Goal: Transaction & Acquisition: Purchase product/service

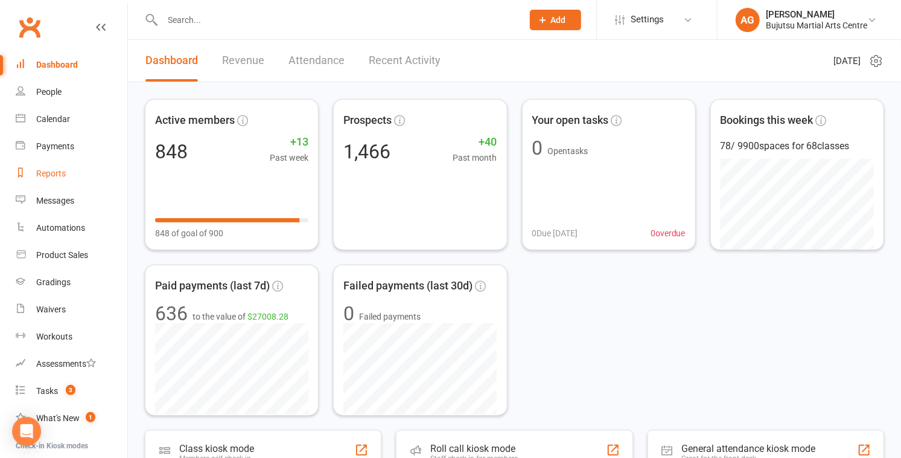
click at [56, 170] on div "Reports" at bounding box center [51, 173] width 30 height 10
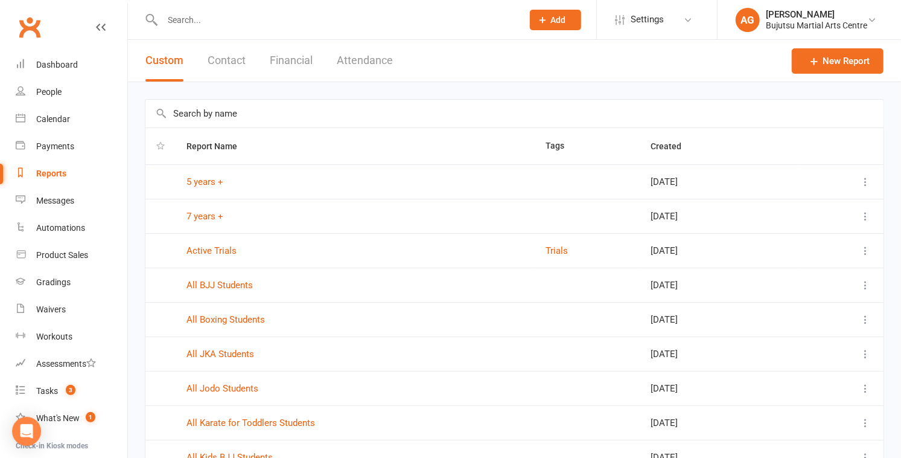
click at [374, 59] on button "Attendance" at bounding box center [365, 61] width 56 height 42
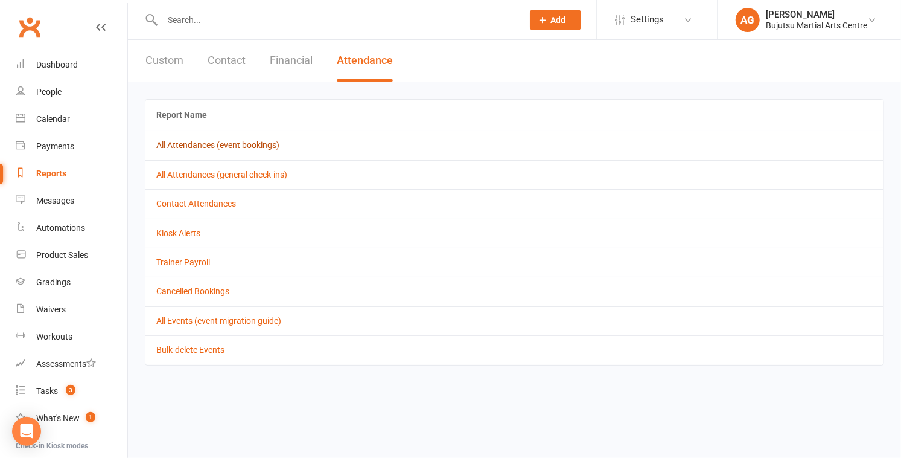
click at [240, 144] on link "All Attendances (event bookings)" at bounding box center [217, 145] width 123 height 10
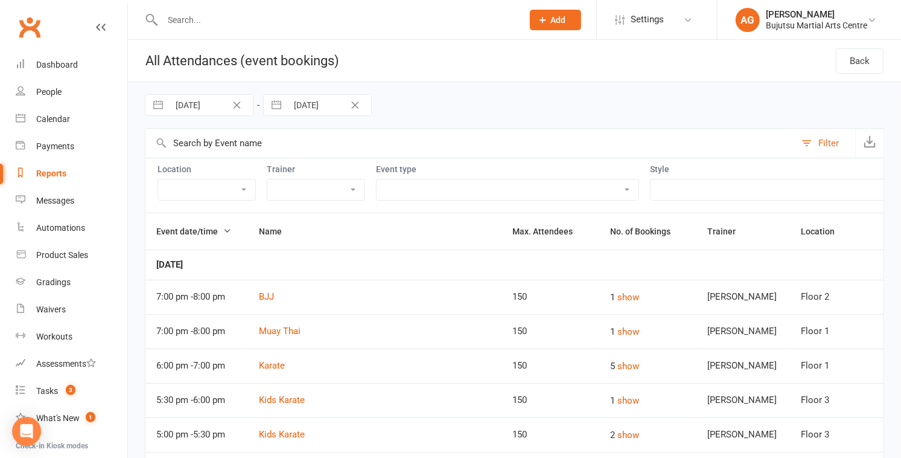
click at [206, 110] on input "01 Sep 2025" at bounding box center [211, 105] width 84 height 21
select select "7"
select select "2025"
select select "8"
select select "2025"
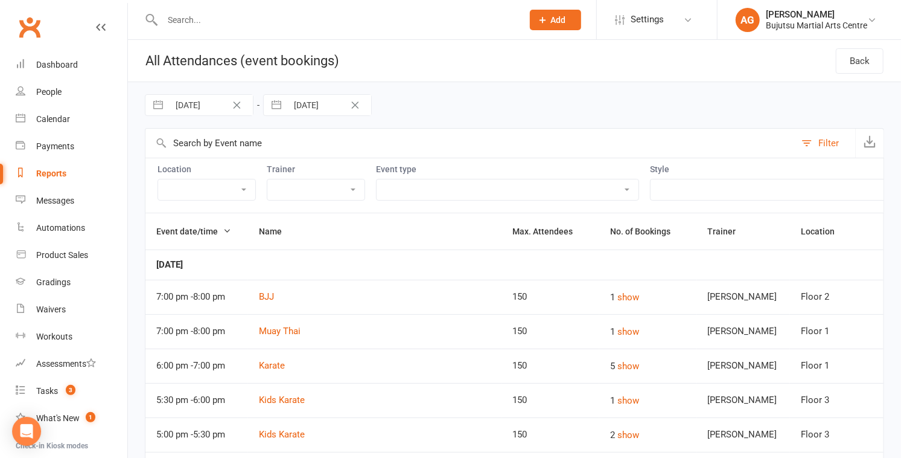
select select "9"
select select "2025"
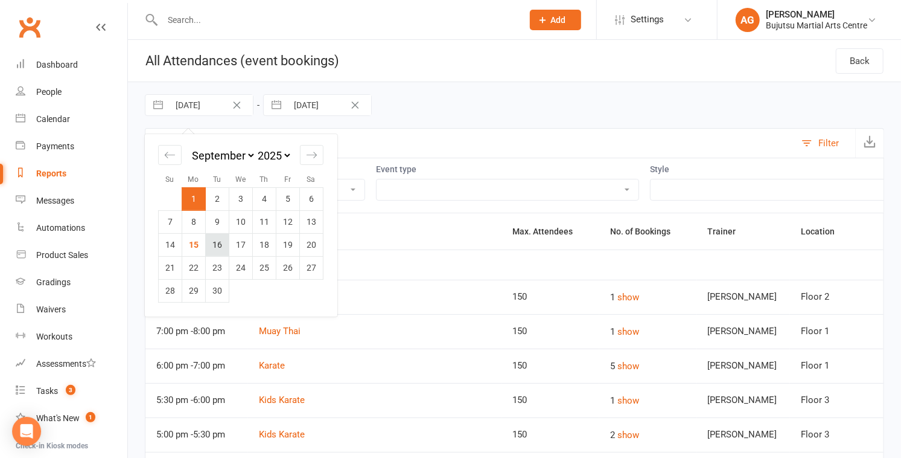
click at [211, 244] on td "16" at bounding box center [218, 244] width 24 height 23
type input "16 Sep 2025"
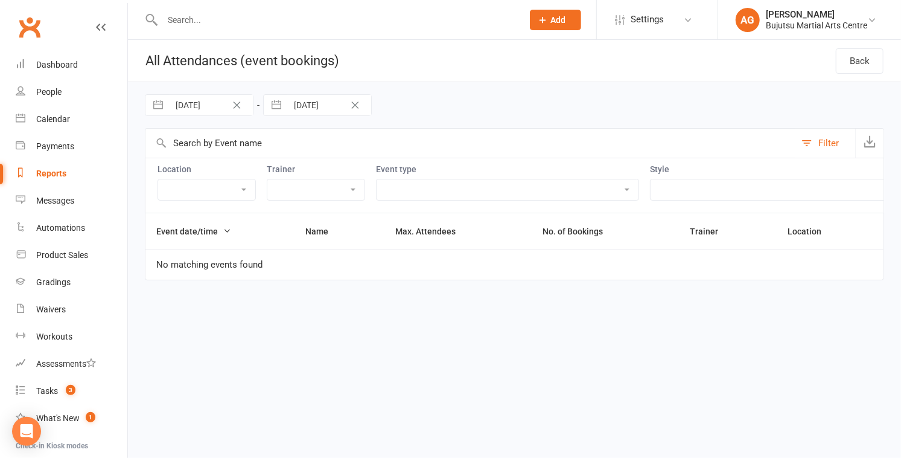
select select "7"
select select "2025"
select select "8"
select select "2025"
select select "9"
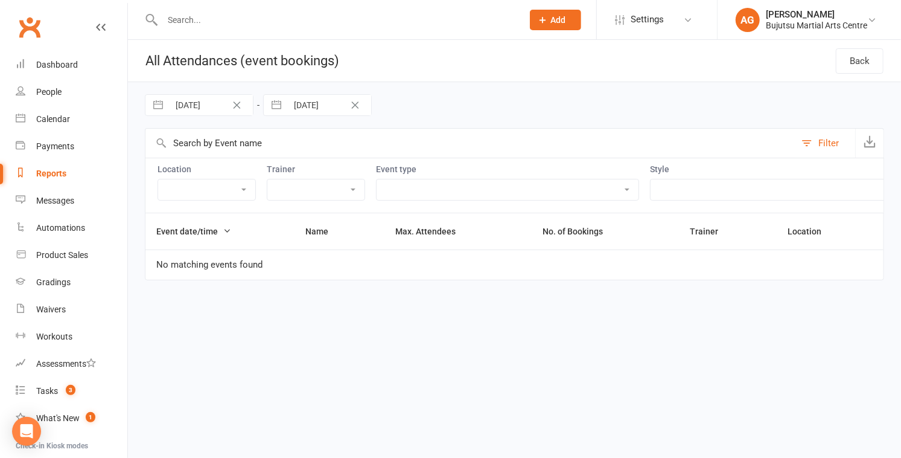
select select "2025"
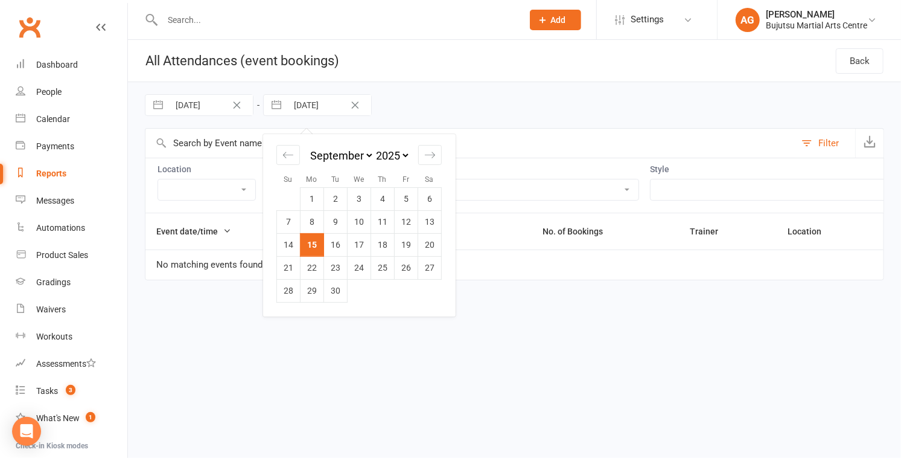
click at [301, 109] on input "[DATE]" at bounding box center [329, 105] width 84 height 21
click at [337, 247] on td "16" at bounding box center [336, 244] width 24 height 23
type input "16 Sep 2025"
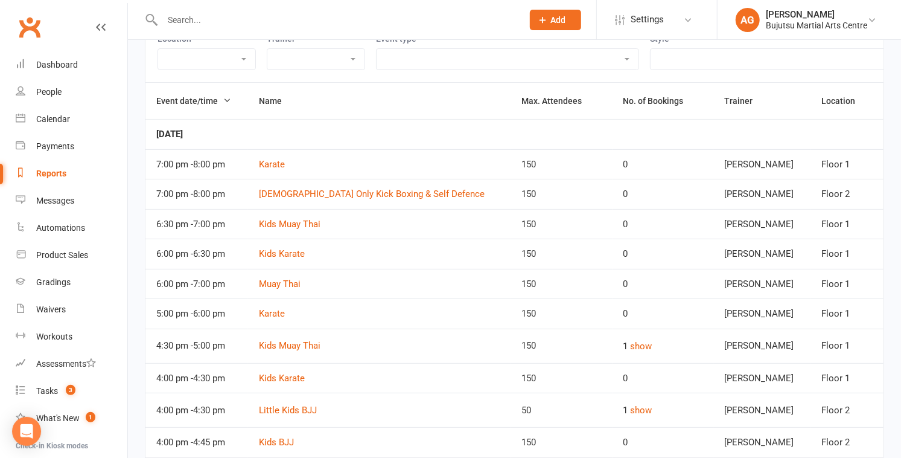
scroll to position [194, 0]
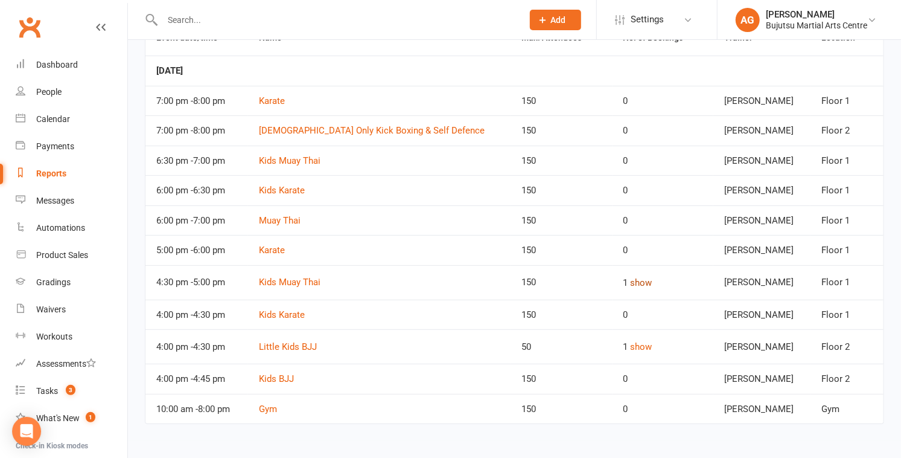
click at [445, 283] on button "show" at bounding box center [642, 282] width 22 height 14
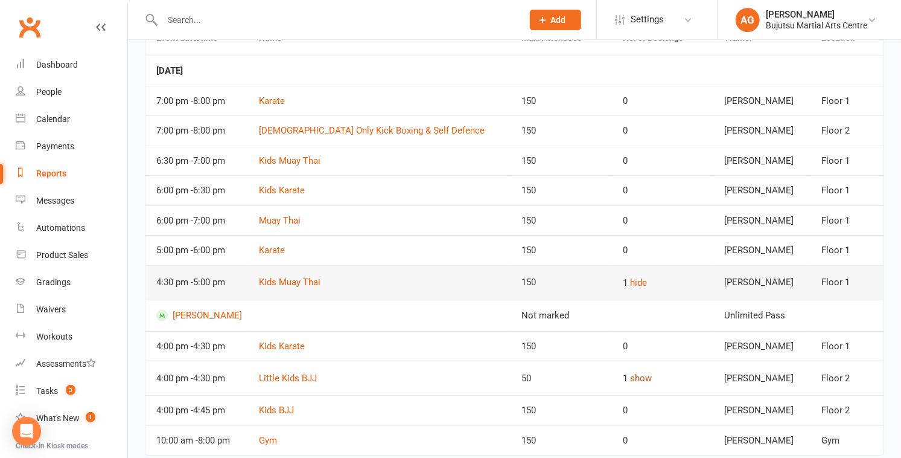
click at [445, 378] on button "show" at bounding box center [642, 378] width 22 height 14
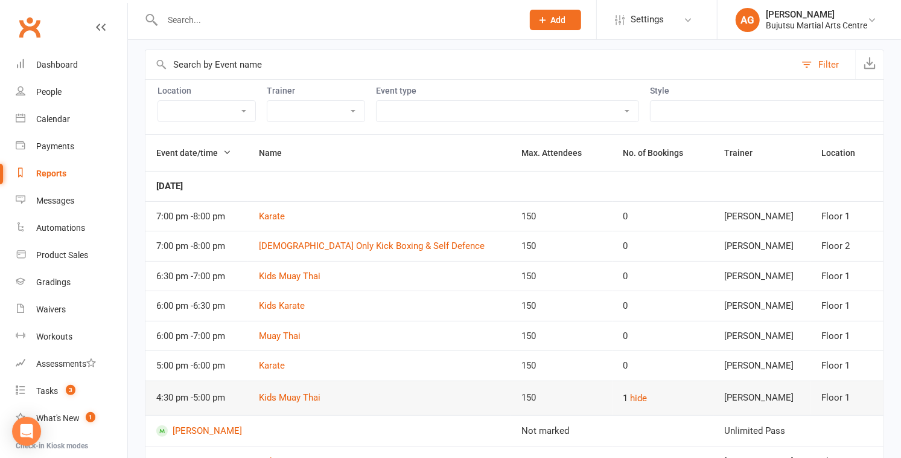
scroll to position [0, 0]
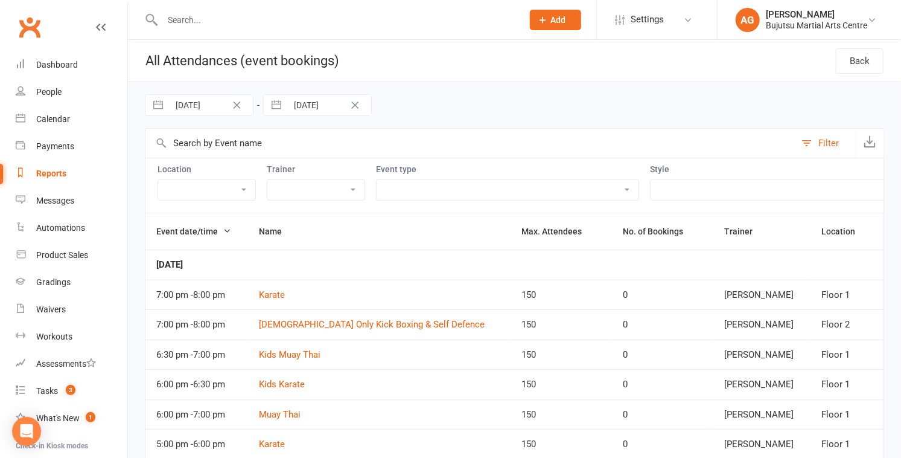
select select "7"
select select "2025"
select select "8"
select select "2025"
select select "9"
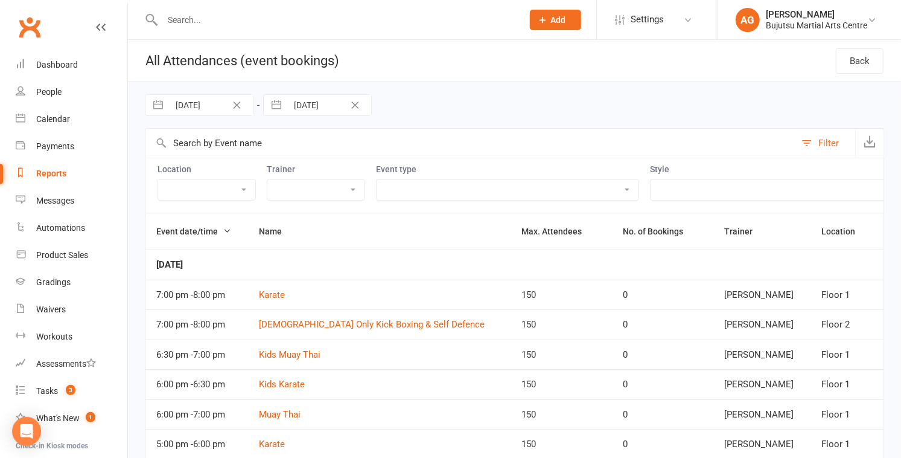
select select "2025"
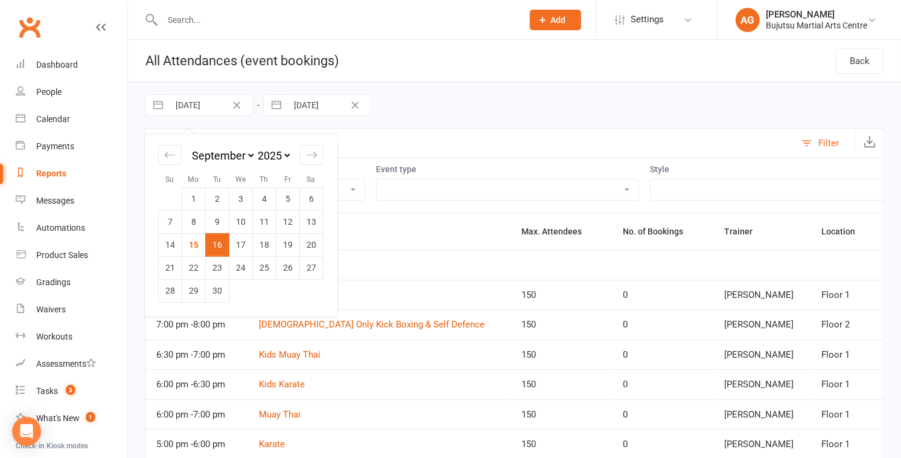
click at [206, 104] on input "16 Sep 2025" at bounding box center [211, 105] width 84 height 21
click at [239, 243] on td "17" at bounding box center [241, 244] width 24 height 23
type input "17 Sep 2025"
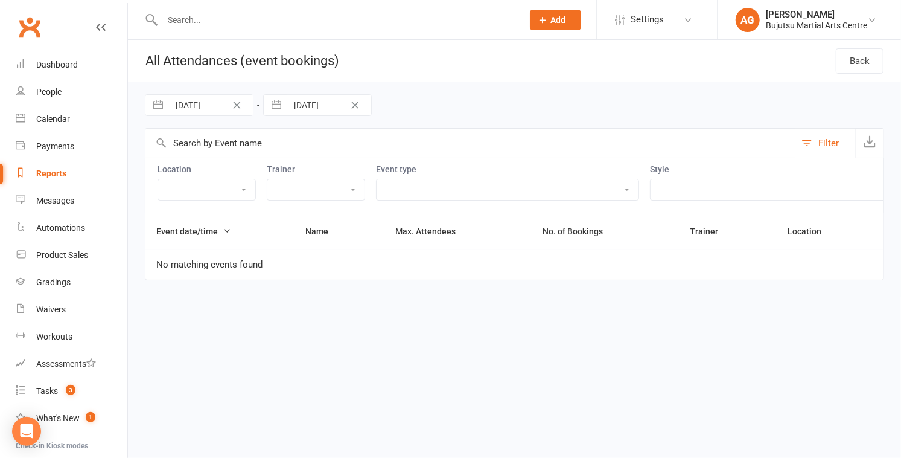
select select "7"
select select "2025"
select select "8"
select select "2025"
select select "9"
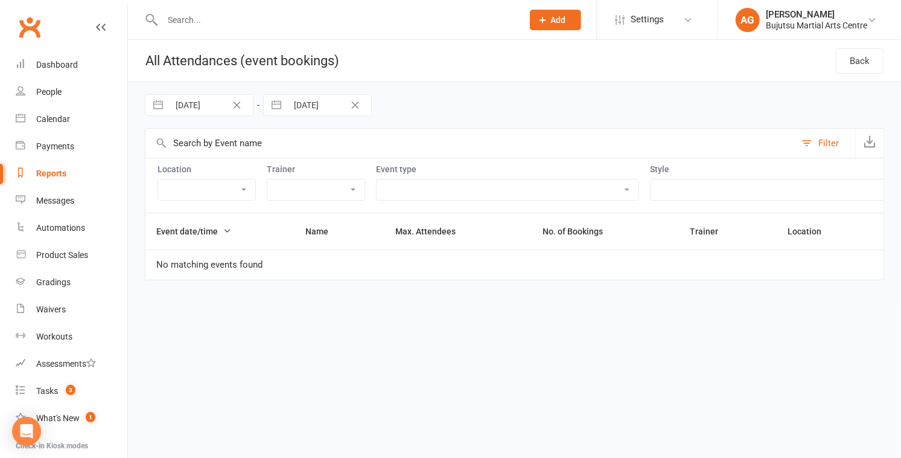
select select "2025"
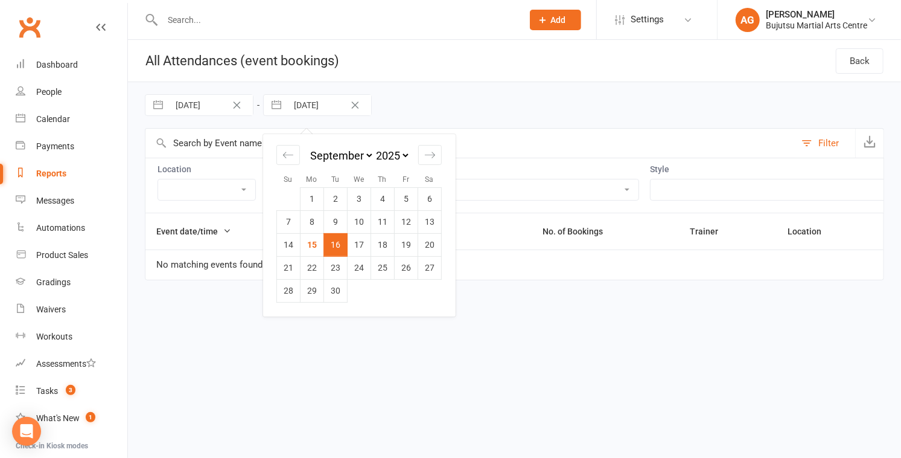
click at [311, 100] on input "16 Sep 2025" at bounding box center [329, 105] width 84 height 21
click at [360, 244] on td "17" at bounding box center [360, 244] width 24 height 23
type input "17 Sep 2025"
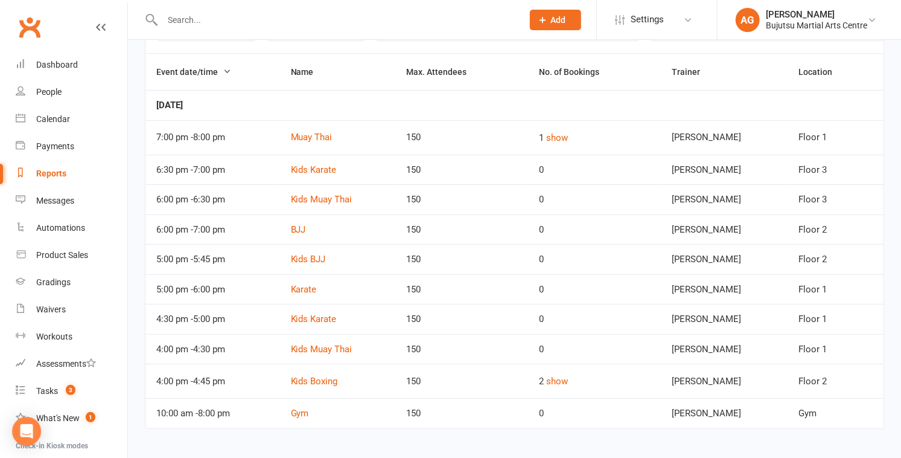
scroll to position [162, 0]
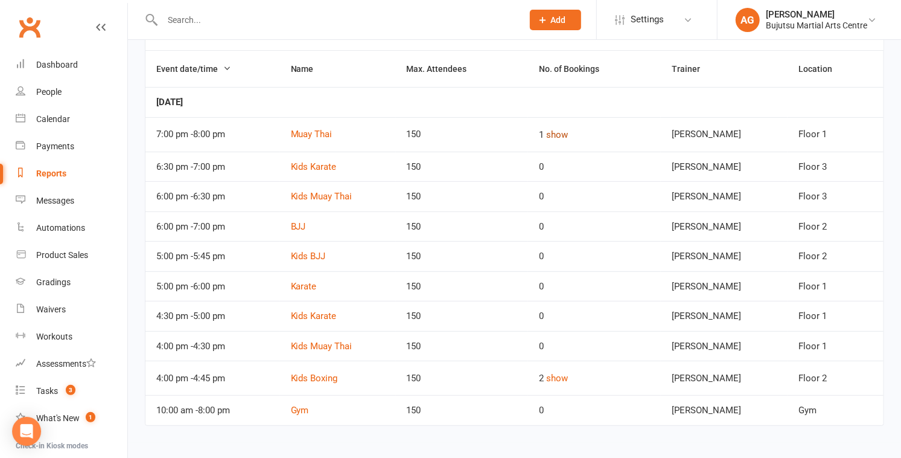
click at [445, 132] on button "show" at bounding box center [557, 134] width 22 height 14
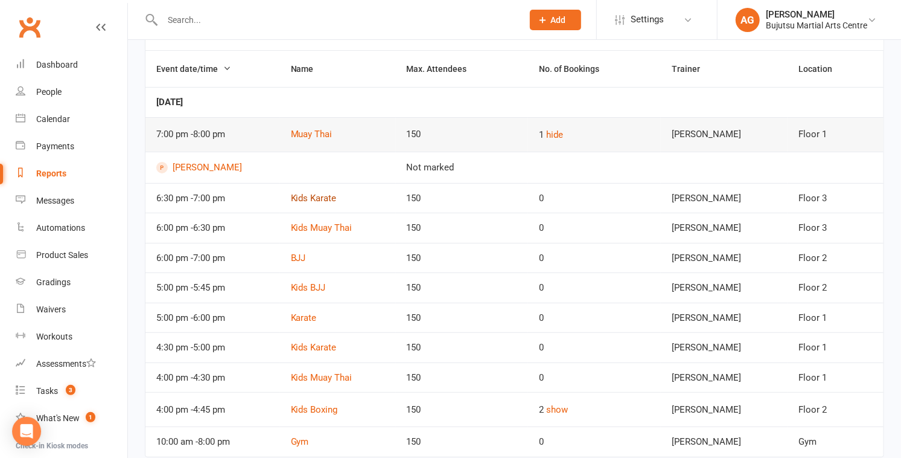
scroll to position [195, 0]
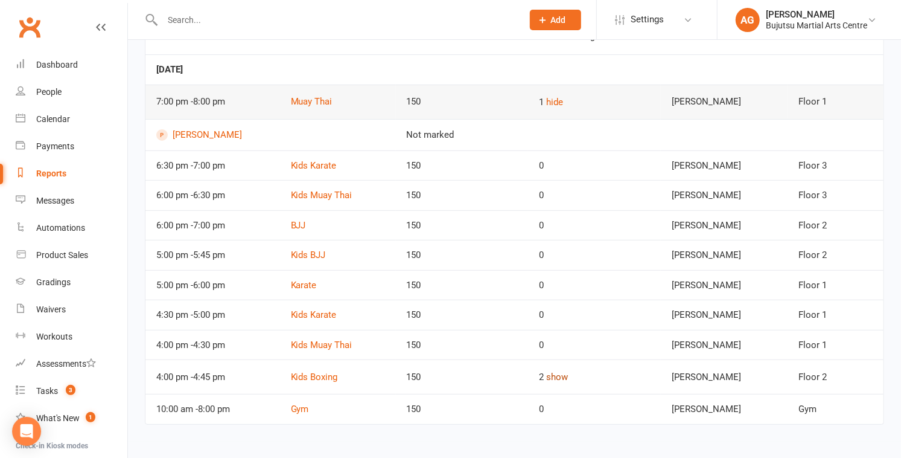
click at [445, 374] on button "show" at bounding box center [557, 376] width 22 height 14
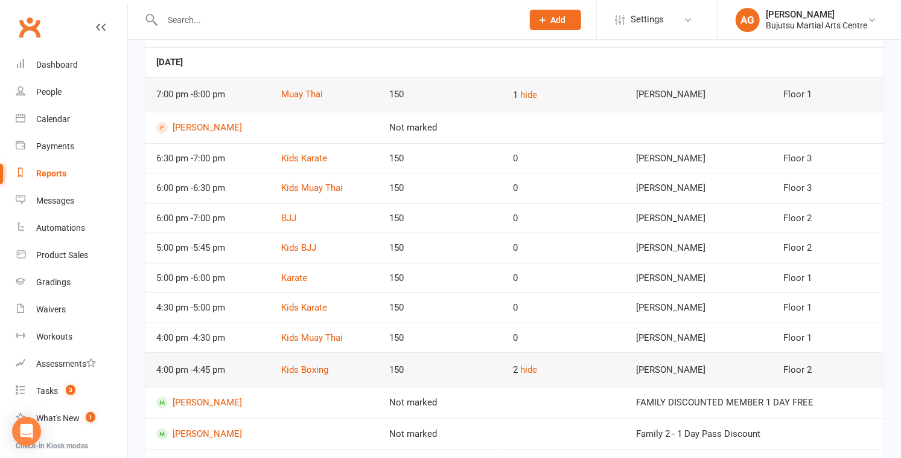
scroll to position [198, 0]
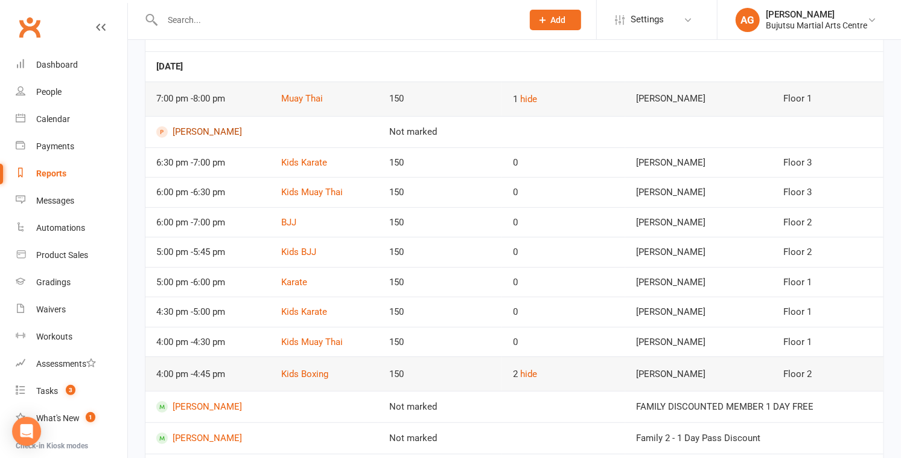
click at [196, 131] on link "Rachel Dayball" at bounding box center [261, 131] width 211 height 11
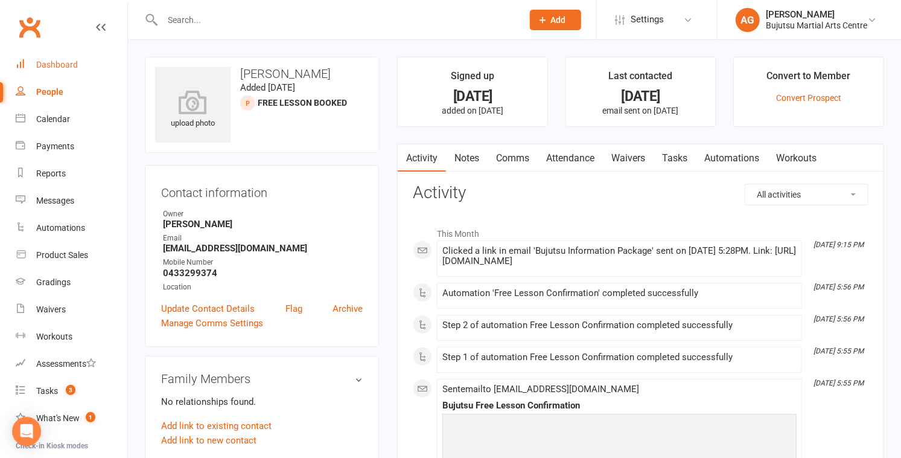
click at [54, 62] on div "Dashboard" at bounding box center [57, 65] width 42 height 10
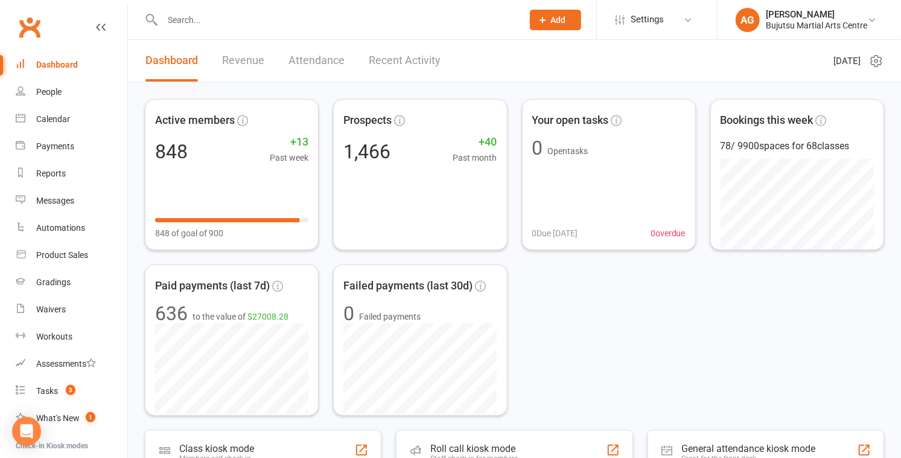
click at [242, 20] on input "text" at bounding box center [337, 19] width 356 height 17
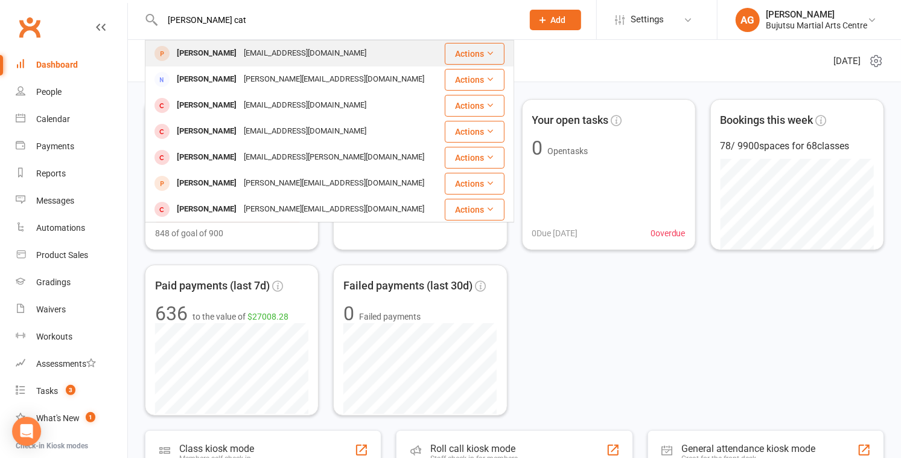
type input "logan cat"
click at [226, 47] on div "Logan Catalano" at bounding box center [206, 54] width 67 height 18
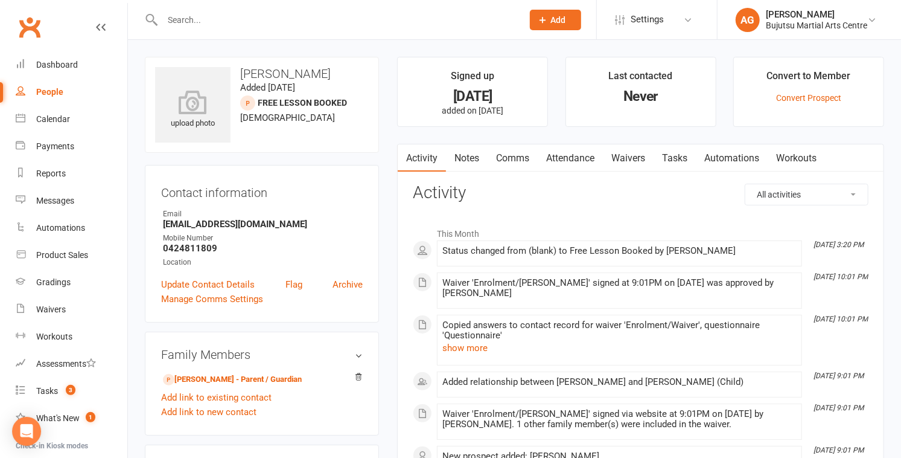
click at [445, 156] on link "Attendance" at bounding box center [570, 158] width 65 height 28
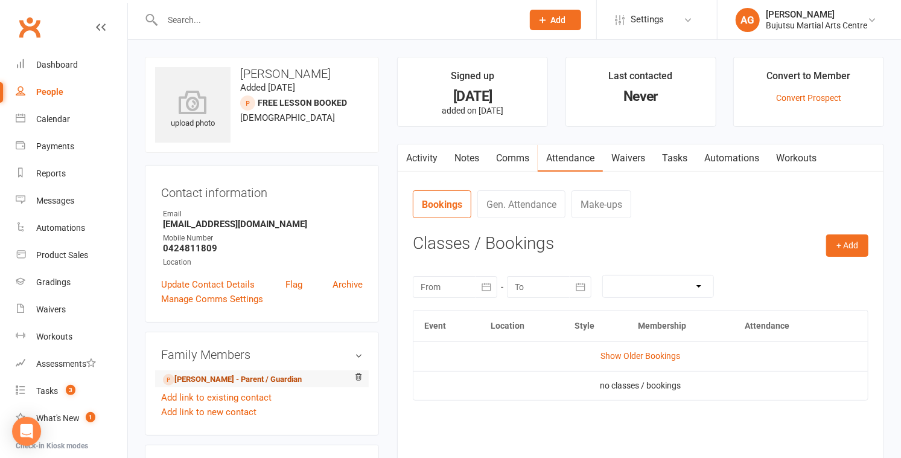
click at [247, 376] on link "Alex Catalano - Parent / Guardian" at bounding box center [232, 379] width 139 height 13
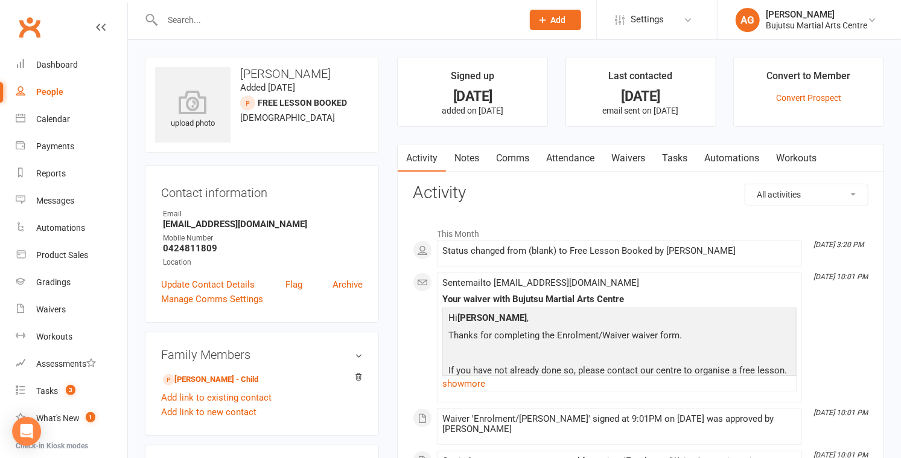
click at [445, 158] on link "Attendance" at bounding box center [570, 158] width 65 height 28
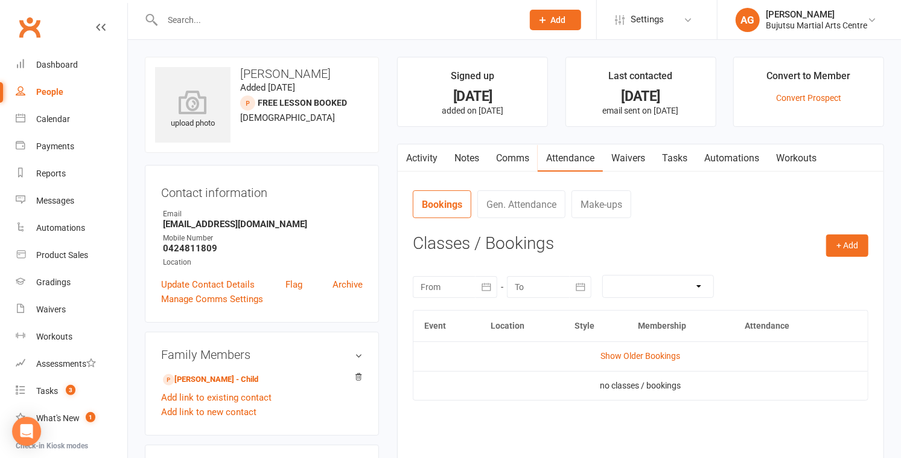
click at [419, 157] on link "Activity" at bounding box center [422, 158] width 48 height 28
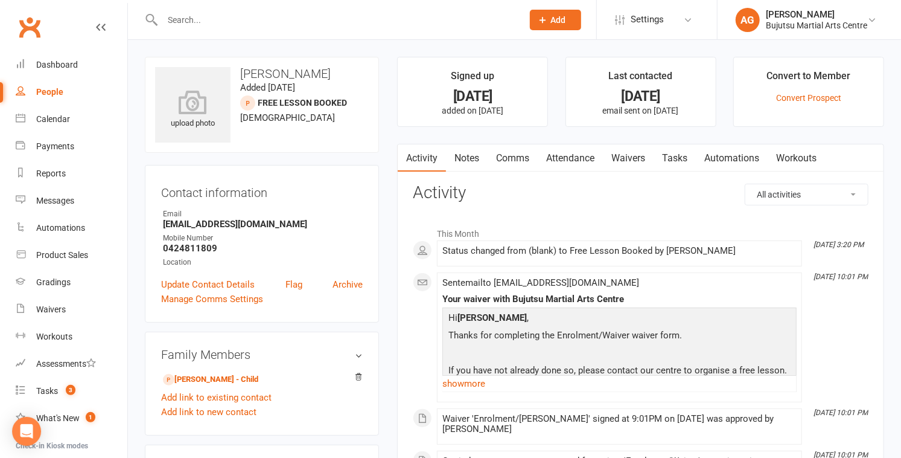
click at [433, 158] on link "Activity" at bounding box center [422, 158] width 48 height 28
click at [445, 156] on link "Notes" at bounding box center [467, 158] width 42 height 28
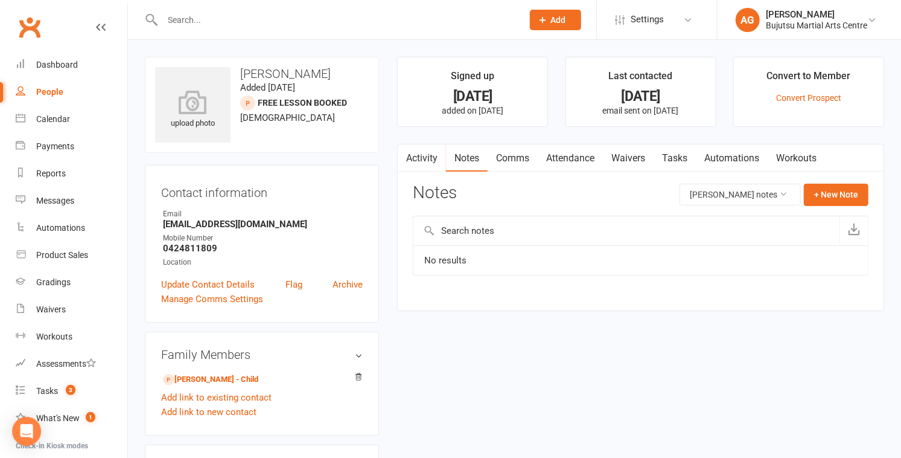
click at [445, 156] on link "Comms" at bounding box center [513, 158] width 50 height 28
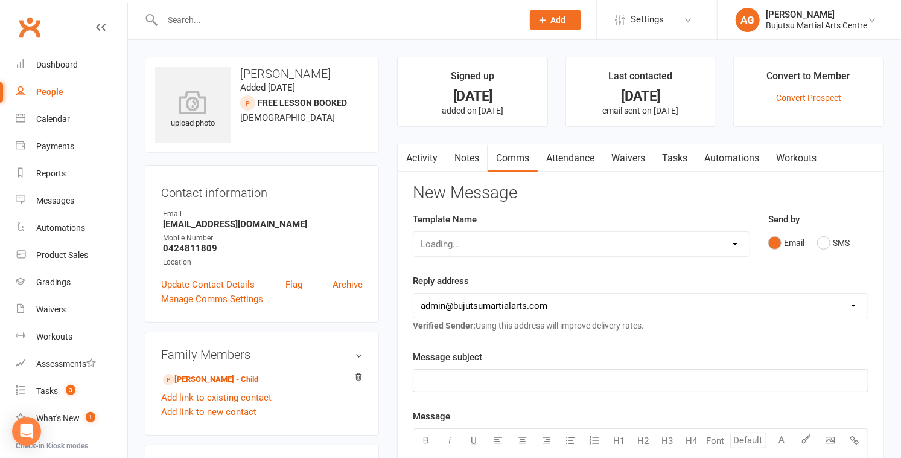
click at [445, 155] on link "Attendance" at bounding box center [570, 158] width 65 height 28
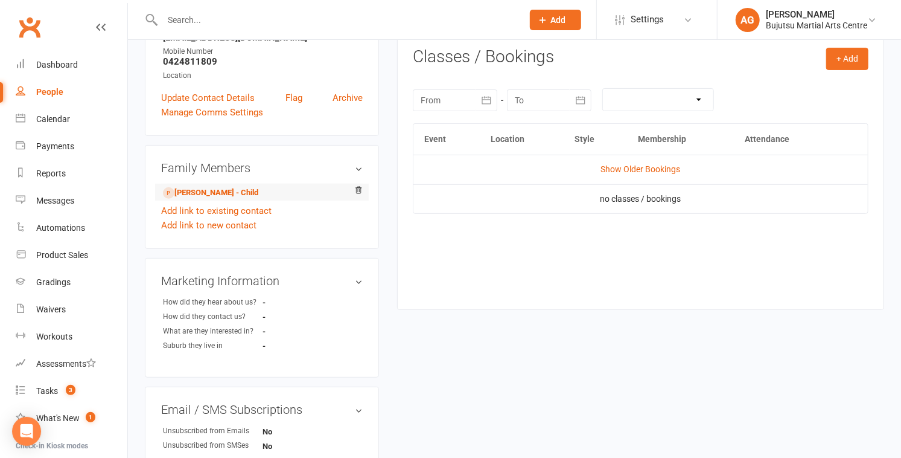
scroll to position [188, 0]
click at [188, 192] on link "Logan Catalano - Child" at bounding box center [210, 191] width 95 height 13
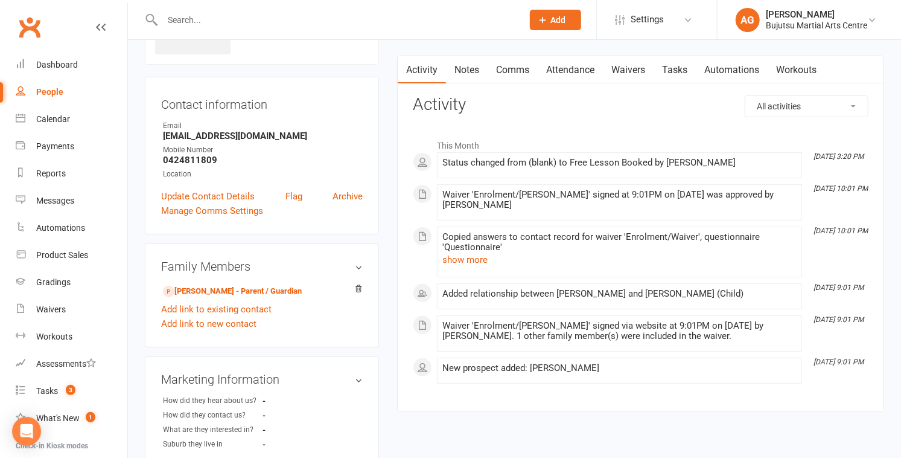
scroll to position [105, 0]
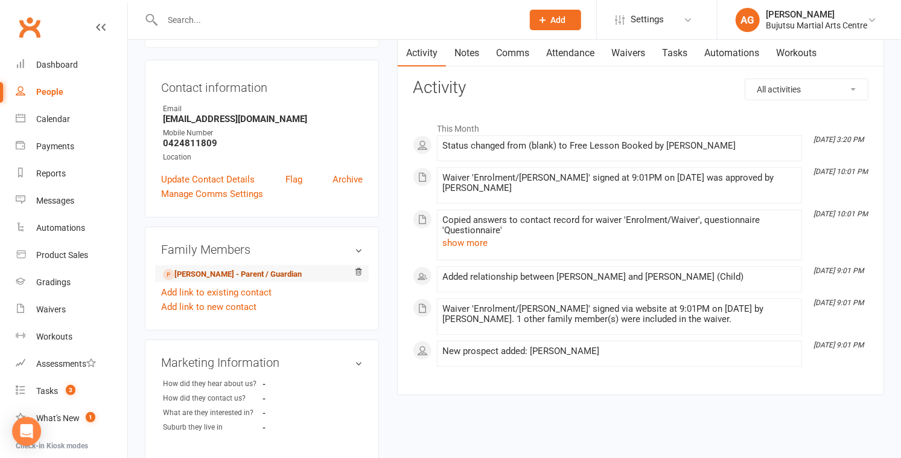
click at [232, 270] on link "Alex Catalano - Parent / Guardian" at bounding box center [232, 274] width 139 height 13
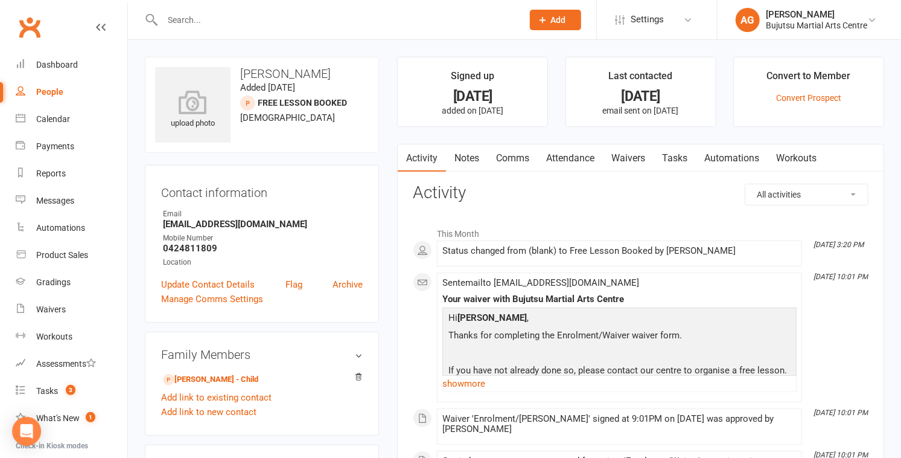
click at [445, 155] on link "Comms" at bounding box center [513, 158] width 50 height 28
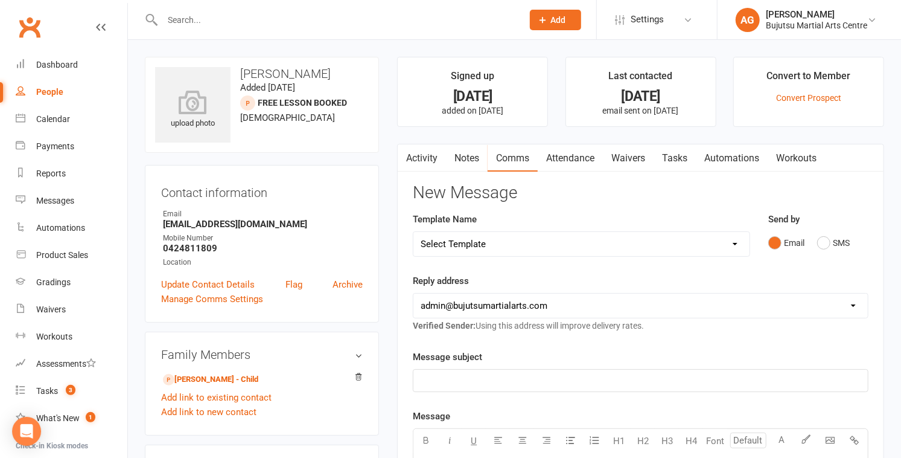
click at [445, 240] on select "Select Template [Email] Buddy Week [Email] Japan Karate Association Grading Adu…" at bounding box center [581, 244] width 336 height 24
select select "41"
click at [413, 232] on select "Select Template [Email] Buddy Week [Email] Japan Karate Association Grading Adu…" at bounding box center [581, 244] width 336 height 24
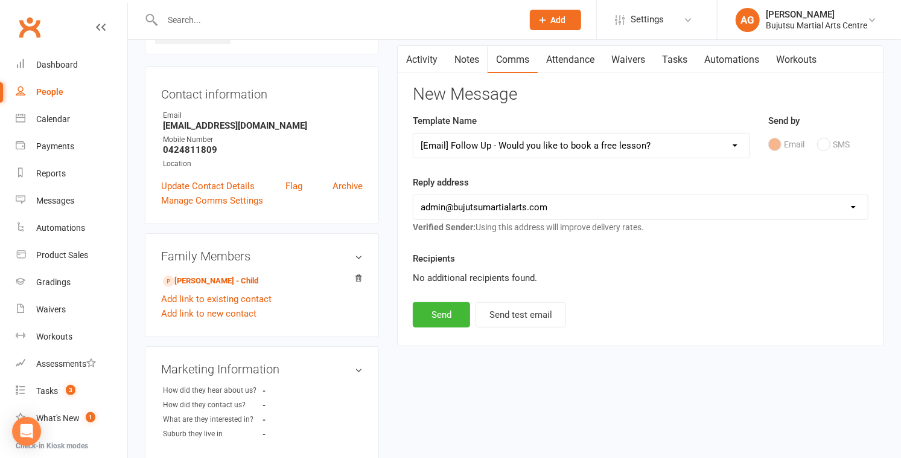
scroll to position [99, 0]
click at [444, 315] on button "Send" at bounding box center [441, 313] width 57 height 25
select select
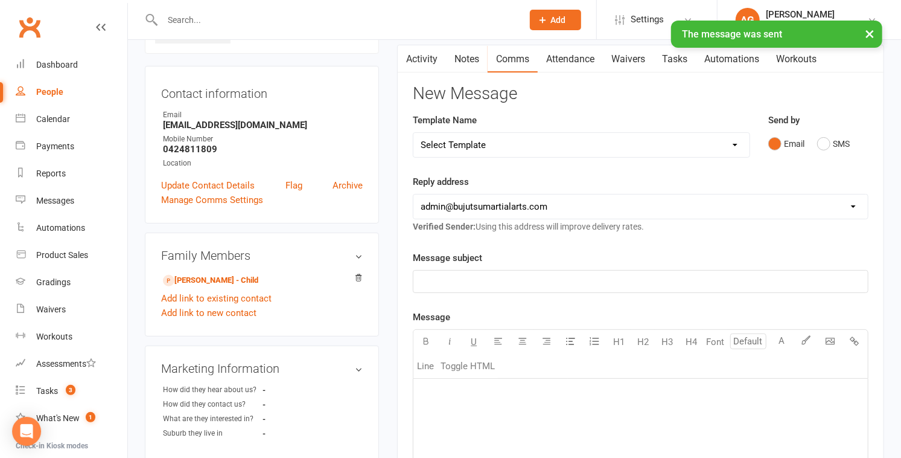
click at [423, 57] on link "Activity" at bounding box center [422, 59] width 48 height 28
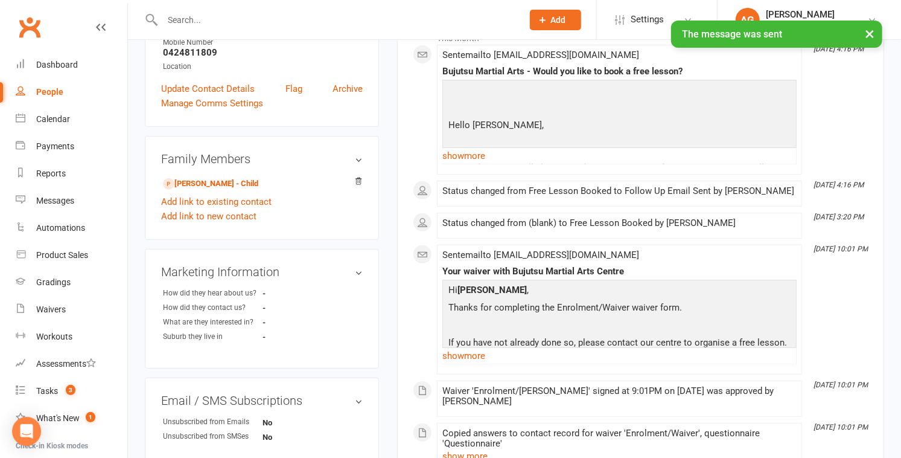
scroll to position [219, 0]
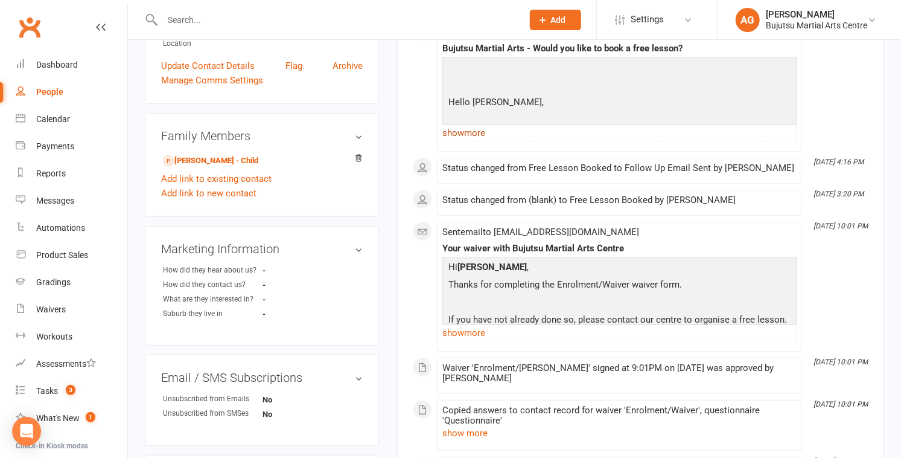
click at [445, 135] on link "show more" at bounding box center [619, 132] width 354 height 17
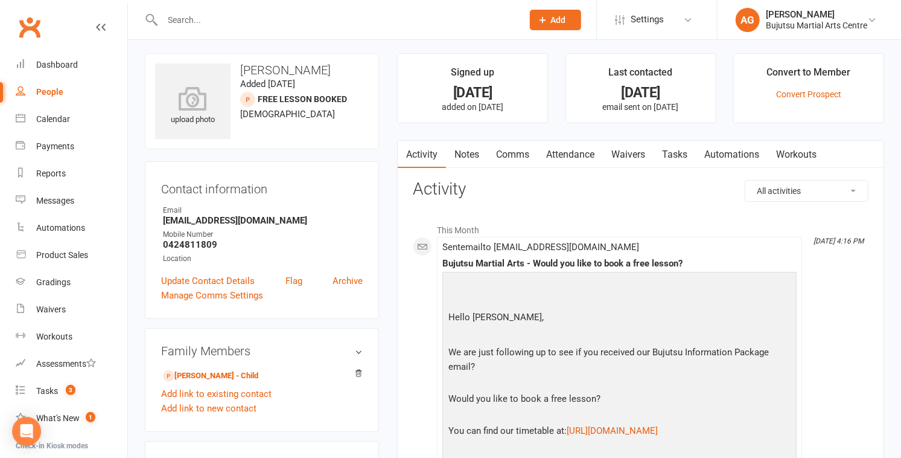
scroll to position [0, 0]
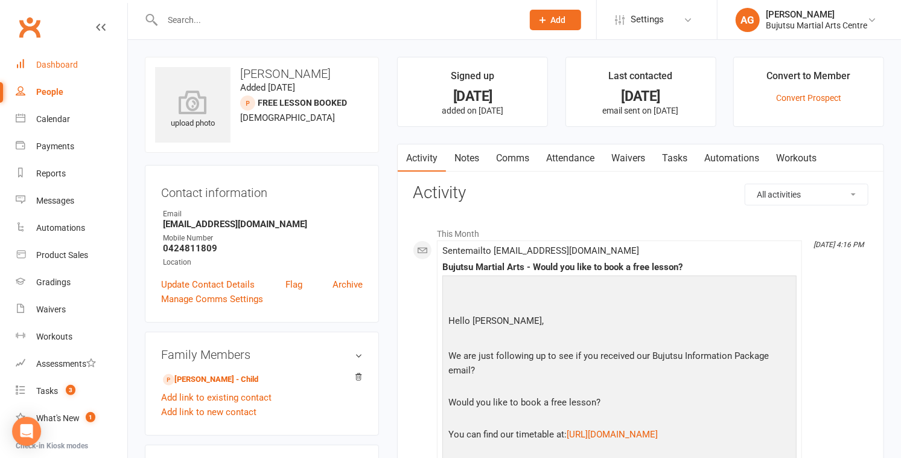
click at [56, 62] on div "Dashboard" at bounding box center [57, 65] width 42 height 10
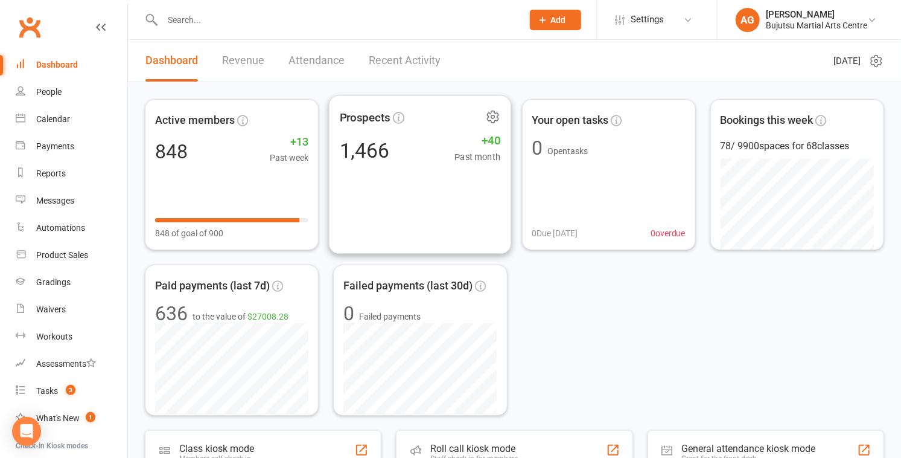
scroll to position [257, 0]
click at [55, 252] on div "Product Sales" at bounding box center [62, 255] width 52 height 10
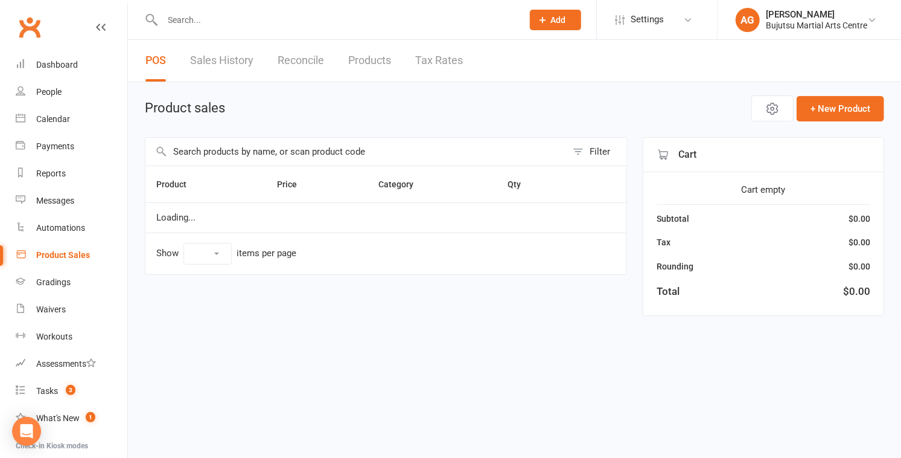
select select "10"
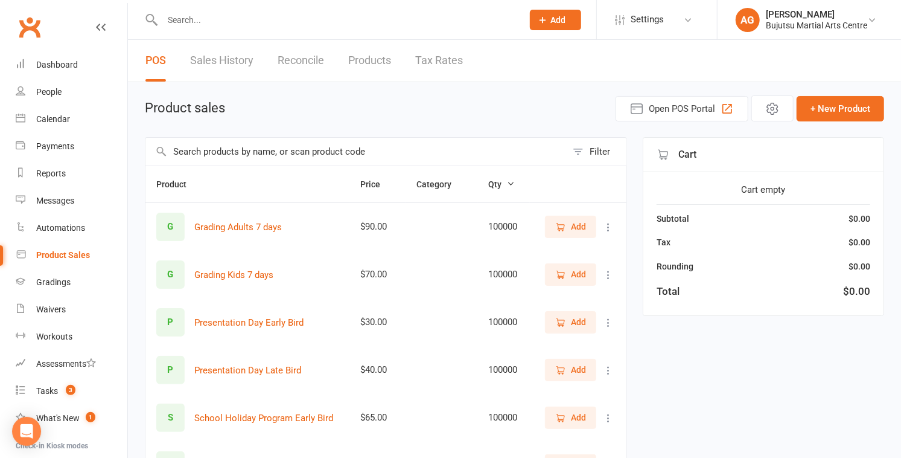
click at [368, 56] on link "Products" at bounding box center [369, 61] width 43 height 42
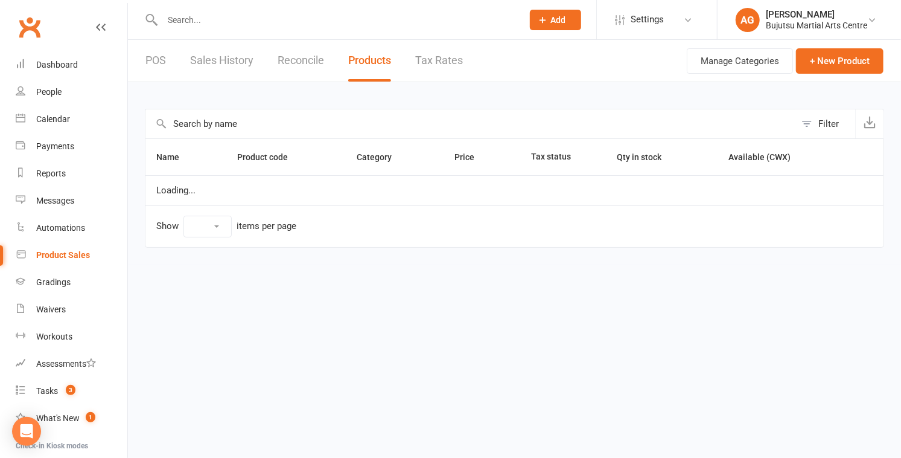
select select "10"
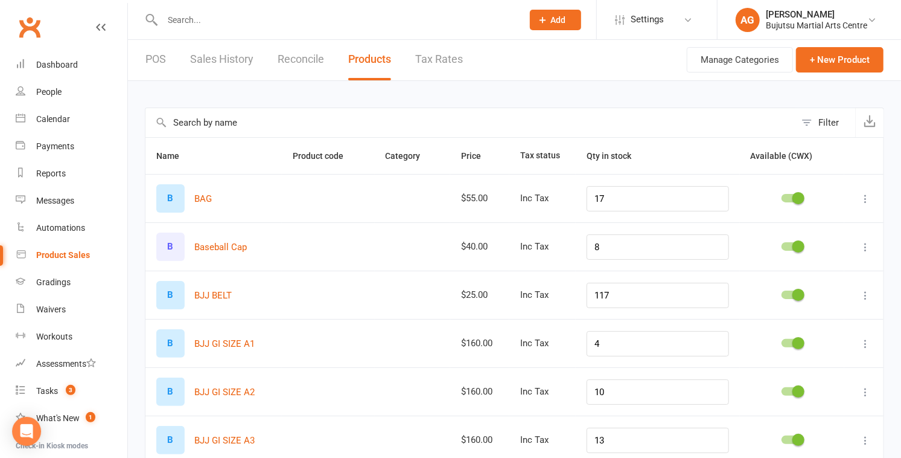
click at [278, 118] on input "text" at bounding box center [470, 122] width 650 height 29
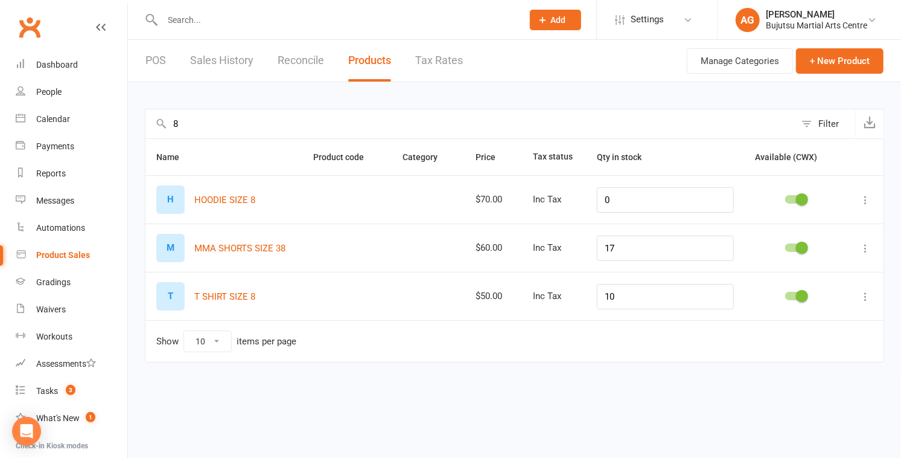
type input "8"
drag, startPoint x: 633, startPoint y: 296, endPoint x: 577, endPoint y: 294, distance: 56.2
click at [445, 294] on tr "T T SHIRT SIZE 8 $50.00 Inc Tax 10" at bounding box center [514, 296] width 738 height 48
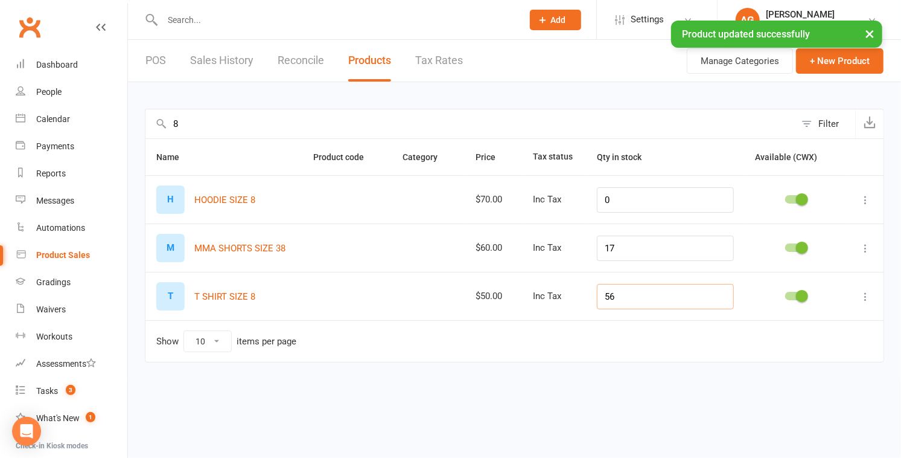
type input "56"
click at [188, 120] on input "8" at bounding box center [470, 123] width 650 height 29
click at [188, 119] on input "8" at bounding box center [470, 123] width 650 height 29
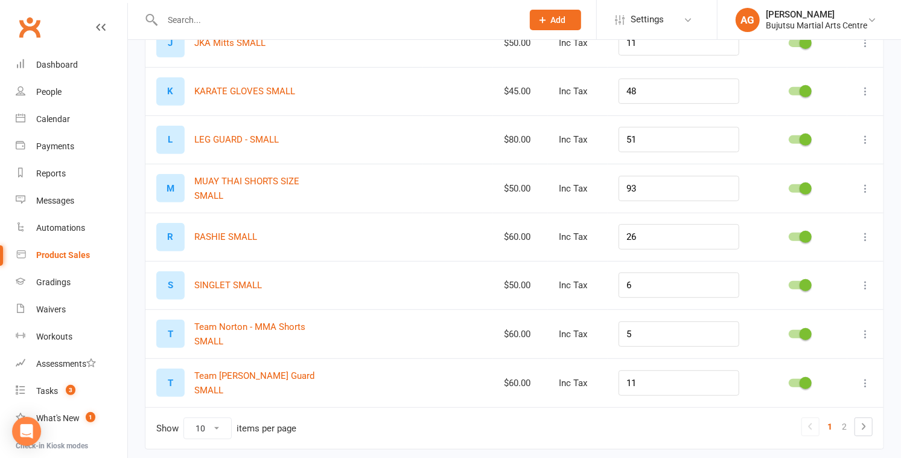
scroll to position [276, 0]
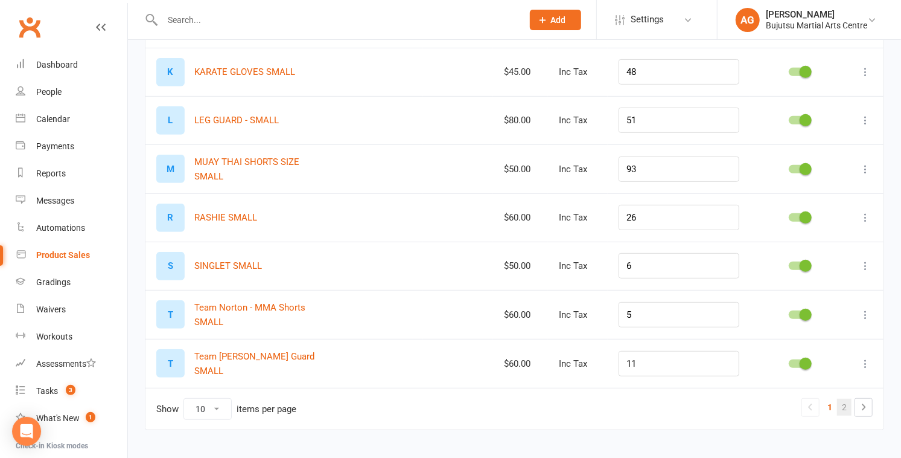
type input "small"
click at [445, 403] on link "2" at bounding box center [844, 406] width 14 height 17
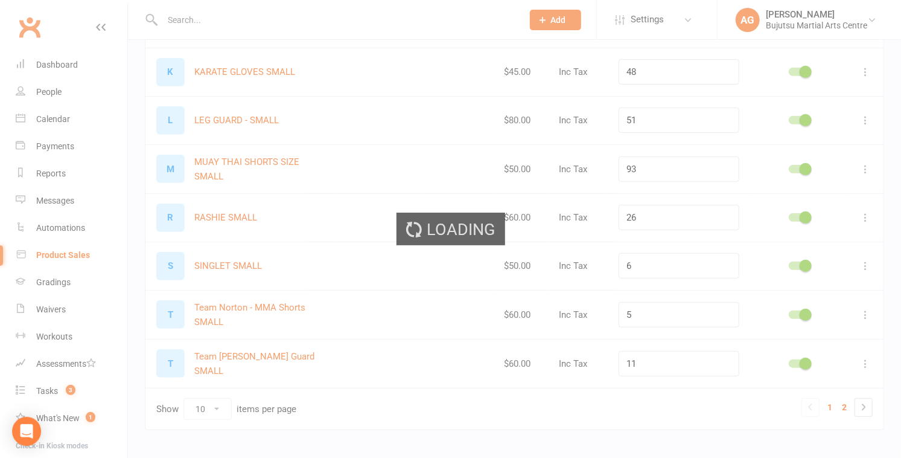
scroll to position [0, 0]
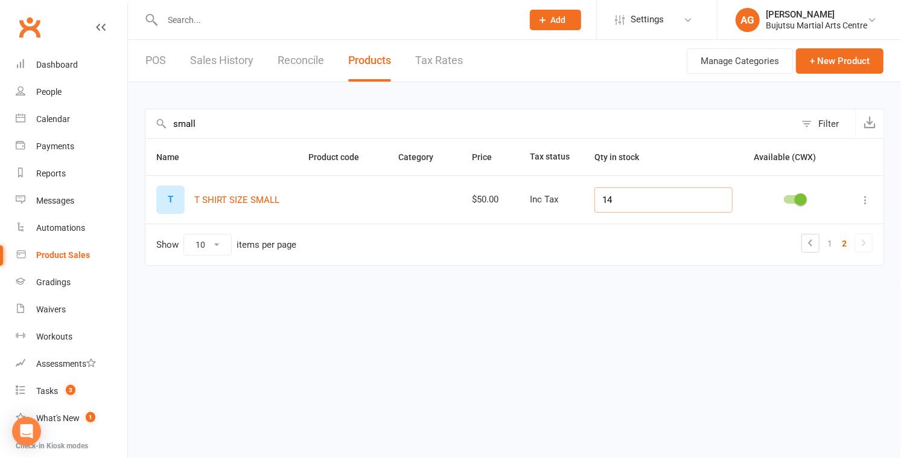
drag, startPoint x: 637, startPoint y: 199, endPoint x: 578, endPoint y: 192, distance: 60.2
click at [445, 192] on tr "T T SHIRT SIZE SMALL $50.00 Inc Tax 14" at bounding box center [514, 199] width 738 height 48
type input "23"
click at [226, 120] on input "small" at bounding box center [470, 123] width 650 height 29
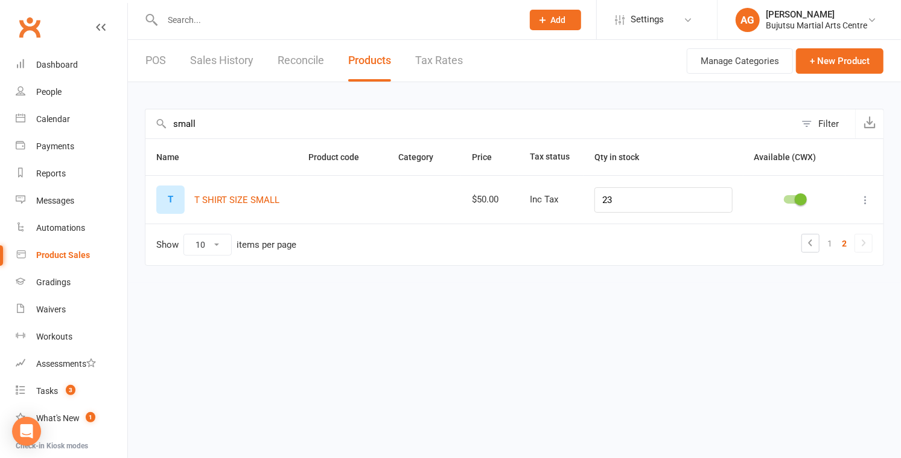
click at [226, 120] on input "small" at bounding box center [470, 123] width 650 height 29
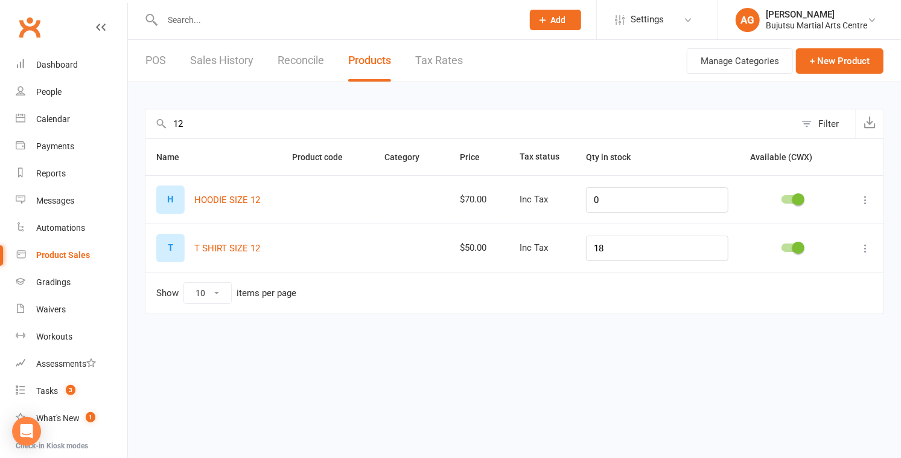
type input "12"
drag, startPoint x: 625, startPoint y: 250, endPoint x: 602, endPoint y: 249, distance: 23.6
click at [445, 249] on input "18" at bounding box center [657, 247] width 142 height 25
type input "28"
drag, startPoint x: 205, startPoint y: 124, endPoint x: 141, endPoint y: 118, distance: 63.7
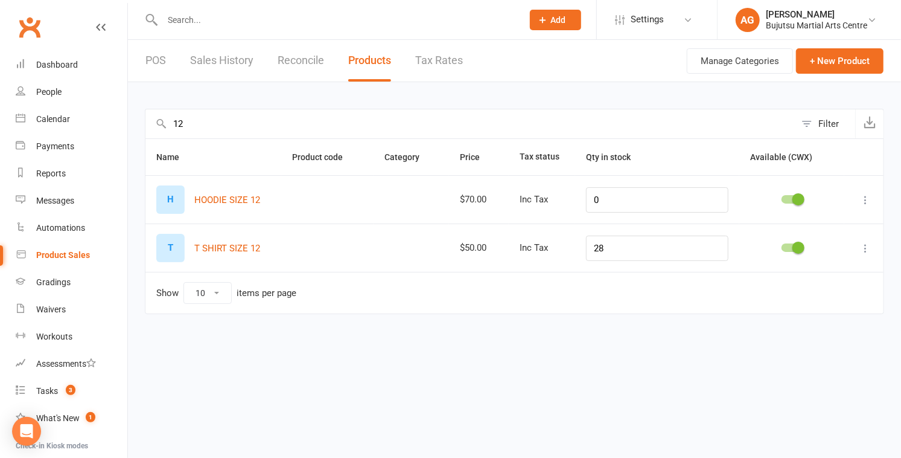
click at [141, 118] on div "12 Filter Name Product code Category Price Tax status Qty in stock Available (C…" at bounding box center [514, 206] width 773 height 249
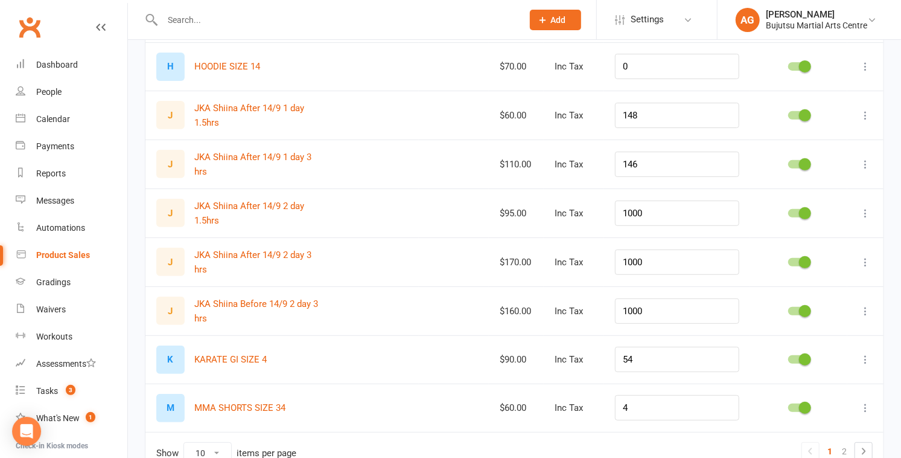
scroll to position [276, 0]
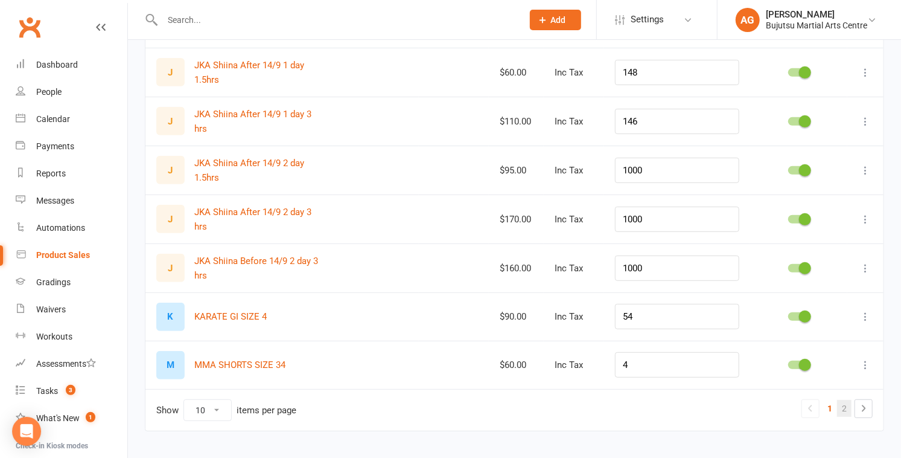
type input "4"
click at [445, 400] on link "2" at bounding box center [844, 408] width 14 height 17
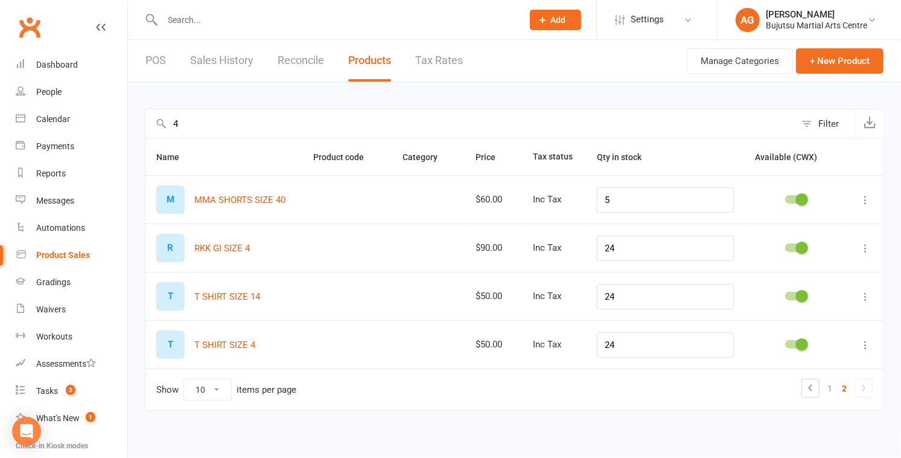
scroll to position [0, 0]
drag, startPoint x: 634, startPoint y: 244, endPoint x: 582, endPoint y: 242, distance: 51.3
click at [445, 242] on tr "R RKK GI SIZE 4 $90.00 Inc Tax 24" at bounding box center [514, 247] width 738 height 48
type input "40"
click at [183, 127] on input "4" at bounding box center [470, 123] width 650 height 29
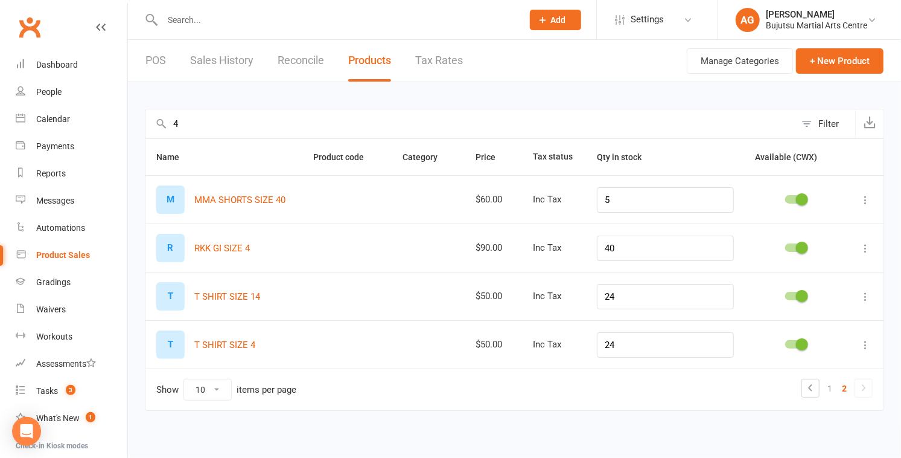
click at [183, 127] on input "4" at bounding box center [470, 123] width 650 height 29
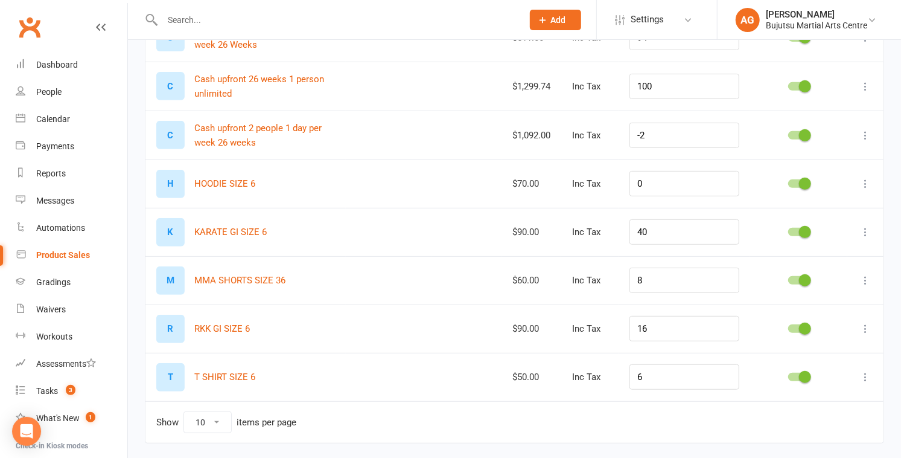
scroll to position [282, 0]
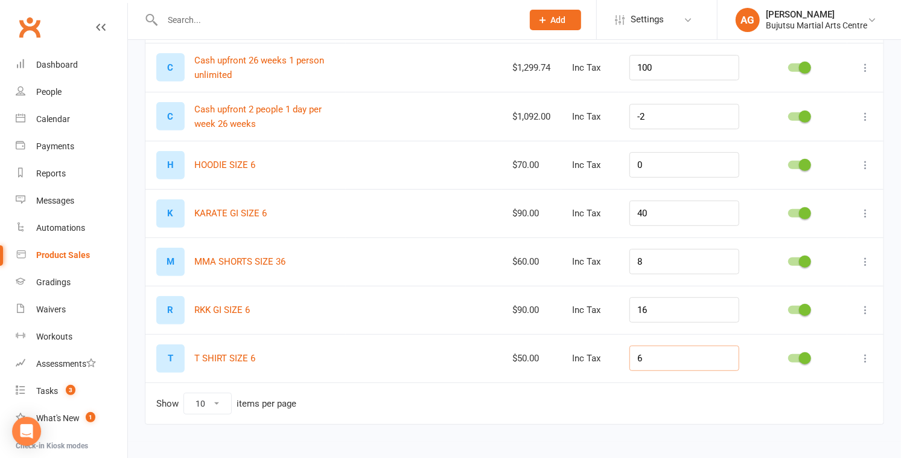
click at [445, 357] on input "6" at bounding box center [685, 357] width 110 height 25
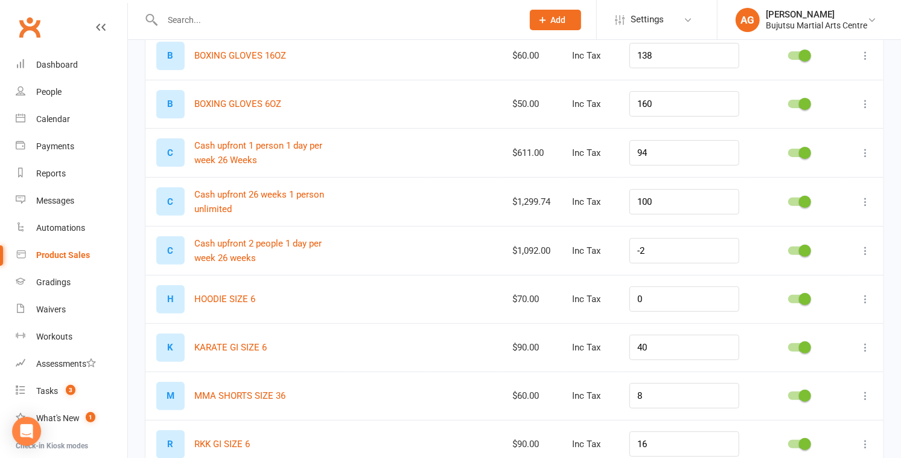
scroll to position [0, 0]
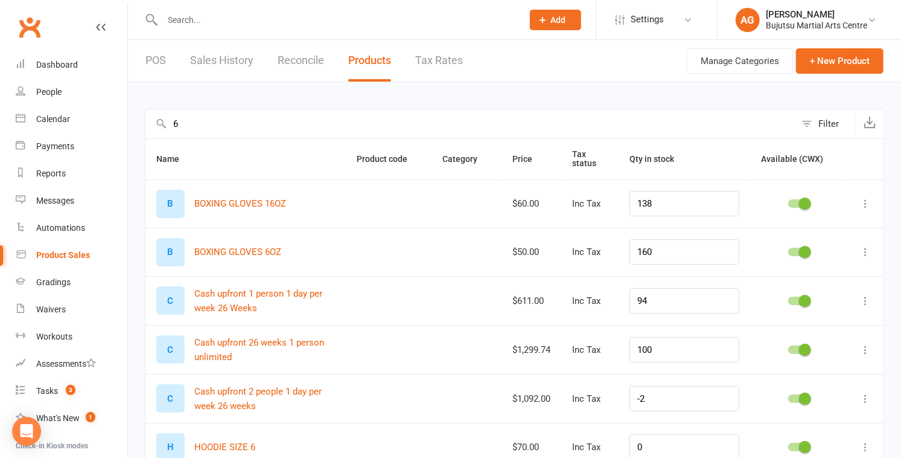
click at [187, 124] on input "6" at bounding box center [470, 123] width 650 height 29
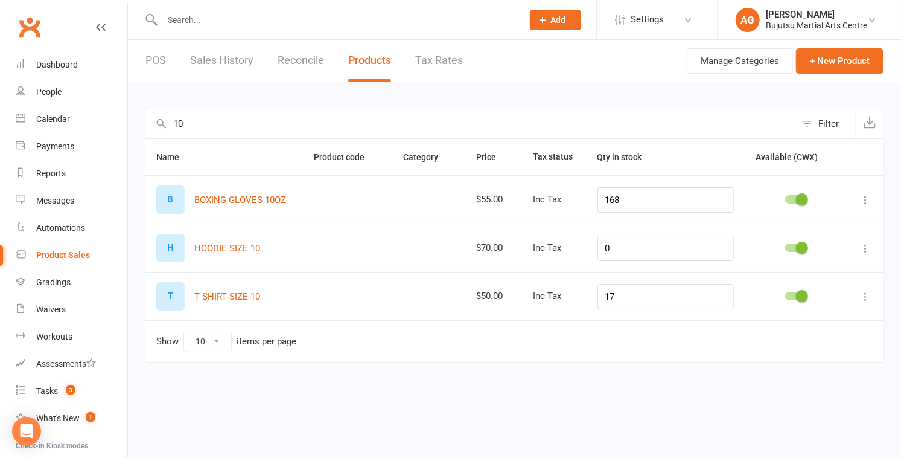
type input "10"
drag, startPoint x: 630, startPoint y: 298, endPoint x: 608, endPoint y: 296, distance: 22.4
click at [445, 296] on td "17" at bounding box center [666, 296] width 158 height 48
type input "37"
drag, startPoint x: 188, startPoint y: 124, endPoint x: 146, endPoint y: 120, distance: 42.5
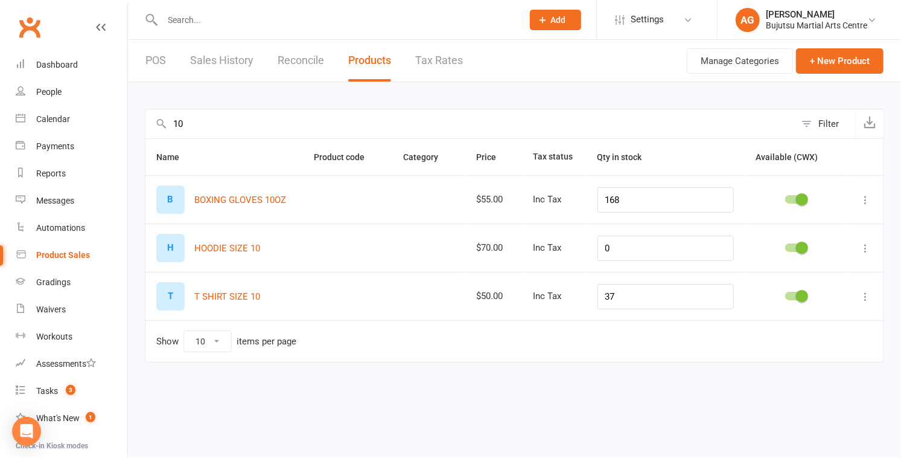
click at [146, 120] on input "10" at bounding box center [470, 123] width 650 height 29
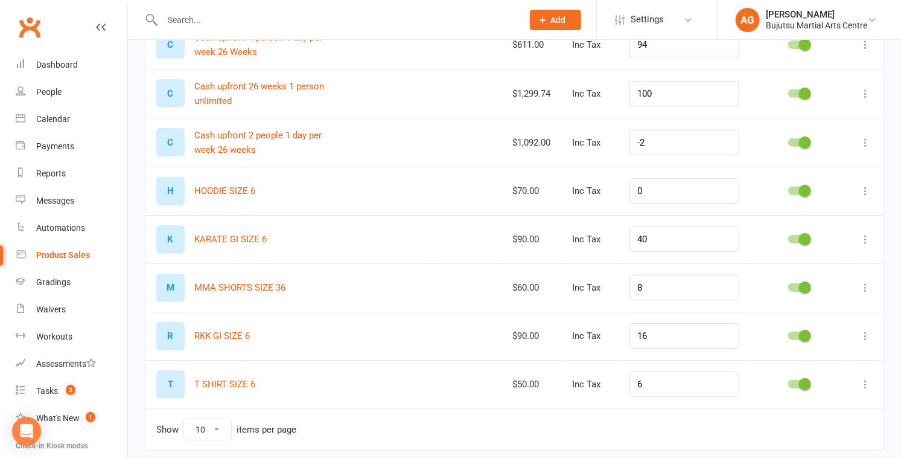
scroll to position [257, 0]
type input "6"
drag, startPoint x: 665, startPoint y: 383, endPoint x: 630, endPoint y: 382, distance: 35.0
click at [445, 382] on tr "T T SHIRT SIZE 6 $50.00 Inc Tax 6" at bounding box center [514, 383] width 738 height 48
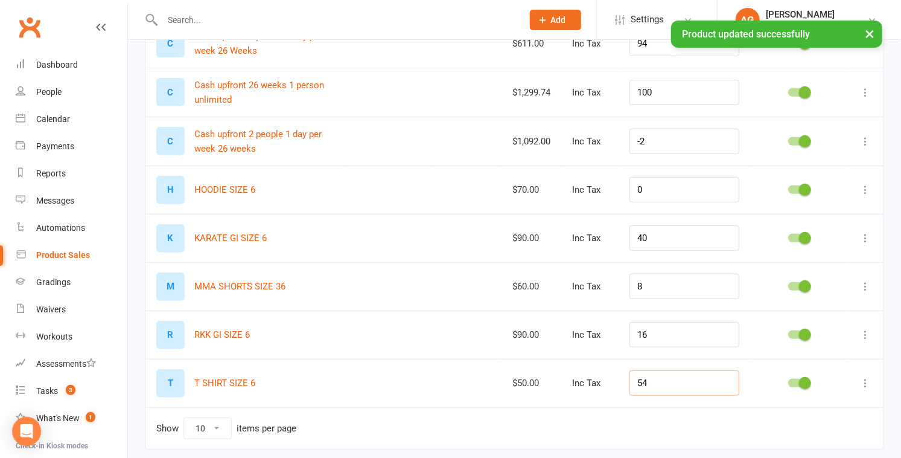
type input "54"
click at [445, 138] on input "-2" at bounding box center [685, 141] width 110 height 25
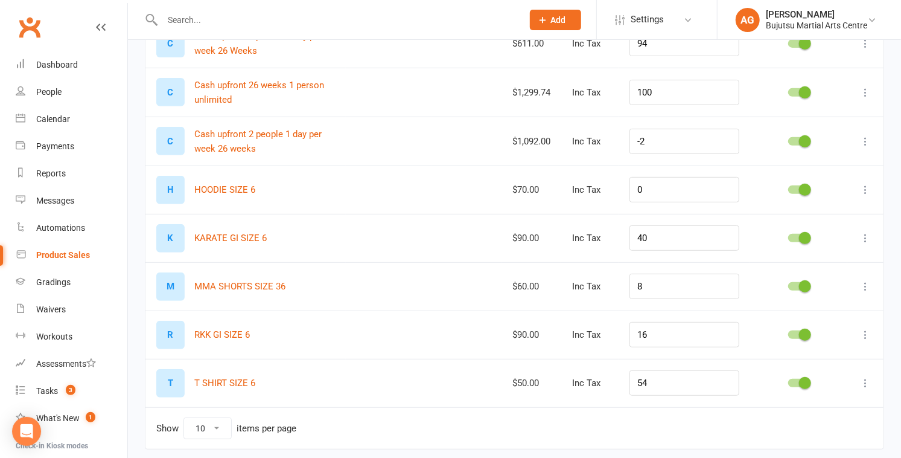
click at [207, 18] on input "text" at bounding box center [337, 19] width 356 height 17
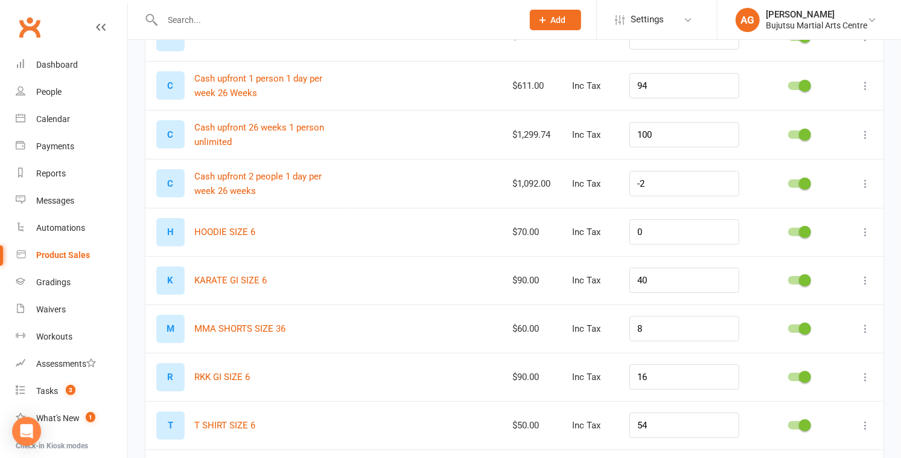
scroll to position [282, 0]
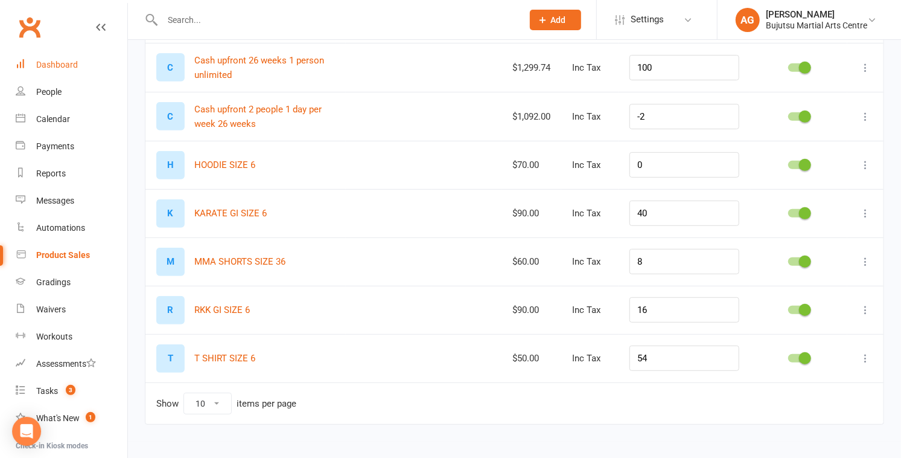
click at [46, 59] on link "Dashboard" at bounding box center [72, 64] width 112 height 27
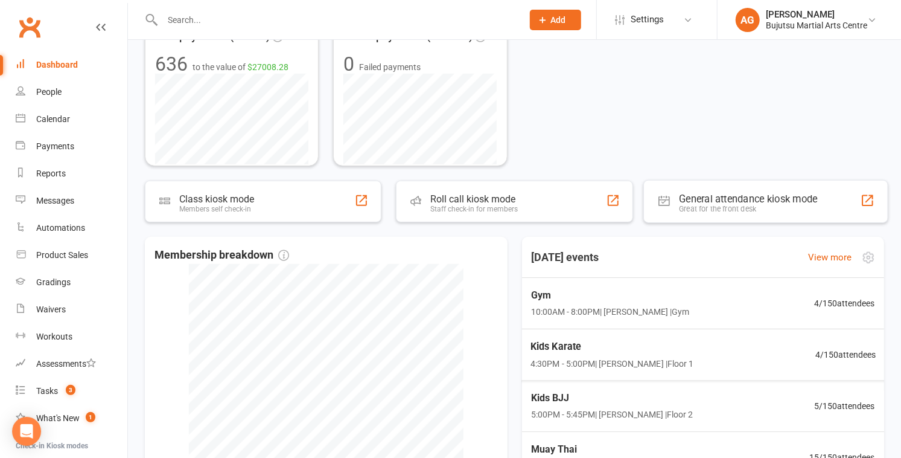
scroll to position [269, 0]
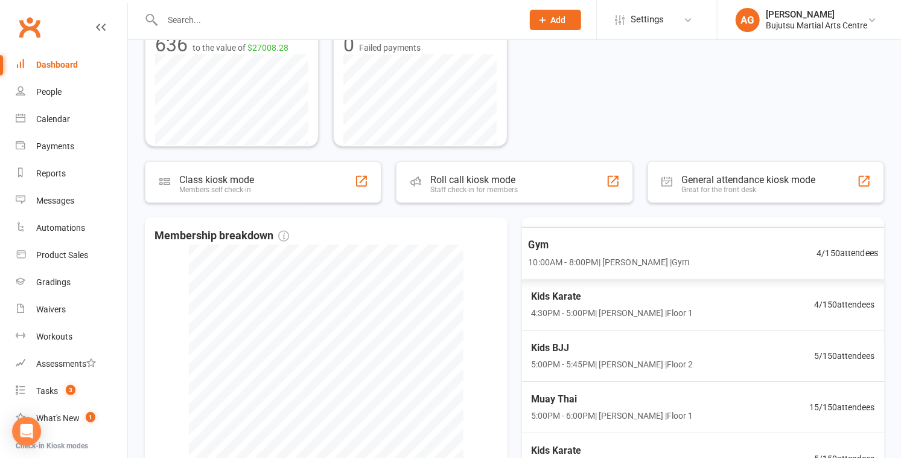
click at [445, 252] on span "4 / 150 attendees" at bounding box center [848, 253] width 62 height 14
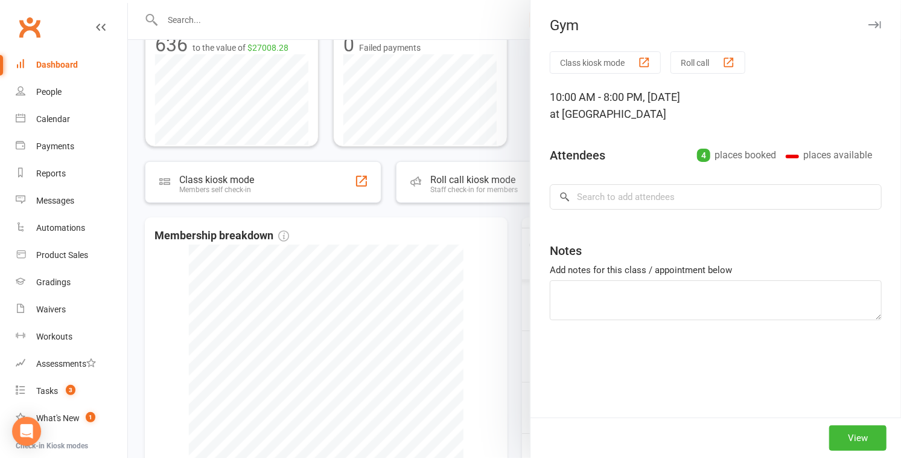
scroll to position [28, 0]
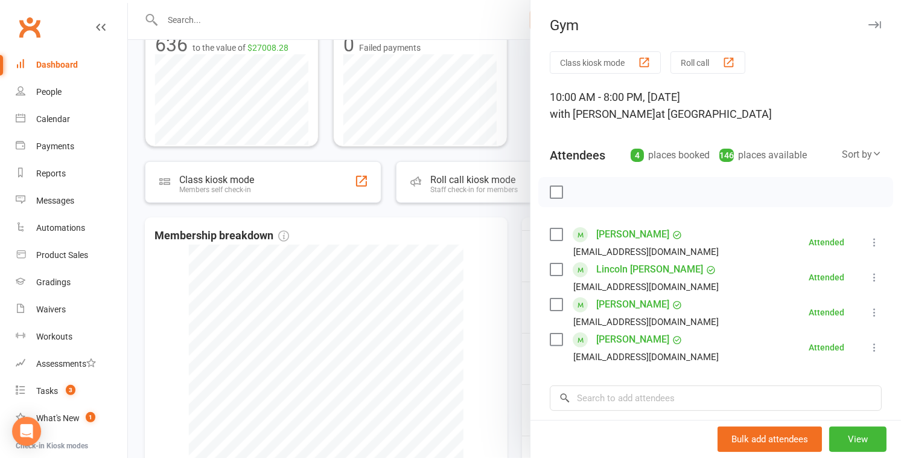
click at [445, 272] on div at bounding box center [514, 229] width 773 height 458
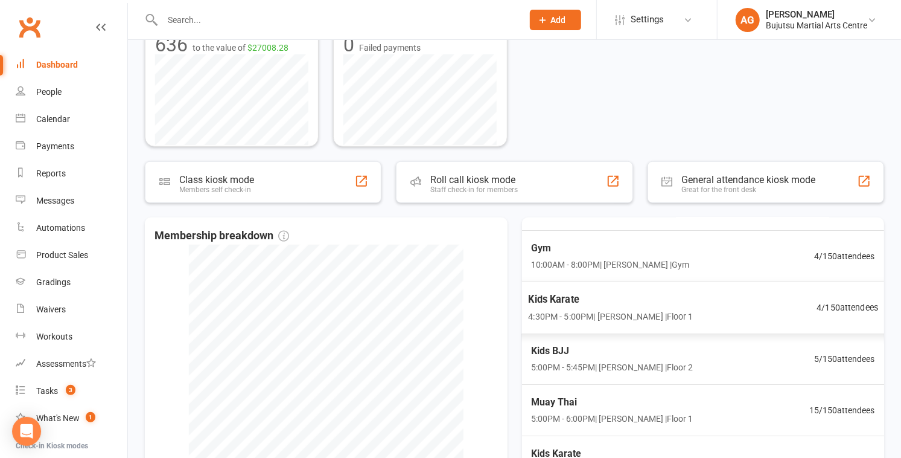
click at [445, 305] on span "4 / 150 attendees" at bounding box center [848, 307] width 62 height 14
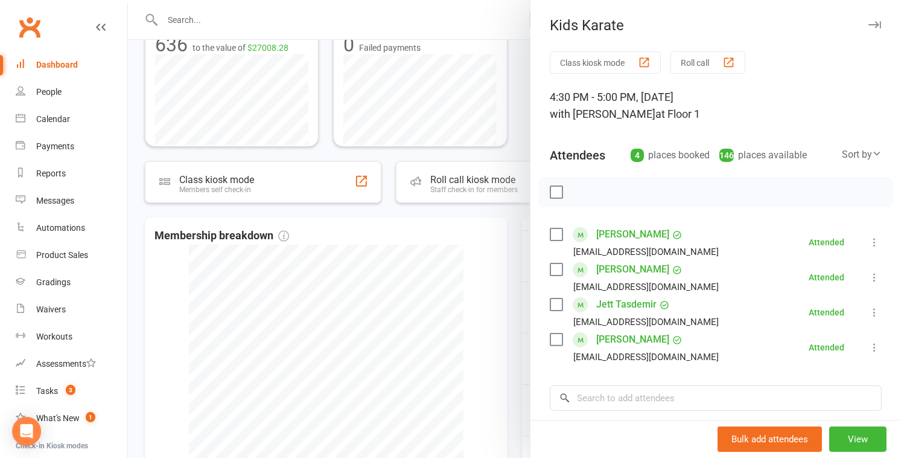
scroll to position [18, 0]
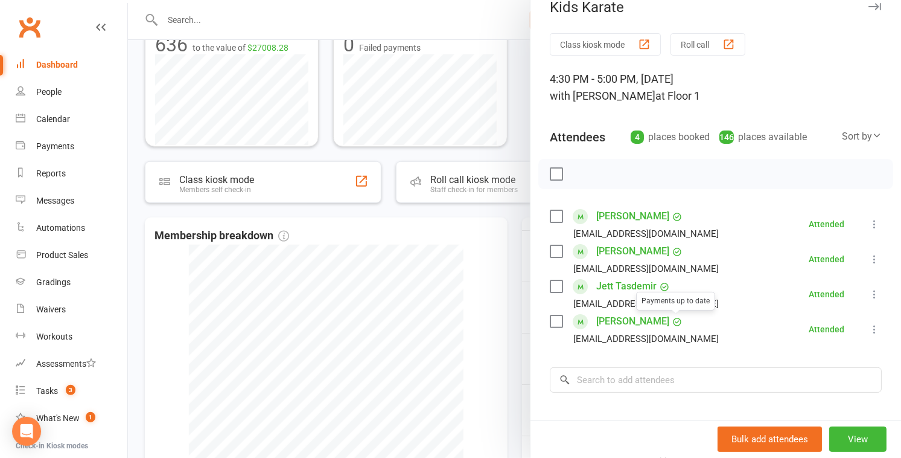
click at [445, 311] on div at bounding box center [514, 229] width 773 height 458
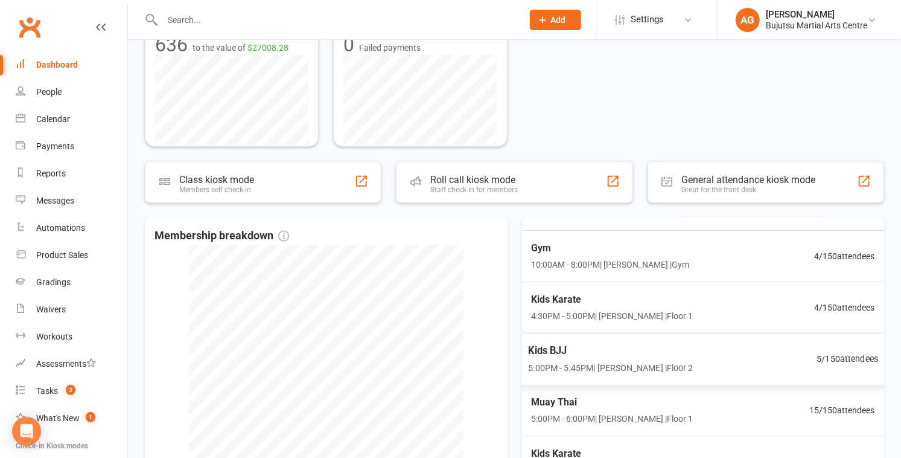
click at [445, 356] on span "5 / 150 attendees" at bounding box center [848, 358] width 62 height 14
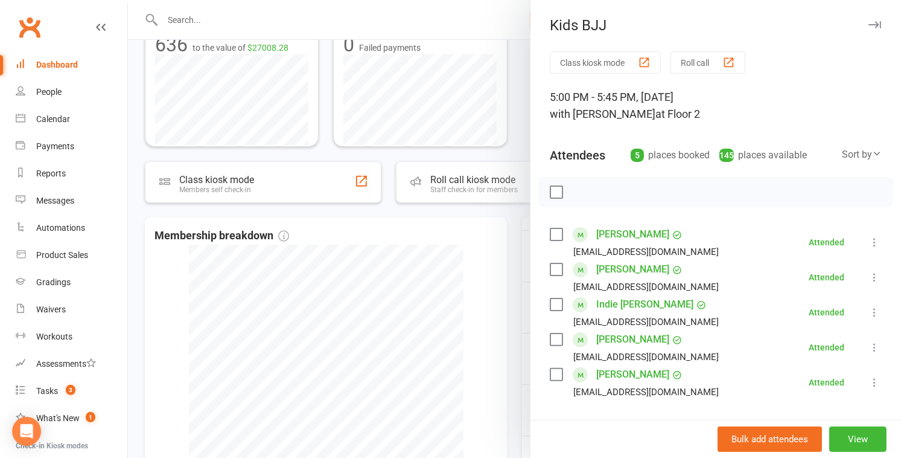
scroll to position [196, 0]
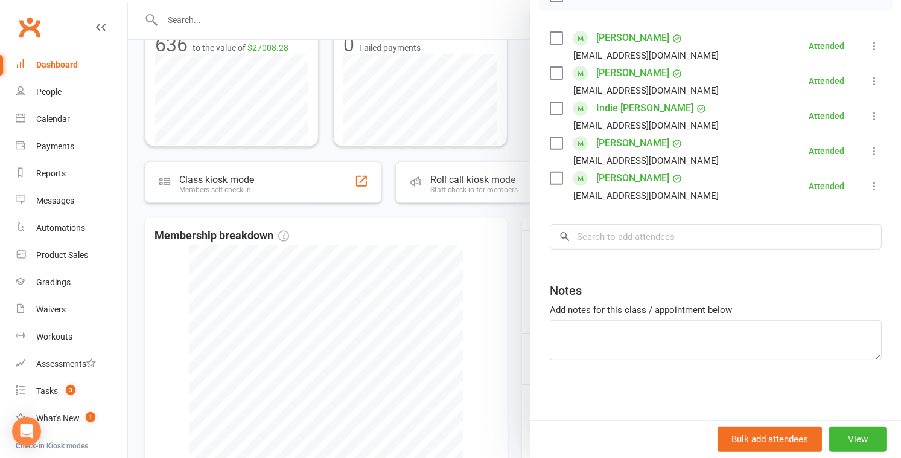
click at [445, 302] on div at bounding box center [514, 229] width 773 height 458
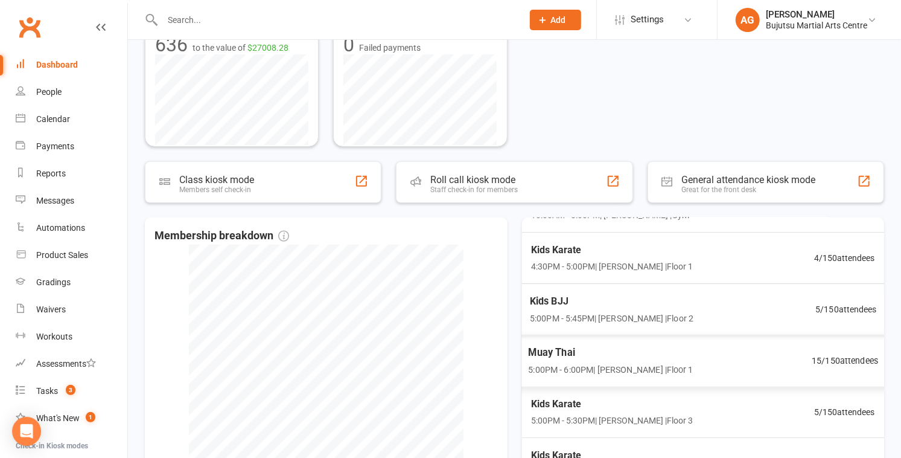
scroll to position [77, 0]
click at [445, 360] on span "15 / 150 attendees" at bounding box center [845, 360] width 66 height 14
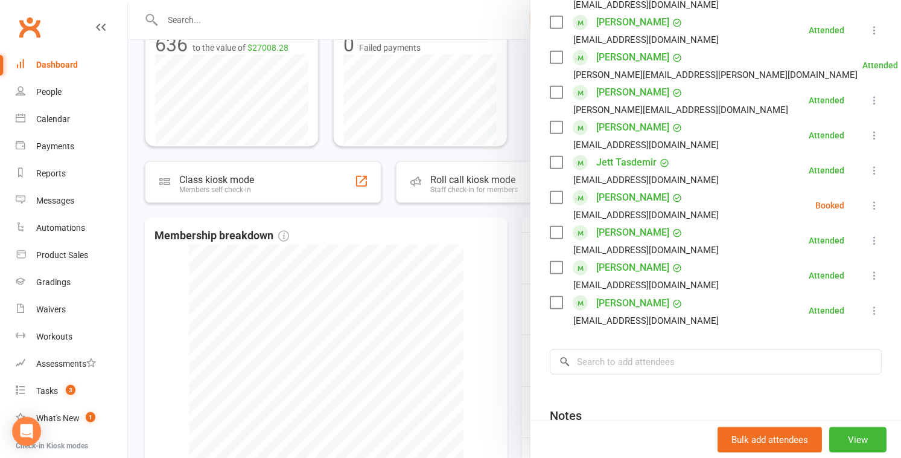
scroll to position [458, 0]
click at [445, 311] on div at bounding box center [514, 229] width 773 height 458
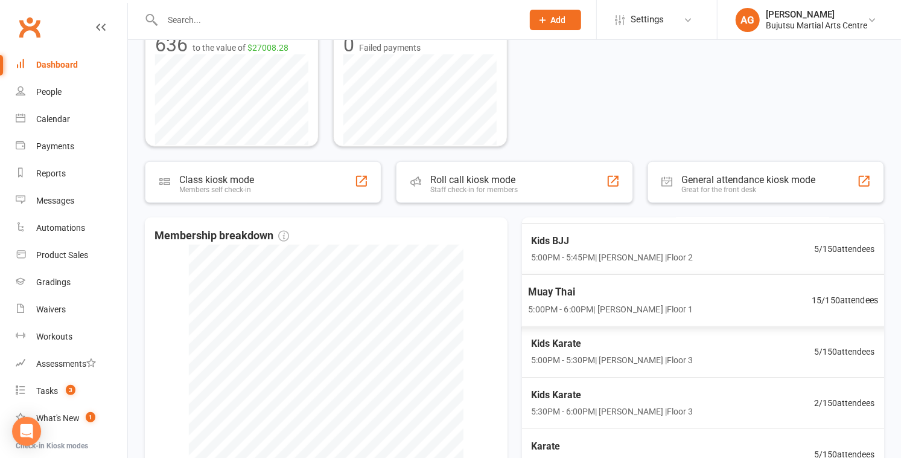
scroll to position [155, 0]
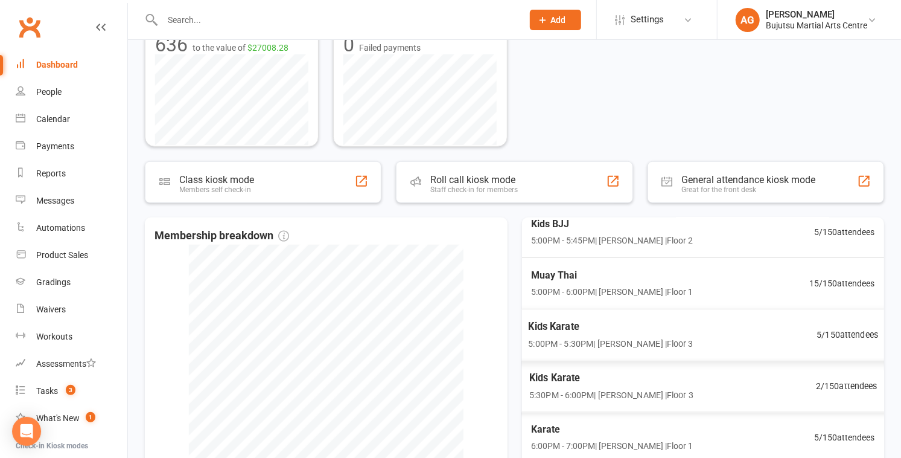
click at [445, 330] on span "5 / 150 attendees" at bounding box center [848, 334] width 62 height 14
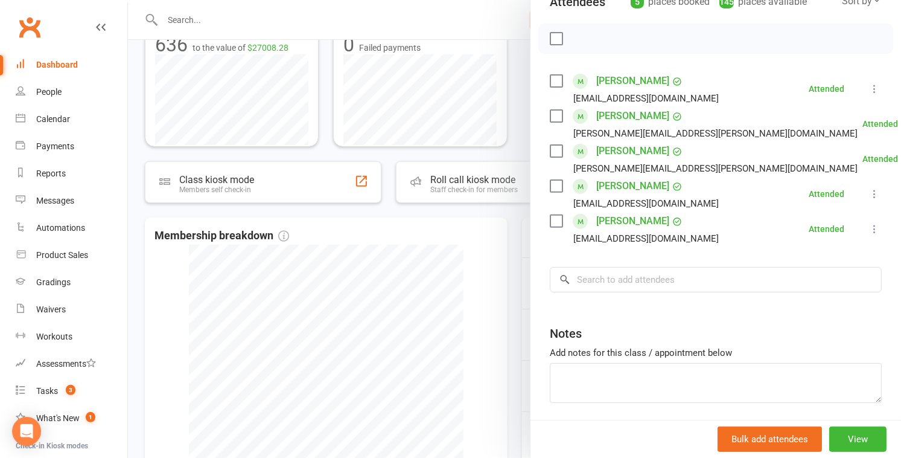
scroll to position [196, 0]
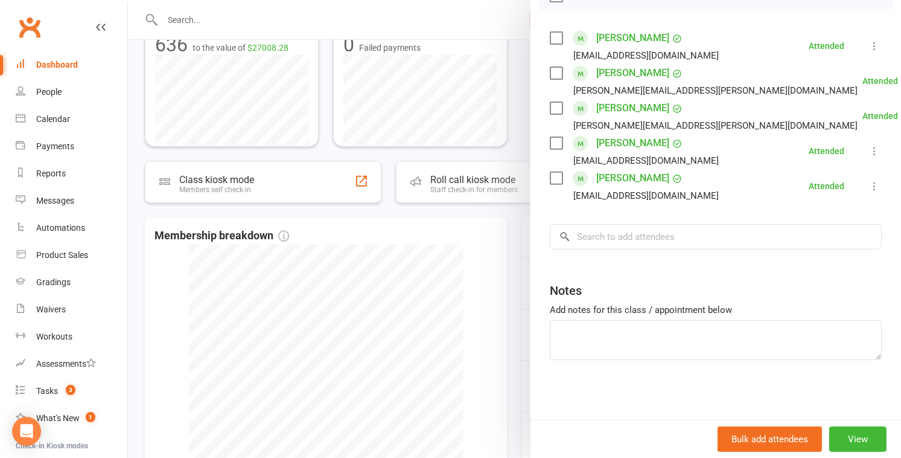
click at [445, 298] on div at bounding box center [514, 229] width 773 height 458
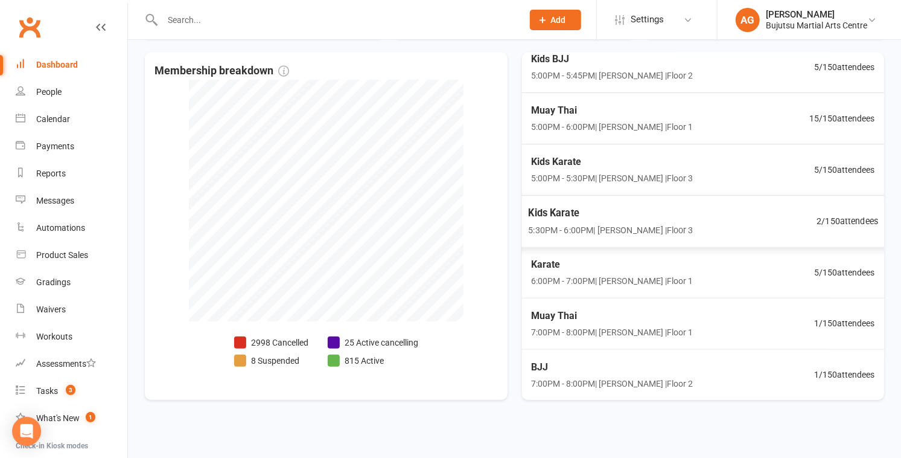
scroll to position [438, 0]
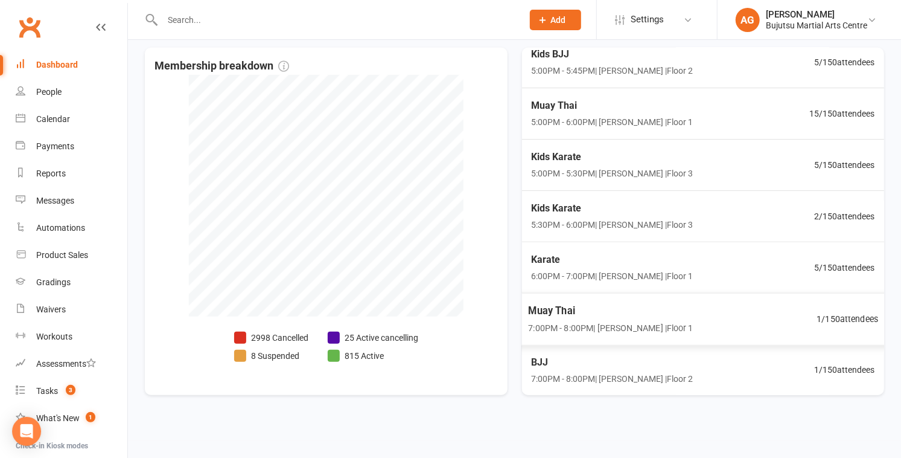
click at [445, 317] on span "1 / 150 attendees" at bounding box center [848, 318] width 62 height 14
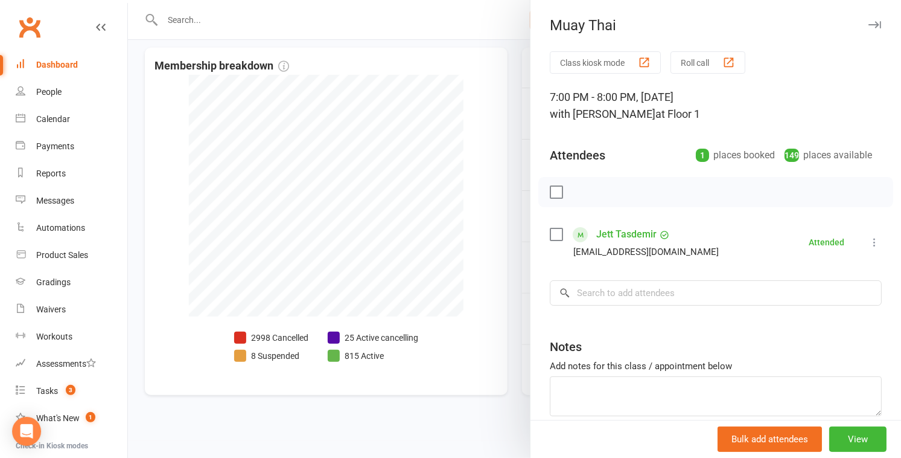
click at [445, 297] on div at bounding box center [514, 229] width 773 height 458
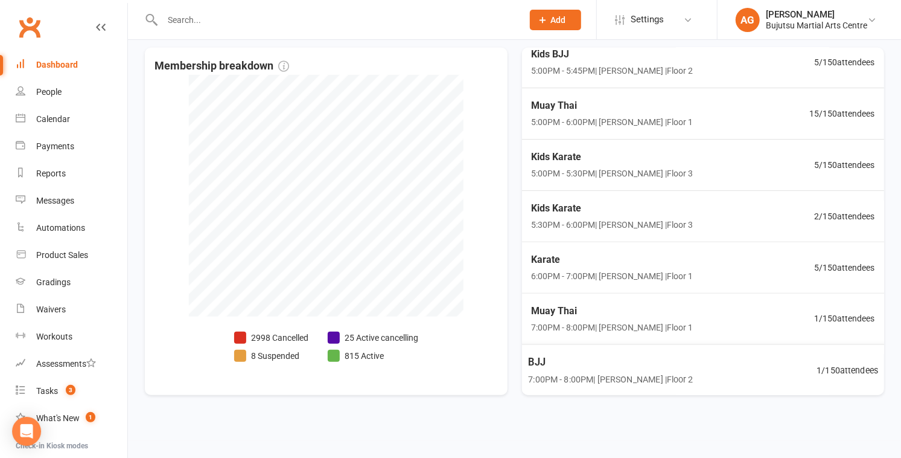
click at [445, 365] on span "1 / 150 attendees" at bounding box center [848, 370] width 62 height 14
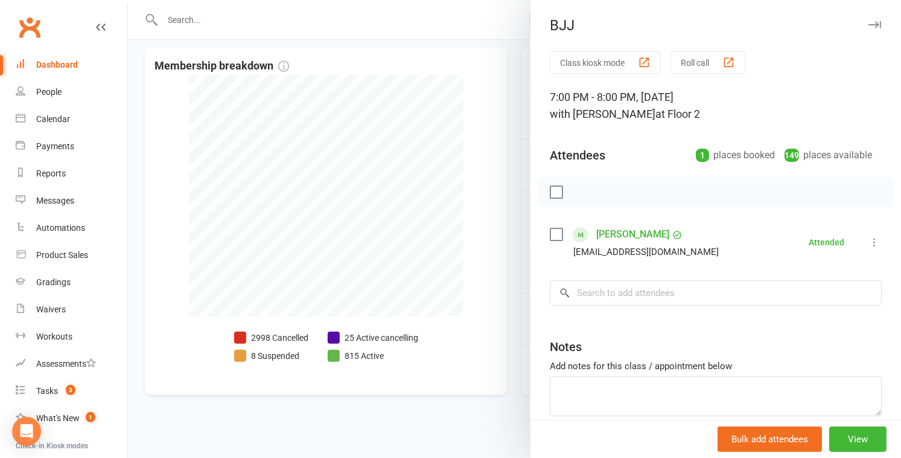
click at [445, 316] on div at bounding box center [514, 229] width 773 height 458
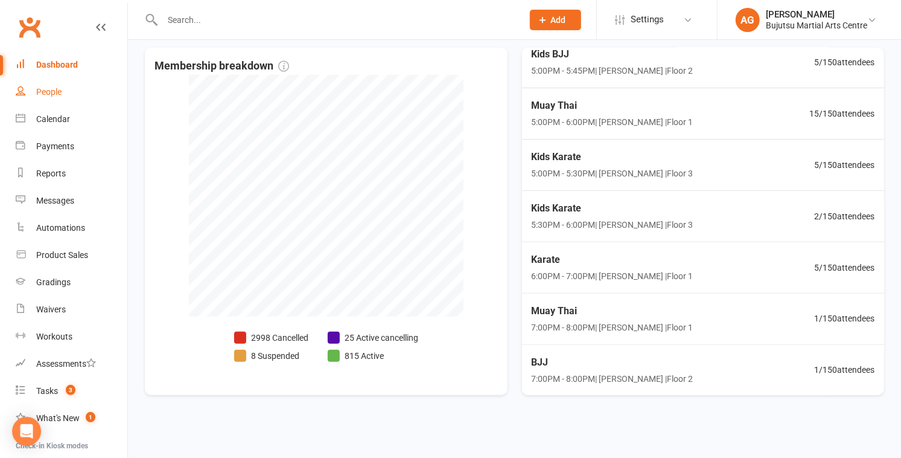
click at [114, 83] on link "People" at bounding box center [72, 91] width 112 height 27
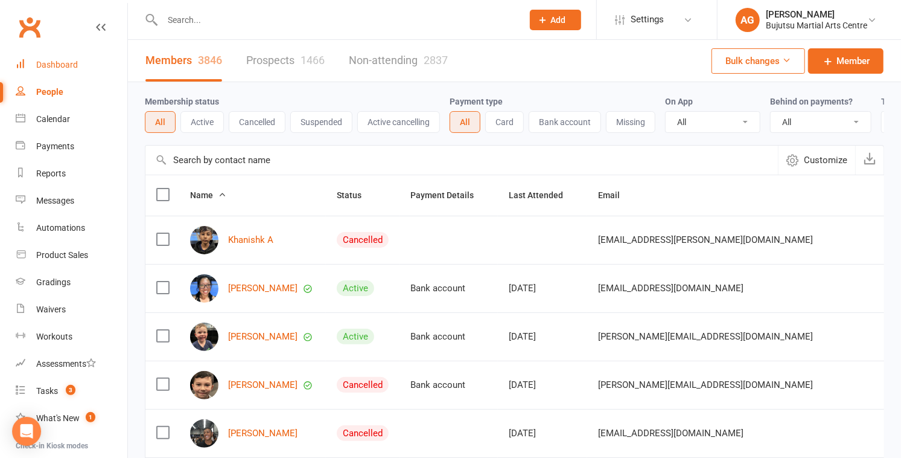
click at [60, 67] on div "Dashboard" at bounding box center [57, 65] width 42 height 10
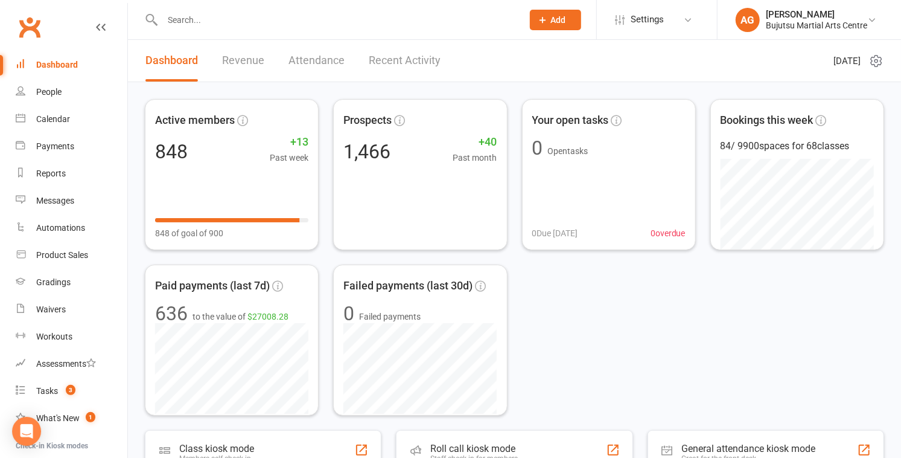
click at [195, 16] on input "text" at bounding box center [337, 19] width 356 height 17
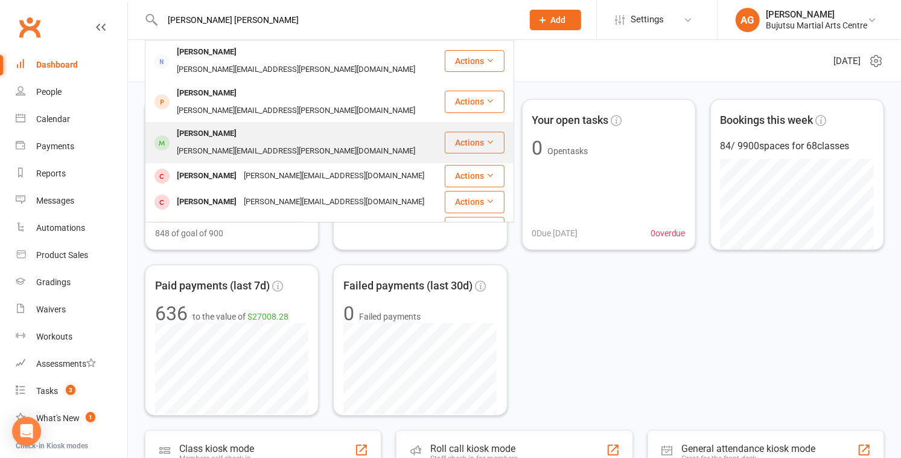
type input "jessica pat"
click at [209, 125] on div "David Paterson" at bounding box center [206, 134] width 67 height 18
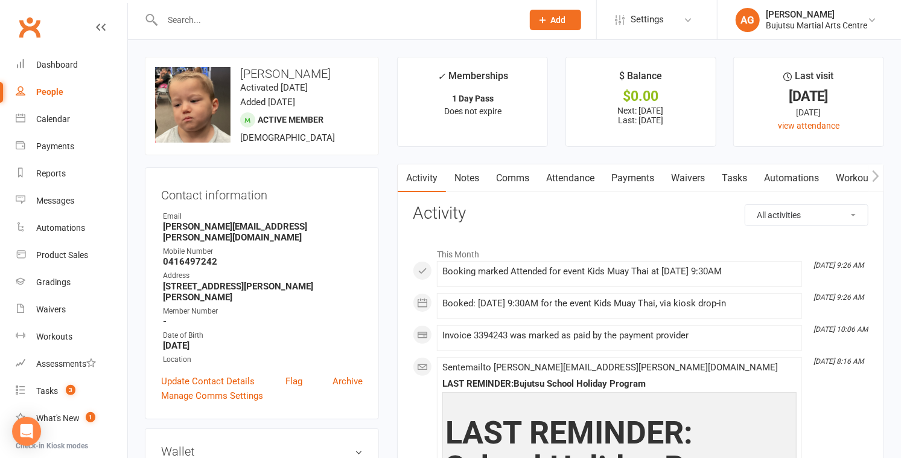
click at [445, 175] on link "Payments" at bounding box center [633, 178] width 60 height 28
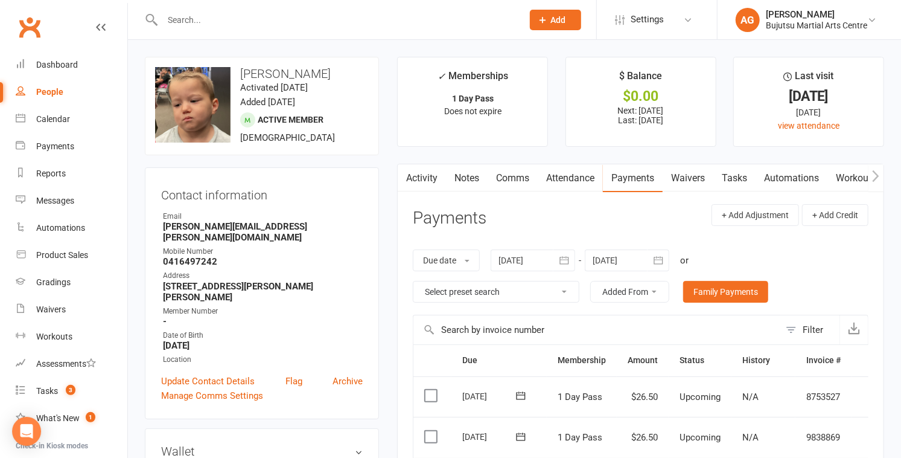
click at [445, 259] on div at bounding box center [533, 260] width 85 height 22
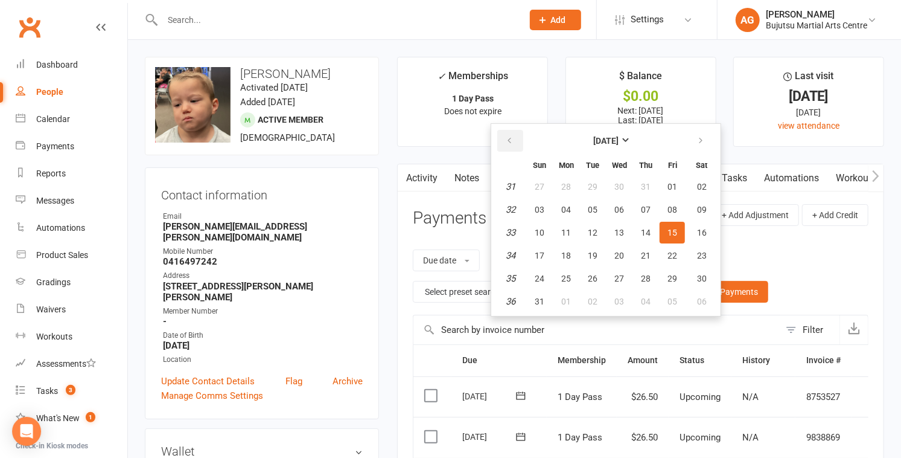
click at [445, 139] on icon "button" at bounding box center [509, 141] width 8 height 10
click at [445, 141] on button "button" at bounding box center [510, 141] width 26 height 22
click at [445, 141] on icon "button" at bounding box center [509, 141] width 8 height 10
click at [445, 143] on icon "button" at bounding box center [509, 141] width 8 height 10
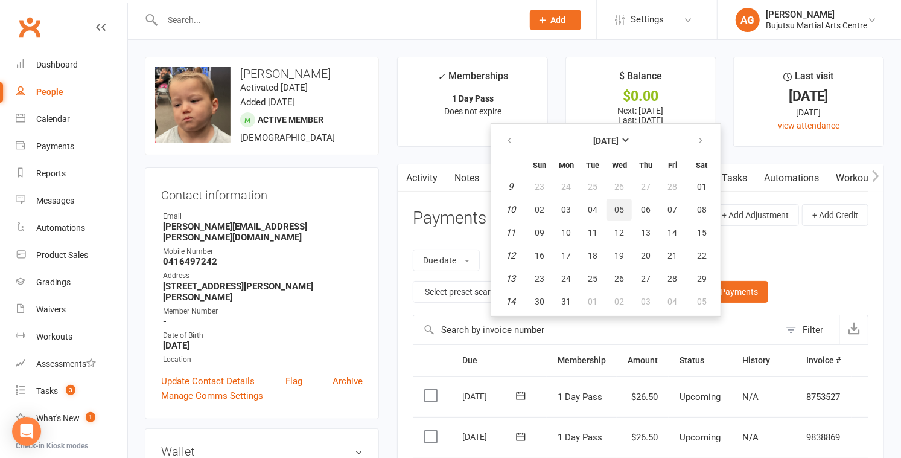
click at [445, 205] on span "05" at bounding box center [619, 210] width 10 height 10
type input "05 Mar 2025"
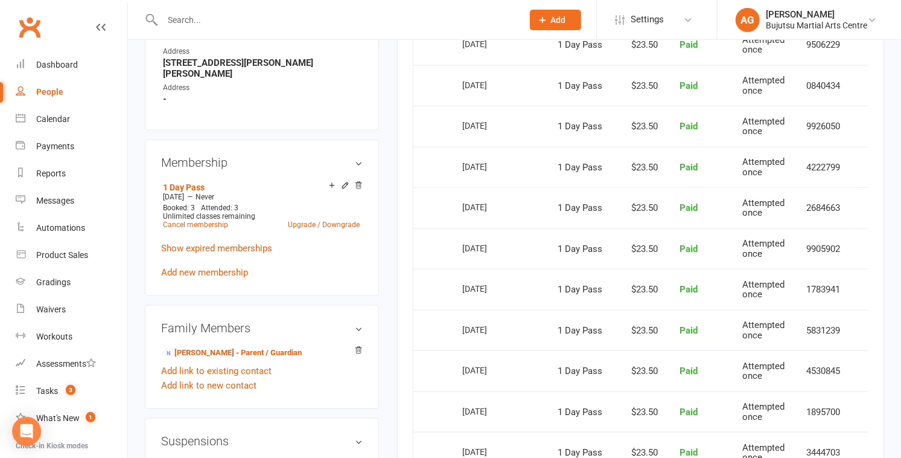
scroll to position [793, 0]
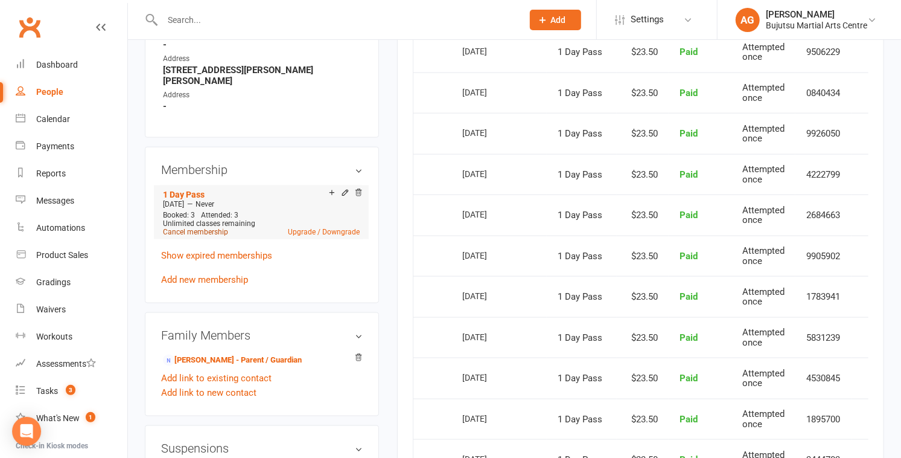
click at [193, 228] on link "Cancel membership" at bounding box center [195, 232] width 65 height 8
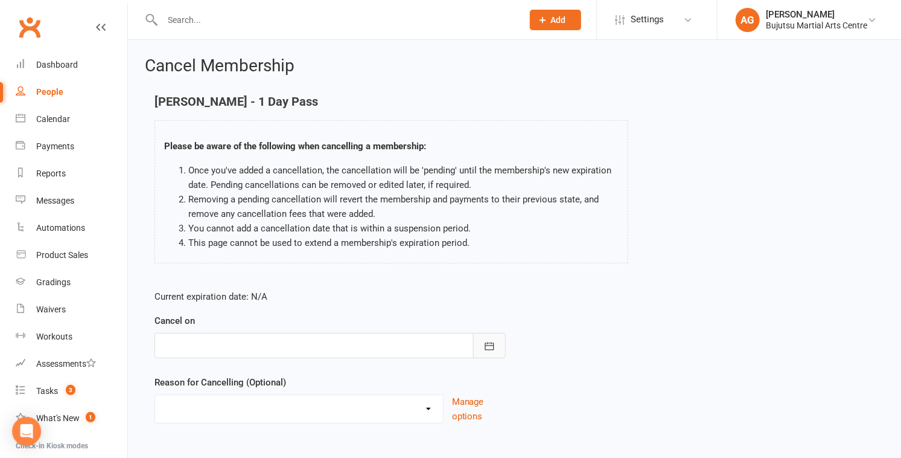
click at [445, 349] on icon "button" at bounding box center [489, 346] width 12 height 12
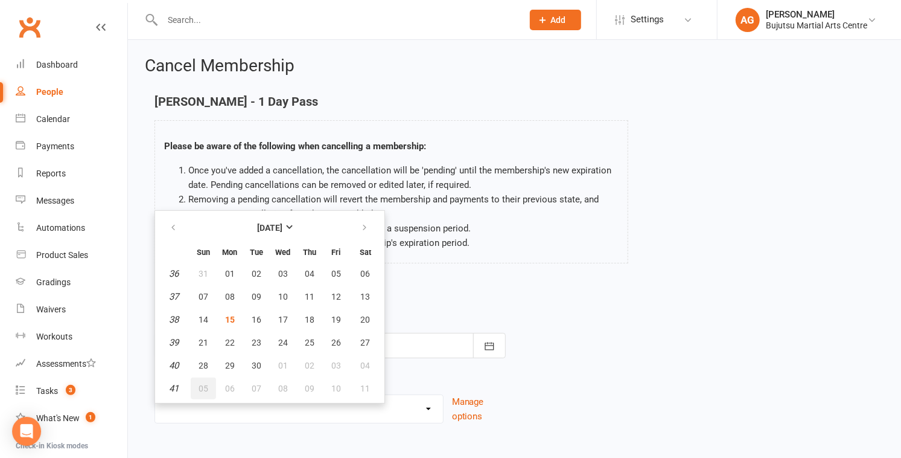
click at [199, 386] on span "05" at bounding box center [204, 388] width 10 height 10
type input "05 Oct 2025"
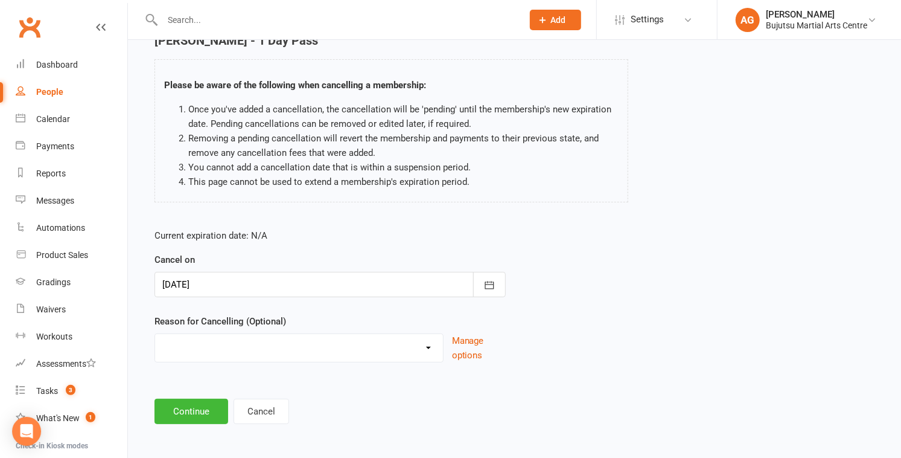
scroll to position [63, 0]
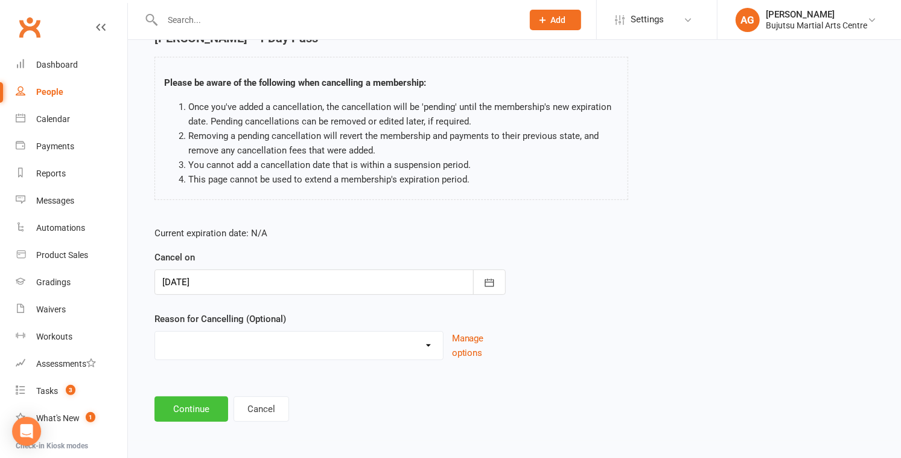
click at [196, 406] on button "Continue" at bounding box center [192, 408] width 74 height 25
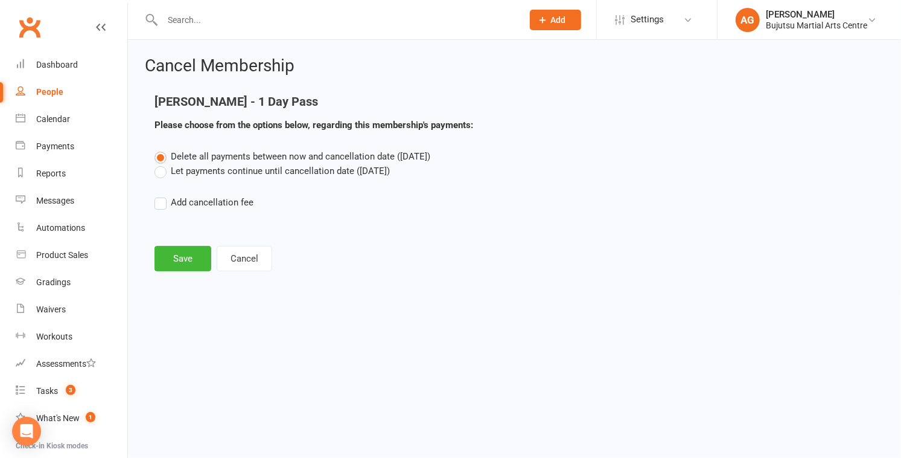
click at [160, 173] on label "Let payments continue until cancellation date (Oct 5, 2025)" at bounding box center [272, 171] width 235 height 14
click at [160, 164] on input "Let payments continue until cancellation date (Oct 5, 2025)" at bounding box center [159, 164] width 8 height 0
click at [171, 255] on button "Save" at bounding box center [183, 258] width 57 height 25
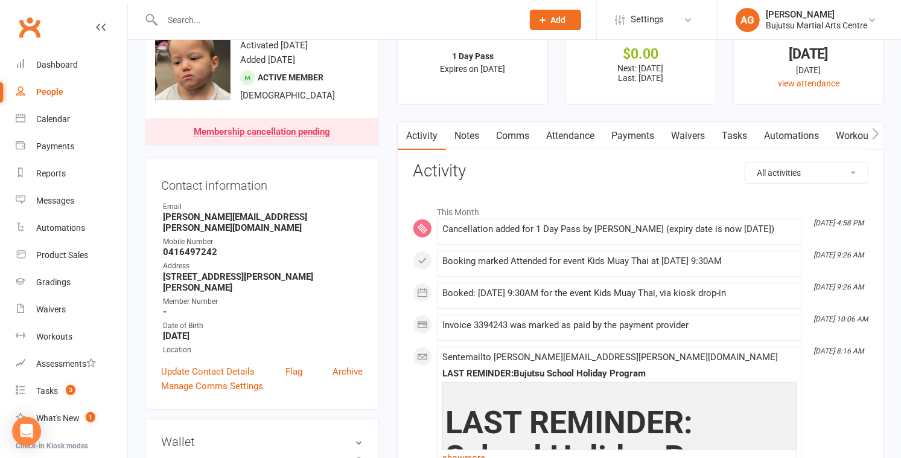
scroll to position [52, 0]
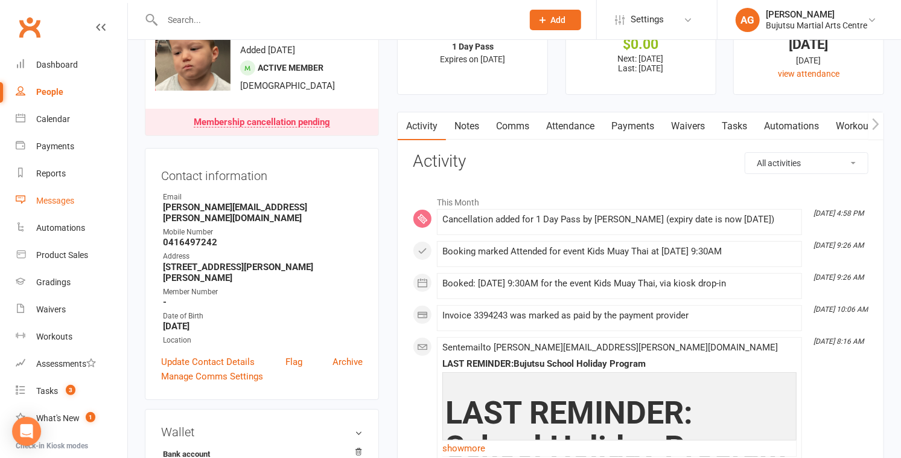
click at [53, 197] on div "Messages" at bounding box center [55, 201] width 38 height 10
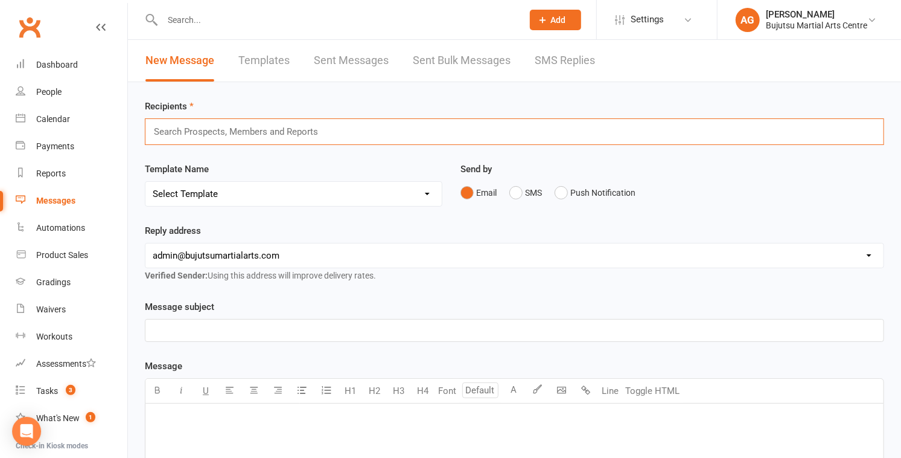
click at [199, 133] on input "text" at bounding box center [241, 132] width 177 height 16
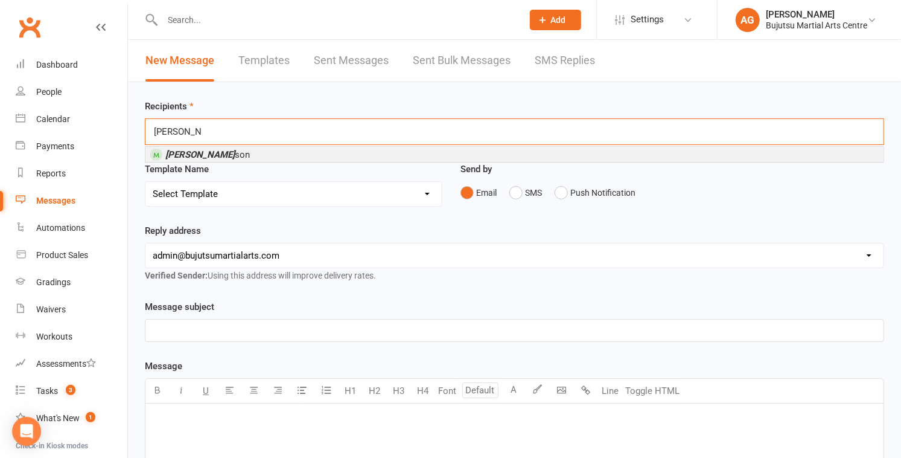
type input "david pater"
click at [197, 153] on em "David Pater" at bounding box center [199, 154] width 69 height 11
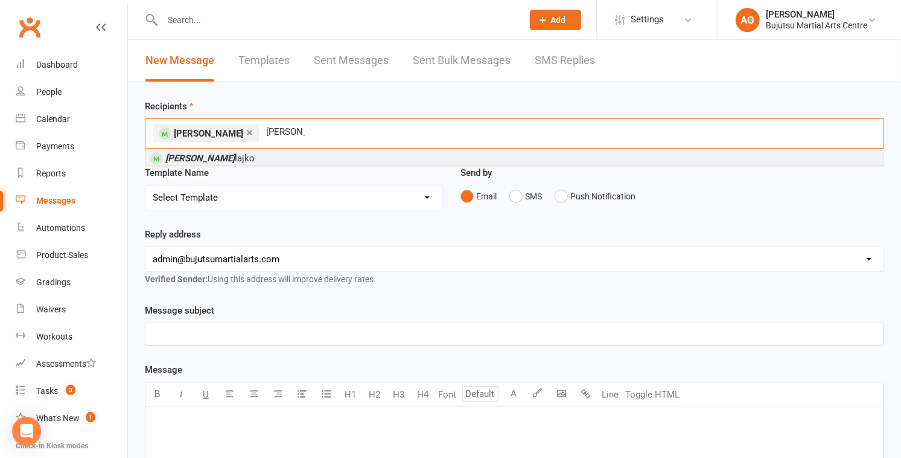
type input "mark sza"
drag, startPoint x: 223, startPoint y: 150, endPoint x: 223, endPoint y: 170, distance: 20.5
click at [223, 150] on li "Mark Sza lajko" at bounding box center [514, 157] width 738 height 15
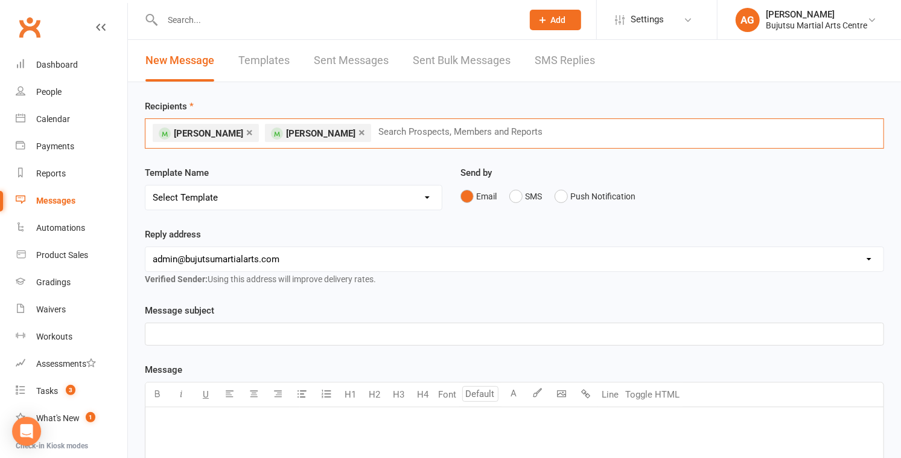
click at [220, 197] on select "Select Template [Email] Buddy Week [Email] Japan Karate Association Grading Adu…" at bounding box center [293, 197] width 296 height 24
click at [145, 185] on select "Select Template [Email] Buddy Week [Email] Japan Karate Association Grading Adu…" at bounding box center [293, 197] width 296 height 24
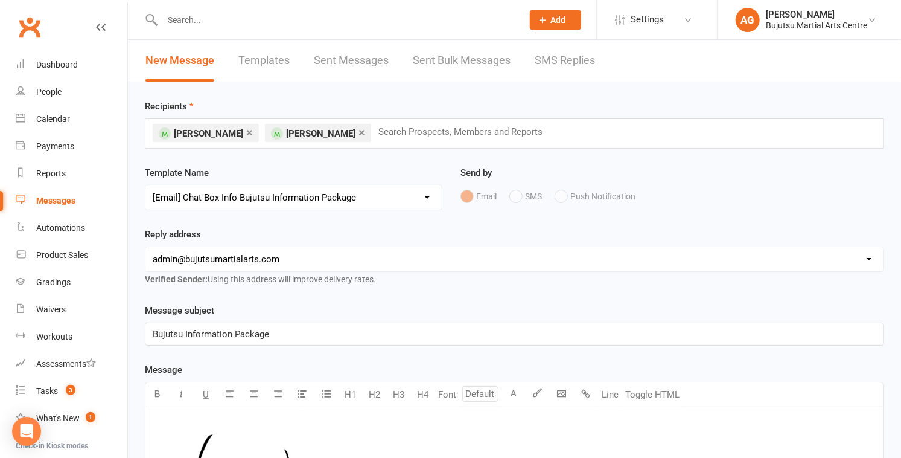
click at [226, 196] on select "Select Template [Email] Buddy Week [Email] Japan Karate Association Grading Adu…" at bounding box center [293, 197] width 296 height 24
select select "28"
click at [145, 185] on select "Select Template [Email] Buddy Week [Email] Japan Karate Association Grading Adu…" at bounding box center [293, 197] width 296 height 24
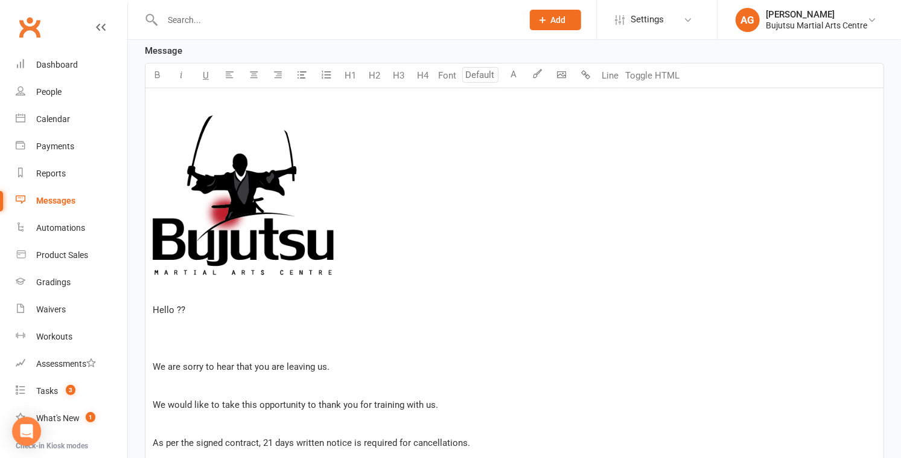
scroll to position [348, 0]
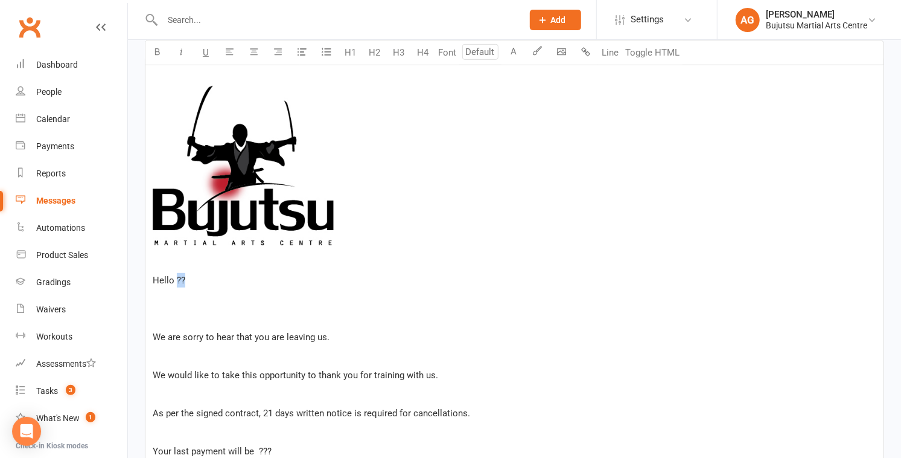
drag, startPoint x: 189, startPoint y: 281, endPoint x: 177, endPoint y: 281, distance: 11.5
click at [177, 281] on p "Hello ??" at bounding box center [515, 280] width 724 height 14
drag, startPoint x: 283, startPoint y: 339, endPoint x: 254, endPoint y: 337, distance: 29.0
click at [254, 337] on span "We are sorry to hear that you are leaving us." at bounding box center [241, 336] width 177 height 11
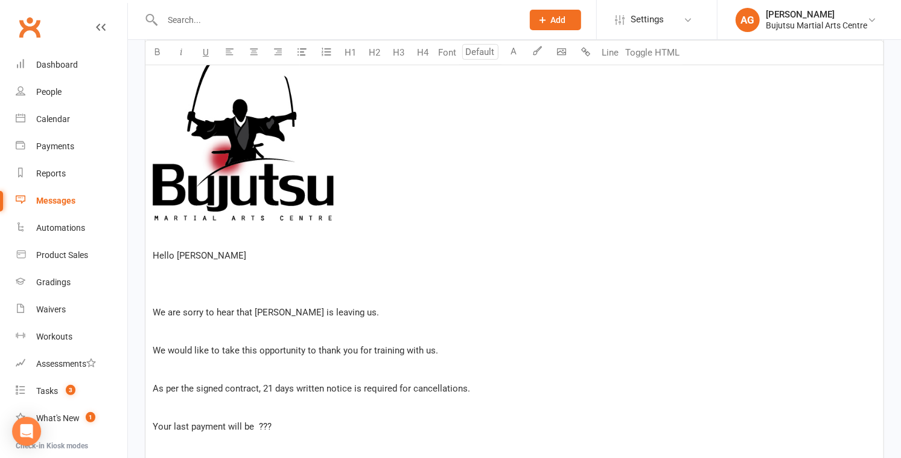
scroll to position [377, 0]
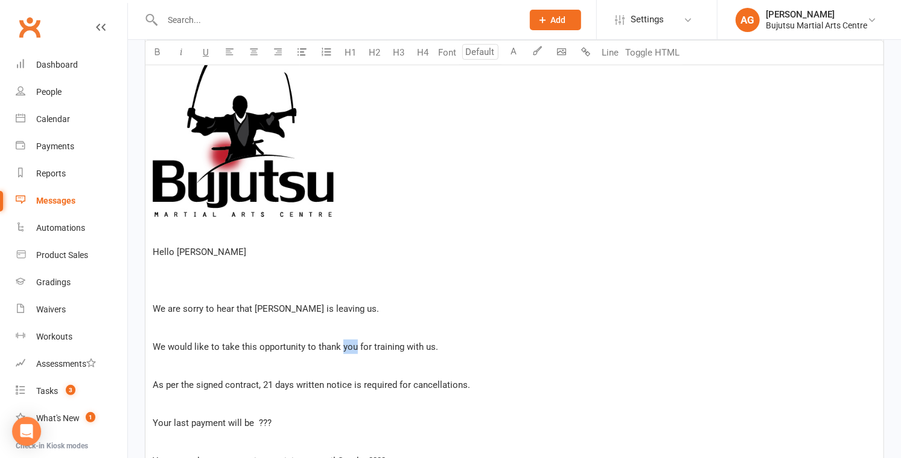
drag, startPoint x: 355, startPoint y: 349, endPoint x: 342, endPoint y: 349, distance: 13.3
click at [342, 349] on span "We would like to take this opportunity to thank you for training with us." at bounding box center [296, 346] width 286 height 11
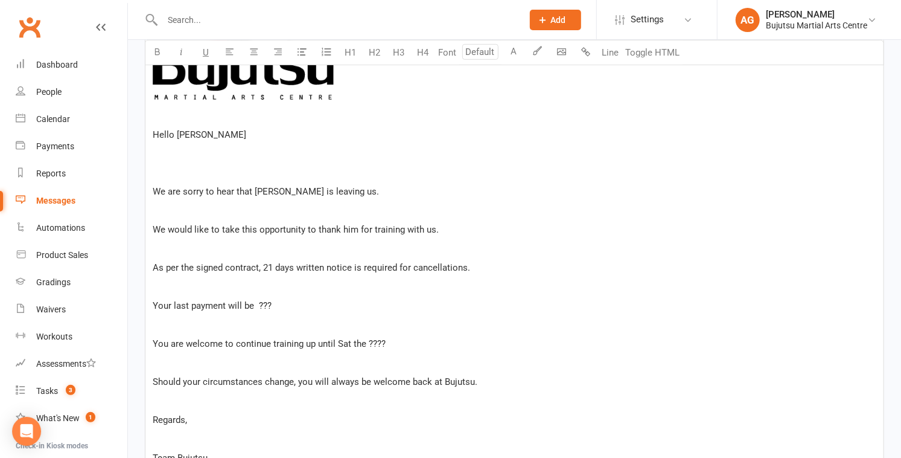
scroll to position [495, 0]
drag, startPoint x: 275, startPoint y: 306, endPoint x: 258, endPoint y: 305, distance: 16.9
click at [258, 305] on p "Your last payment will be ???" at bounding box center [515, 304] width 724 height 14
drag, startPoint x: 183, startPoint y: 342, endPoint x: 155, endPoint y: 337, distance: 29.3
click at [155, 337] on span "You are welcome to continue training up until Sat the ????" at bounding box center [269, 342] width 233 height 11
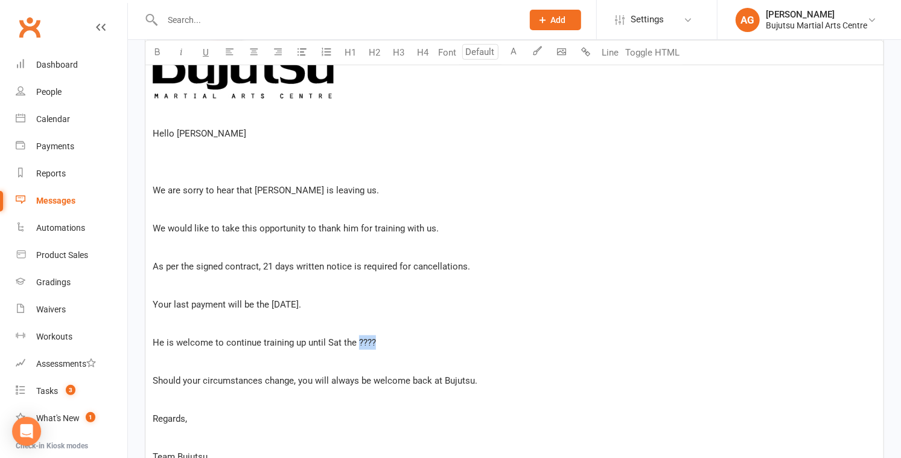
drag, startPoint x: 375, startPoint y: 345, endPoint x: 358, endPoint y: 343, distance: 17.5
click at [358, 343] on p "He is welcome to continue training up until Sat the ????" at bounding box center [515, 342] width 724 height 14
drag, startPoint x: 312, startPoint y: 386, endPoint x: 296, endPoint y: 384, distance: 15.8
click at [296, 384] on p "Should your circumstances change, you will always be welcome back at Bujutsu." at bounding box center [515, 380] width 724 height 14
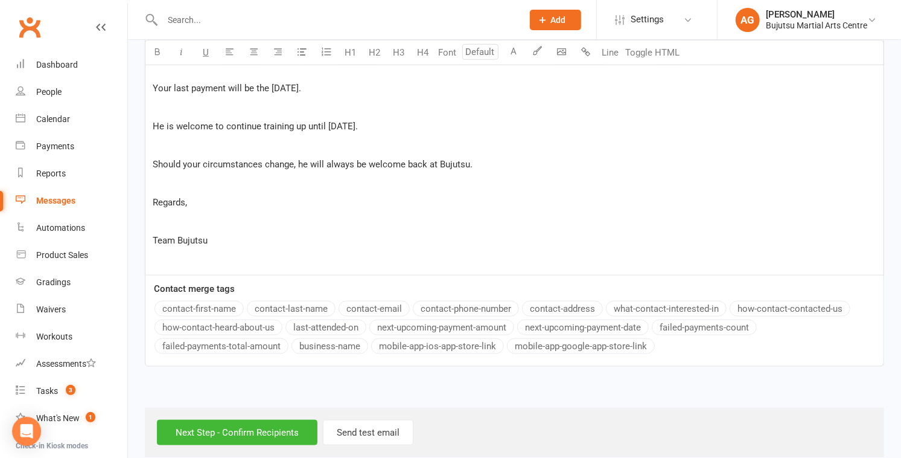
scroll to position [727, 0]
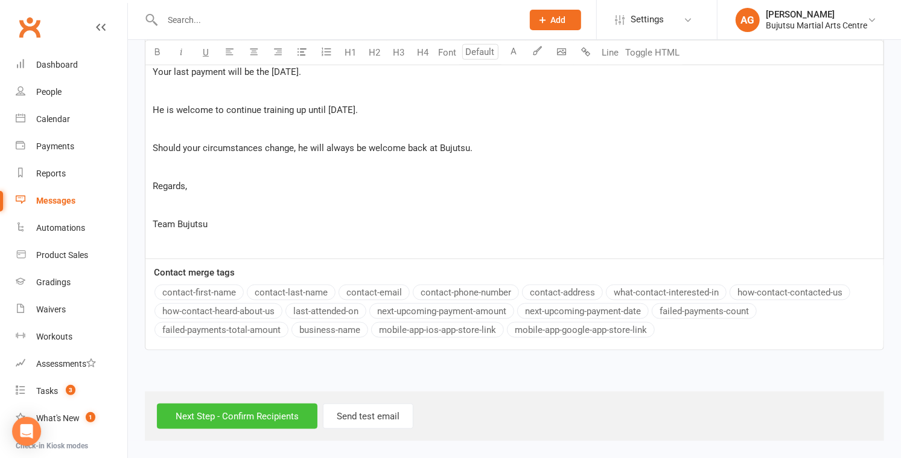
click at [265, 407] on input "Next Step - Confirm Recipients" at bounding box center [237, 415] width 161 height 25
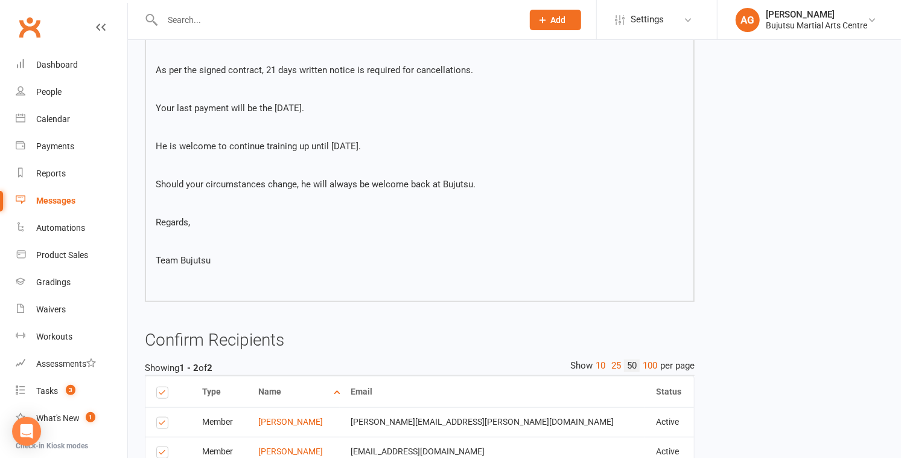
scroll to position [560, 0]
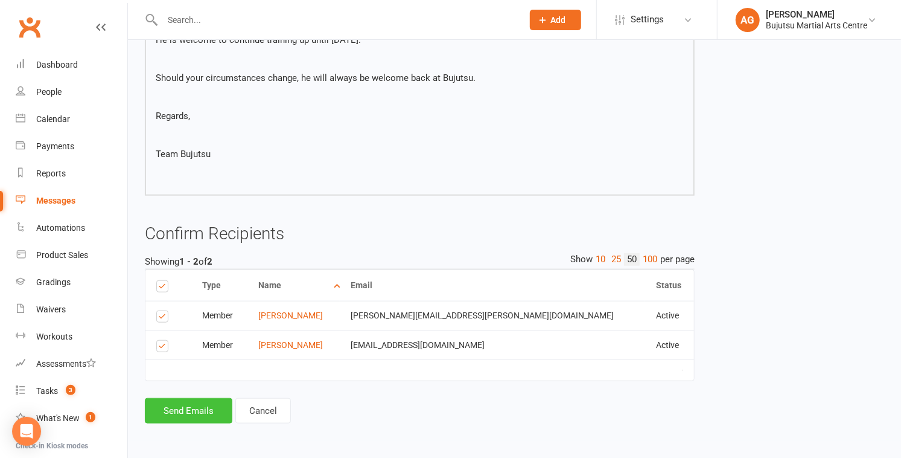
click at [194, 407] on button "Send Emails" at bounding box center [189, 410] width 88 height 25
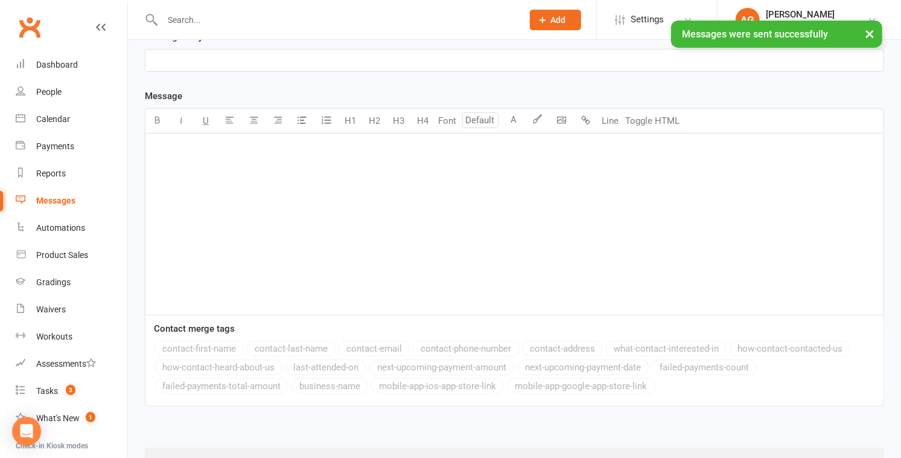
scroll to position [326, 0]
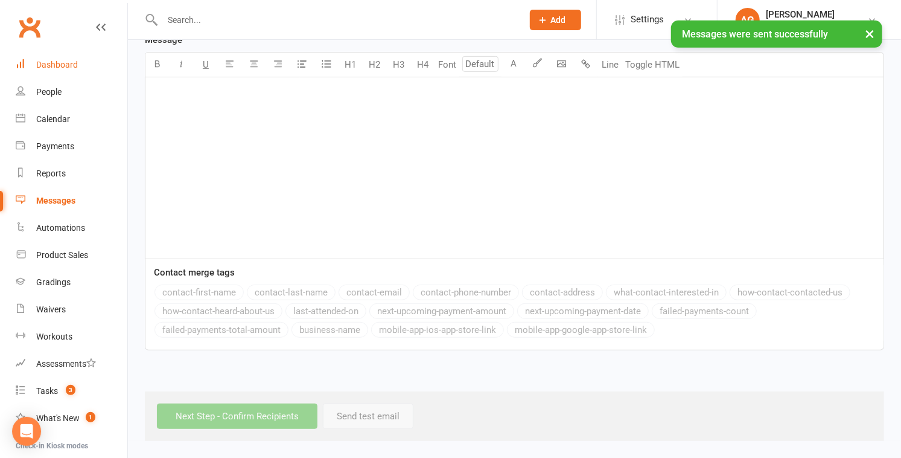
click at [63, 62] on div "Dashboard" at bounding box center [57, 65] width 42 height 10
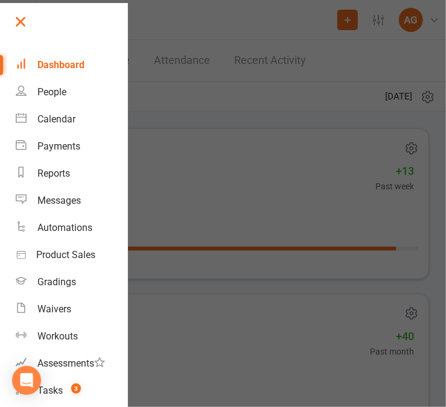
click at [101, 31] on link at bounding box center [69, 25] width 115 height 27
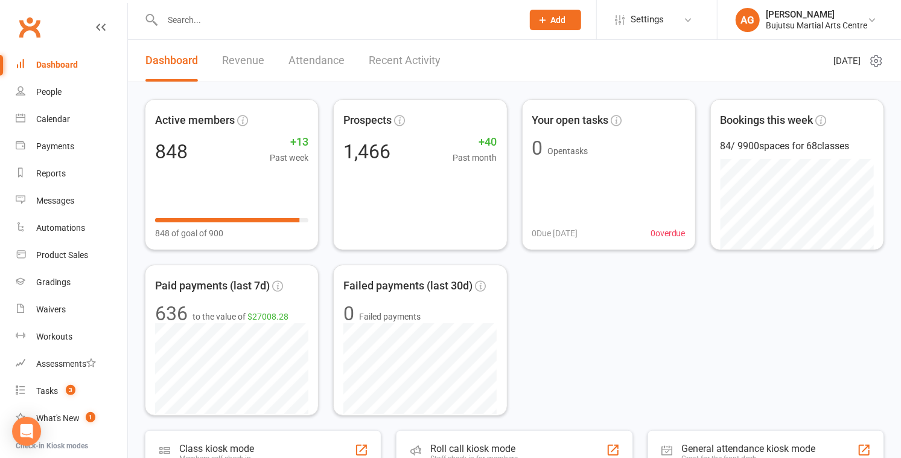
click at [289, 25] on input "text" at bounding box center [337, 19] width 356 height 17
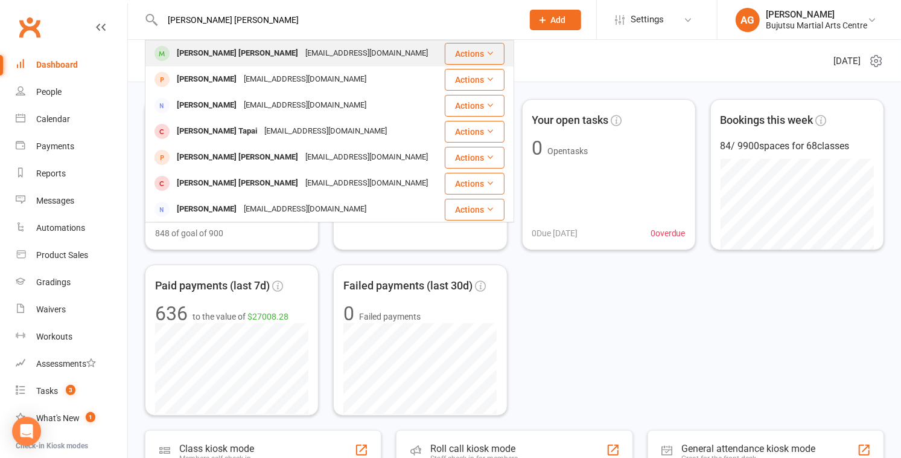
type input "flynn beal"
click at [302, 49] on div "Kathleen1212@gmail.com" at bounding box center [367, 54] width 130 height 18
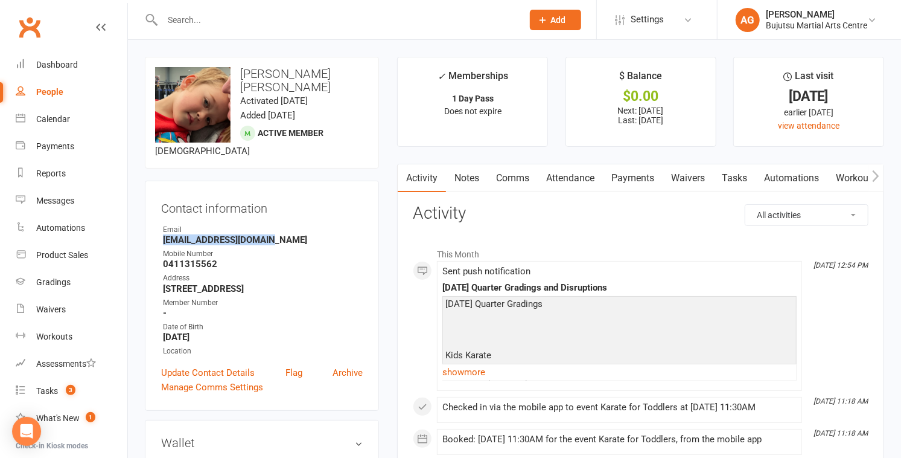
drag, startPoint x: 273, startPoint y: 229, endPoint x: 160, endPoint y: 228, distance: 113.5
click at [159, 228] on div "Contact information Owner Email Kathleen1212@gmail.com Mobile Number 0411315562…" at bounding box center [262, 295] width 234 height 230
copy strong "Kathleen1212@gmail.com"
drag, startPoint x: 216, startPoint y: 250, endPoint x: 164, endPoint y: 249, distance: 52.5
click at [164, 258] on strong "0411315562" at bounding box center [263, 263] width 200 height 11
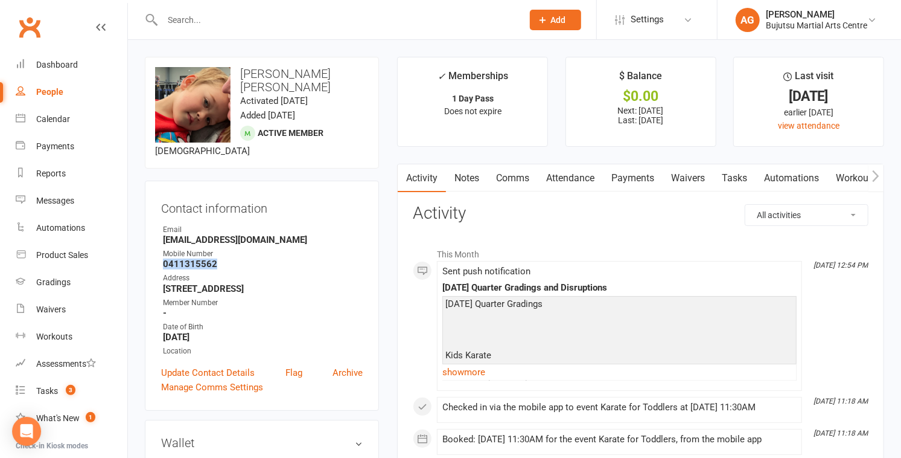
copy strong "0411315562"
click at [293, 18] on input "text" at bounding box center [337, 19] width 356 height 17
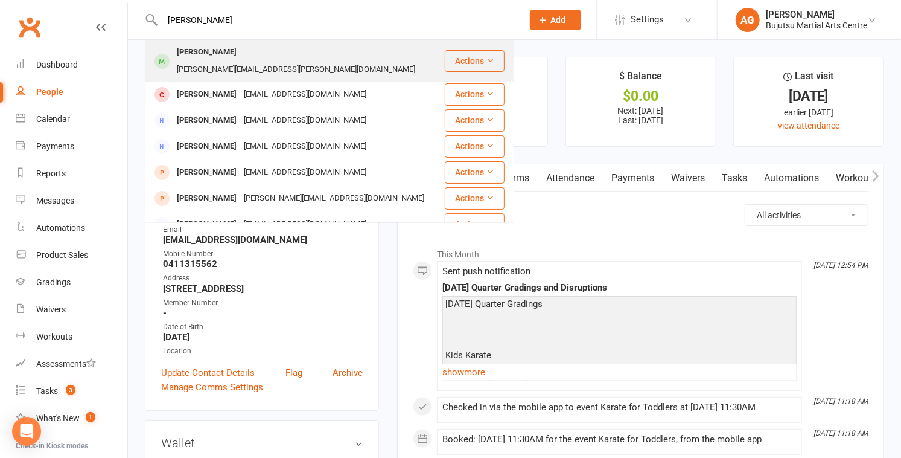
type input "hudson sarah"
click at [262, 61] on div "kim.mooney@y7mail.com" at bounding box center [296, 70] width 246 height 18
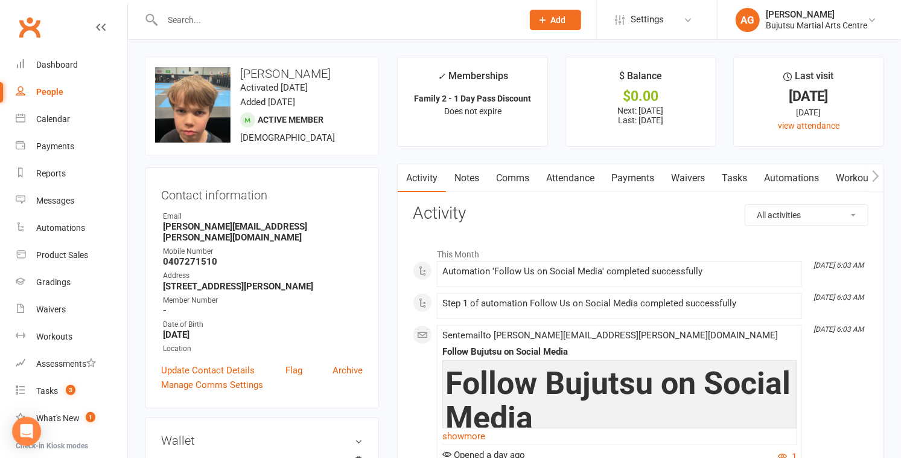
click at [311, 14] on input "text" at bounding box center [337, 19] width 356 height 17
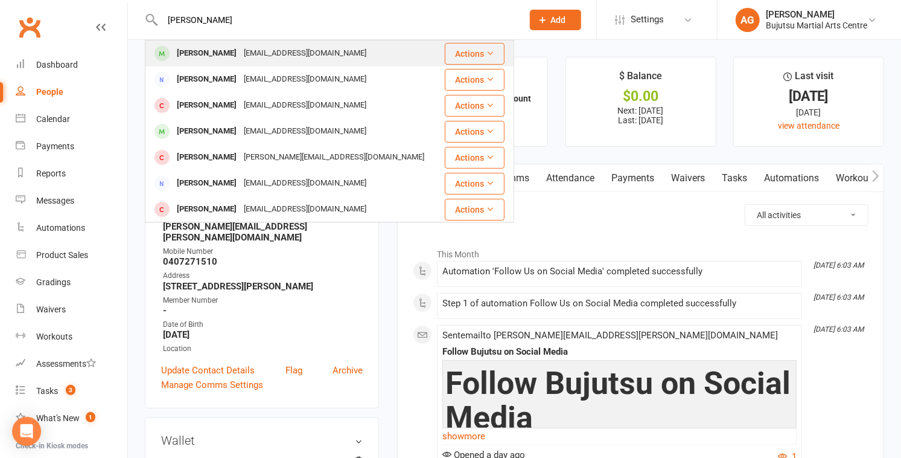
type input "david duff"
click at [290, 53] on div "Duffdavid60@gmail.com" at bounding box center [305, 54] width 130 height 18
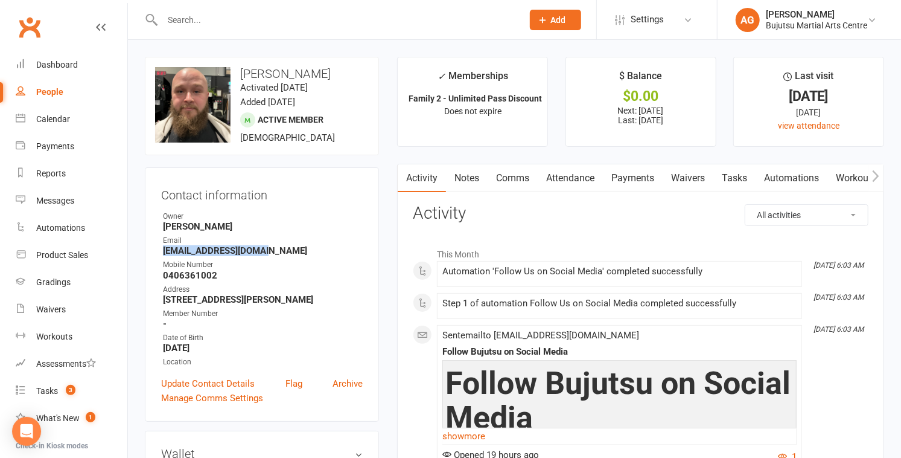
drag, startPoint x: 264, startPoint y: 250, endPoint x: 155, endPoint y: 247, distance: 109.3
click at [155, 247] on div "Contact information Owner Alice Graydon Email Duffdavid60@gmail.com Mobile Numb…" at bounding box center [262, 294] width 234 height 254
copy strong "Duffdavid60@gmail.com"
drag, startPoint x: 221, startPoint y: 277, endPoint x: 164, endPoint y: 278, distance: 56.8
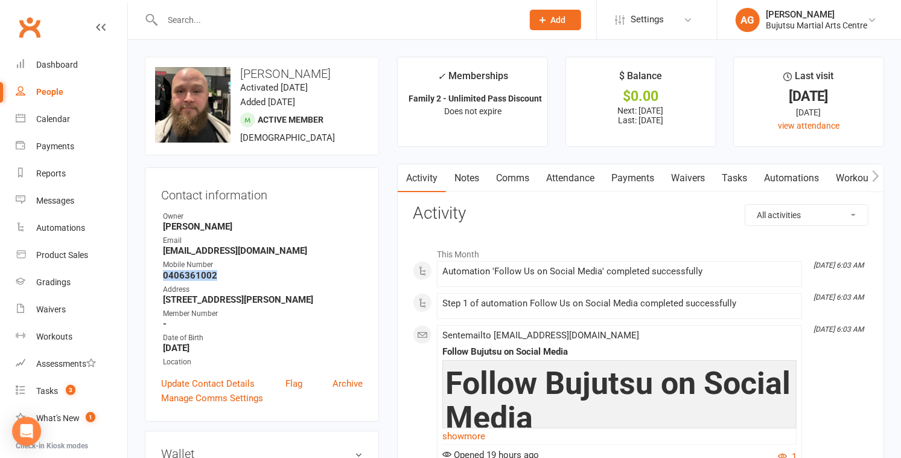
click at [164, 278] on strong "0406361002" at bounding box center [263, 275] width 200 height 11
copy strong "0406361002"
click at [295, 16] on input "text" at bounding box center [337, 19] width 356 height 17
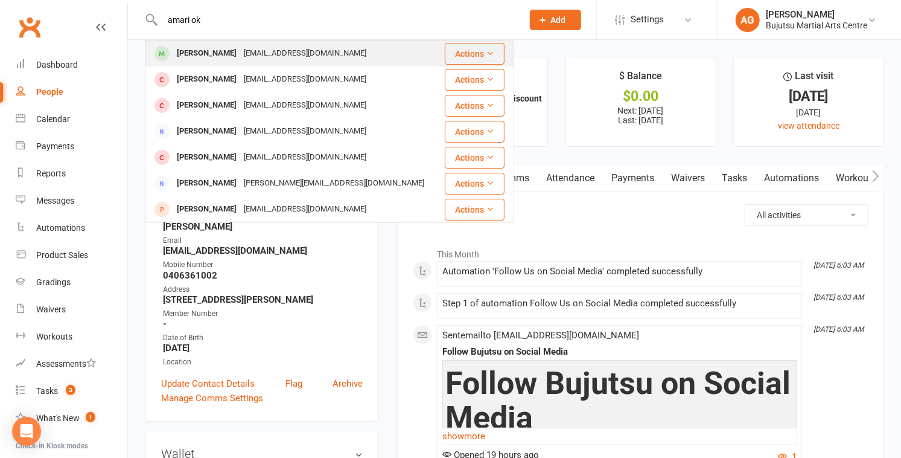
type input "amari ok"
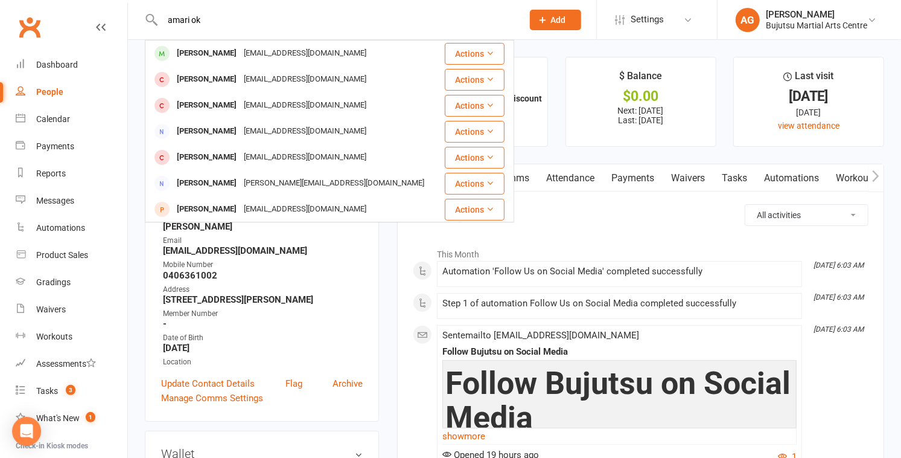
click at [278, 49] on div "Toksuzsoy@gmail.com" at bounding box center [305, 54] width 130 height 18
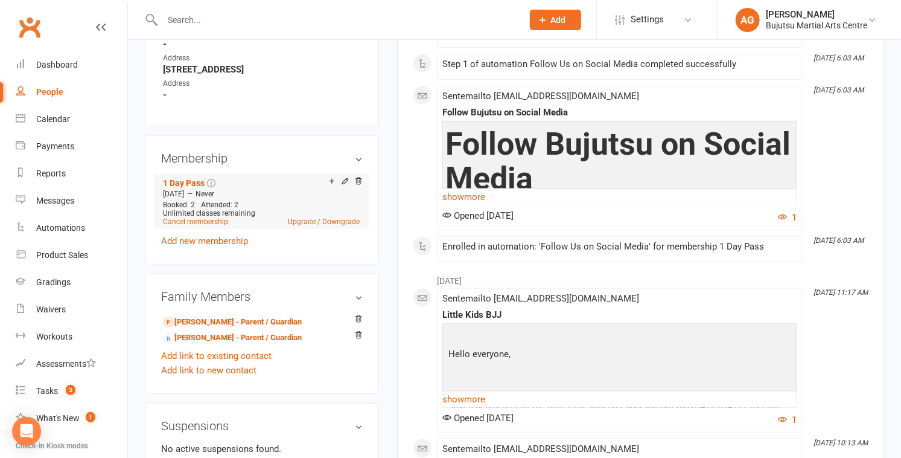
scroll to position [775, 0]
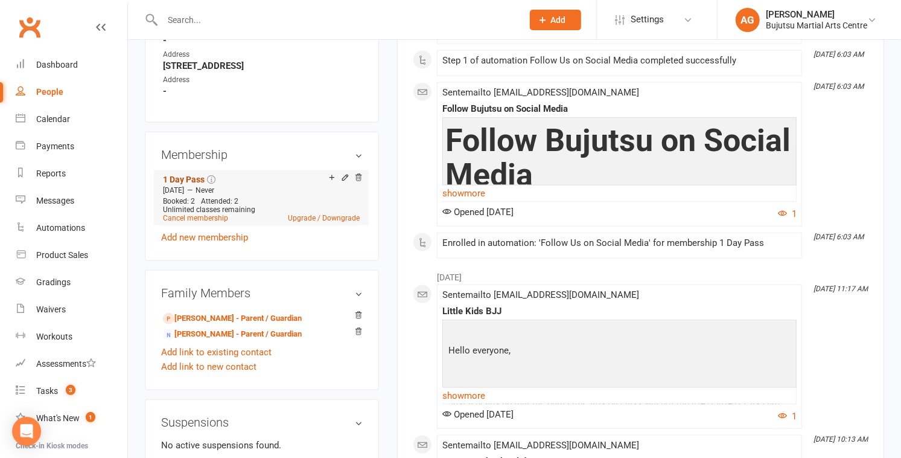
click at [187, 174] on link "1 Day Pass" at bounding box center [184, 179] width 42 height 10
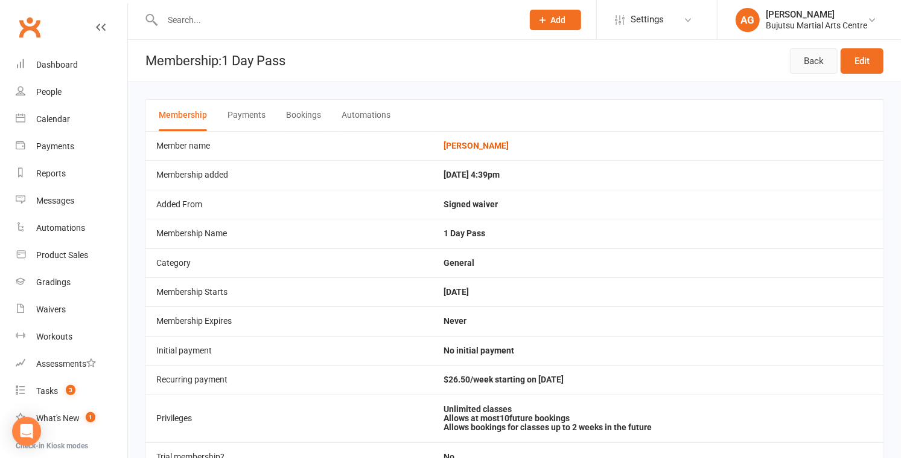
click at [445, 62] on link "Back" at bounding box center [814, 60] width 48 height 25
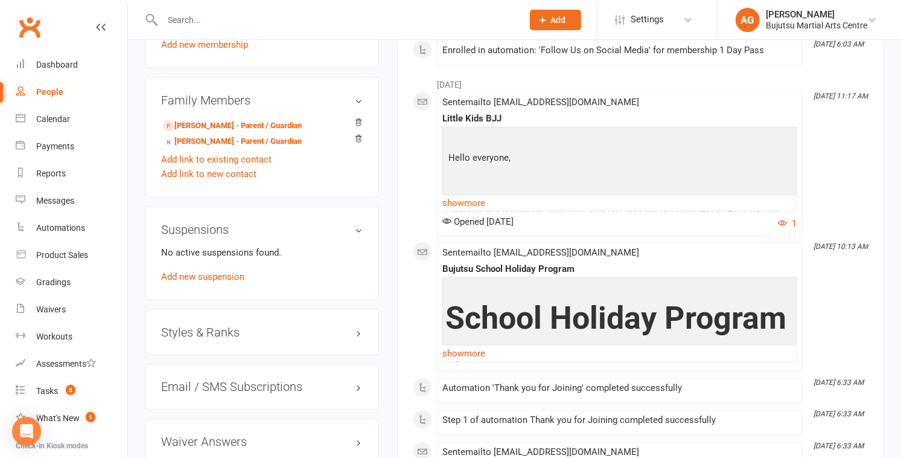
scroll to position [968, 0]
click at [209, 329] on h3 "Styles & Ranks" at bounding box center [262, 331] width 202 height 13
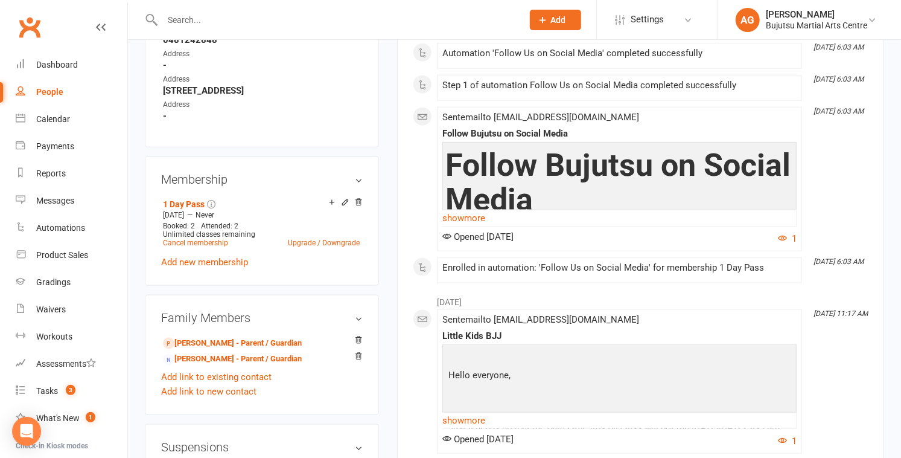
scroll to position [761, 0]
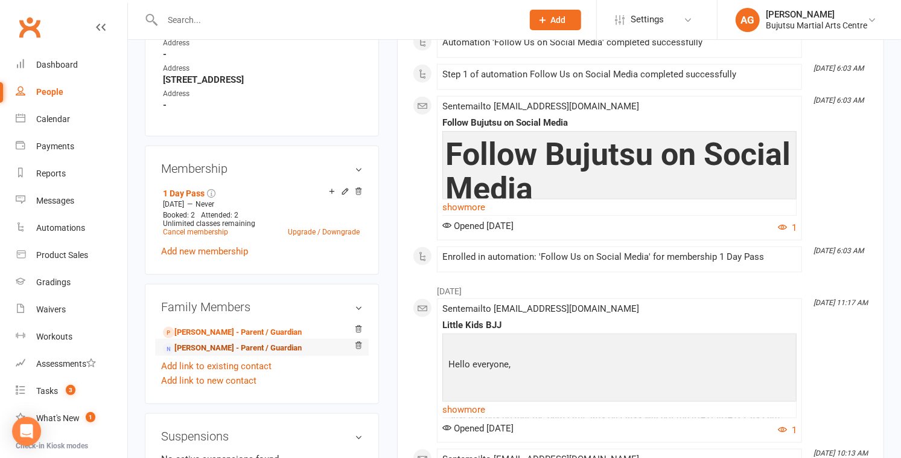
click at [229, 344] on link "Tisha Oksuzsoy - Parent / Guardian" at bounding box center [232, 348] width 139 height 13
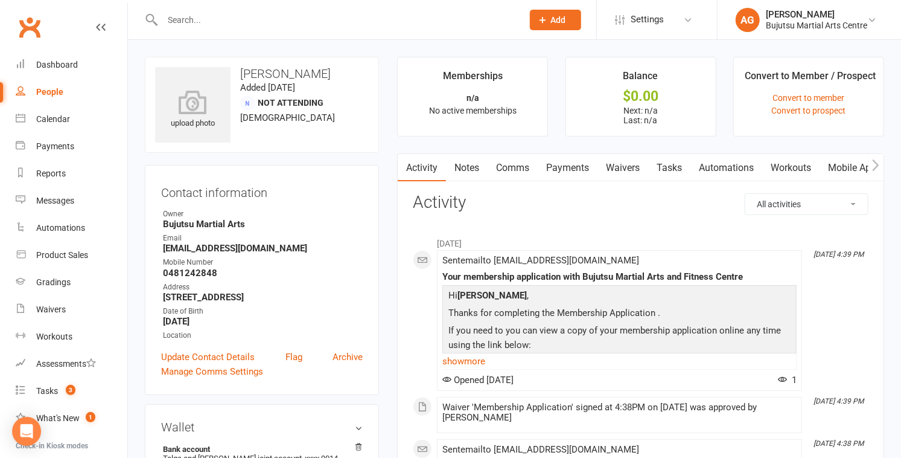
drag, startPoint x: 330, startPoint y: 75, endPoint x: 240, endPoint y: 72, distance: 90.6
click at [240, 72] on h3 "Tisha Oksuzsoy" at bounding box center [262, 73] width 214 height 13
copy h3 "Tisha Oksuzsoy"
drag, startPoint x: 279, startPoint y: 247, endPoint x: 161, endPoint y: 249, distance: 118.9
click at [161, 249] on li "Email tishaoksuzsoy@hotmail.com" at bounding box center [262, 242] width 202 height 21
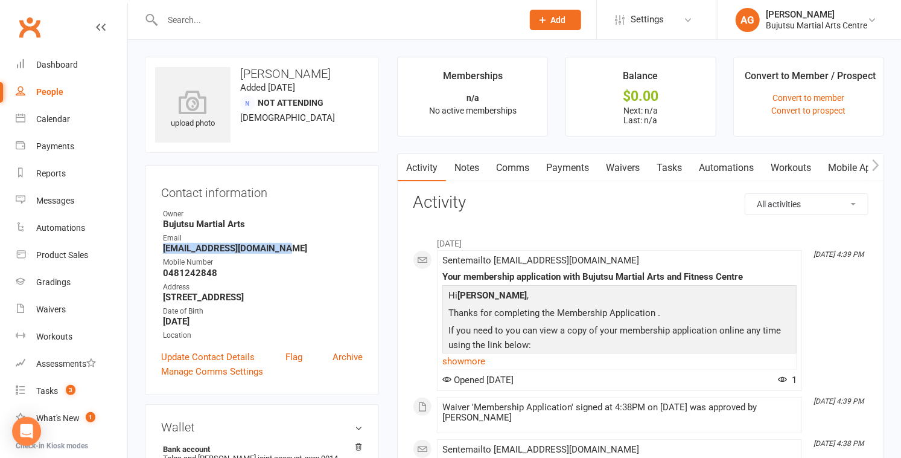
copy strong "tishaoksuzsoy@hotmail.com"
drag, startPoint x: 217, startPoint y: 269, endPoint x: 158, endPoint y: 270, distance: 59.2
click at [158, 270] on div "Contact information Owner Bujutsu Martial Arts Email tishaoksuzsoy@hotmail.com …" at bounding box center [262, 280] width 234 height 230
copy strong "0481242848"
click at [263, 25] on input "text" at bounding box center [337, 19] width 356 height 17
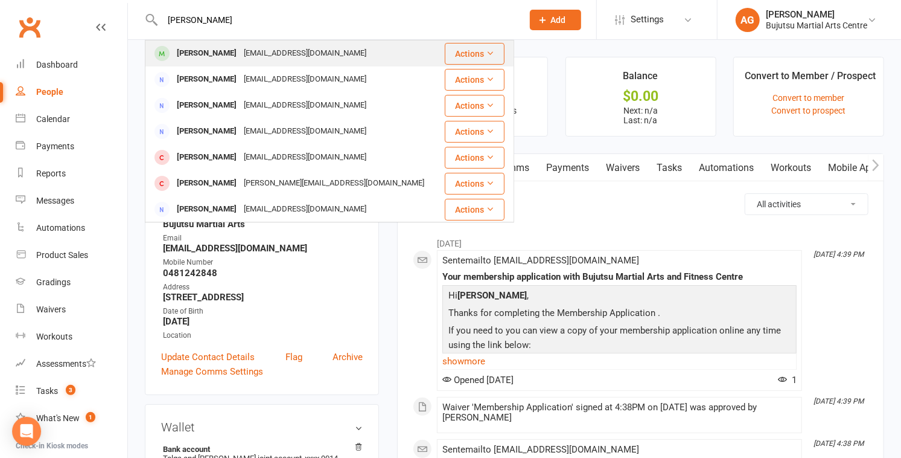
type input "frankie patterson"
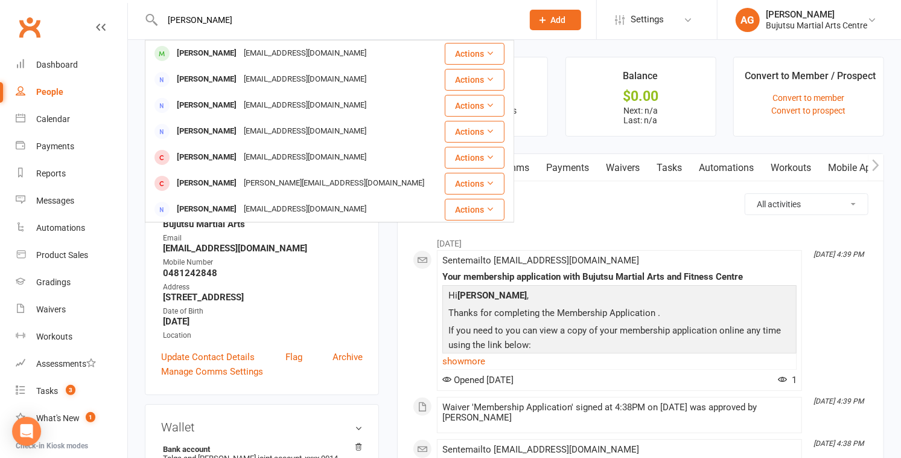
click at [261, 51] on div "lukeshaepatterson@gmail.com" at bounding box center [305, 54] width 130 height 18
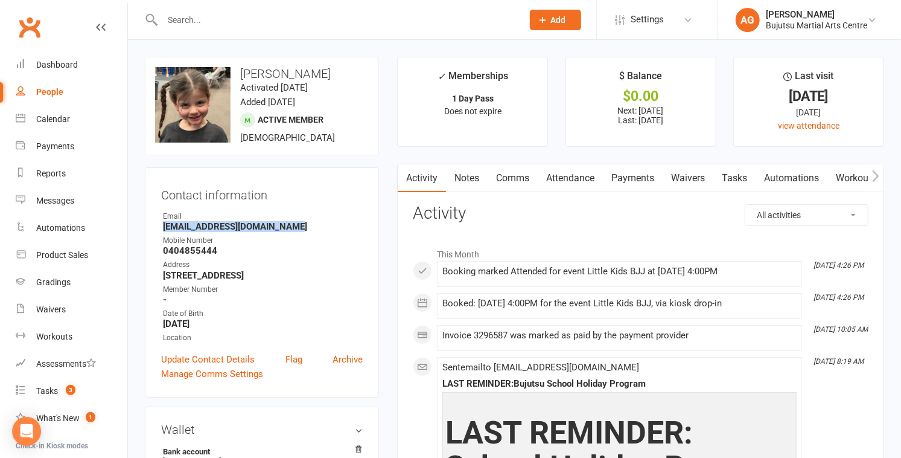
drag, startPoint x: 292, startPoint y: 227, endPoint x: 160, endPoint y: 225, distance: 132.2
click at [161, 225] on div "Contact information Owner Email lukeshaepatterson@gmail.com Mobile Number 04048…" at bounding box center [262, 282] width 234 height 230
copy strong "lukeshaepatterson@gmail.com"
drag, startPoint x: 228, startPoint y: 250, endPoint x: 153, endPoint y: 249, distance: 74.3
click at [153, 249] on div "Contact information Owner Email lukeshaepatterson@gmail.com Mobile Number 04048…" at bounding box center [262, 282] width 234 height 230
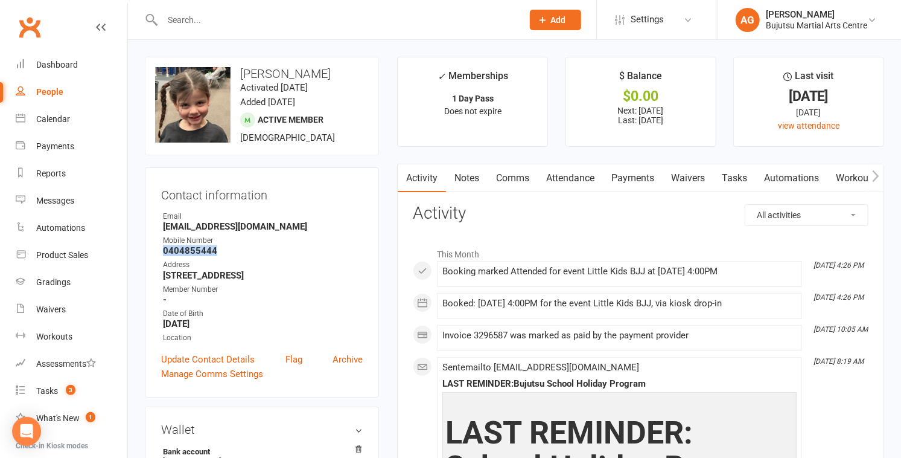
copy strong "0404855444"
click at [321, 14] on input "text" at bounding box center [337, 19] width 356 height 17
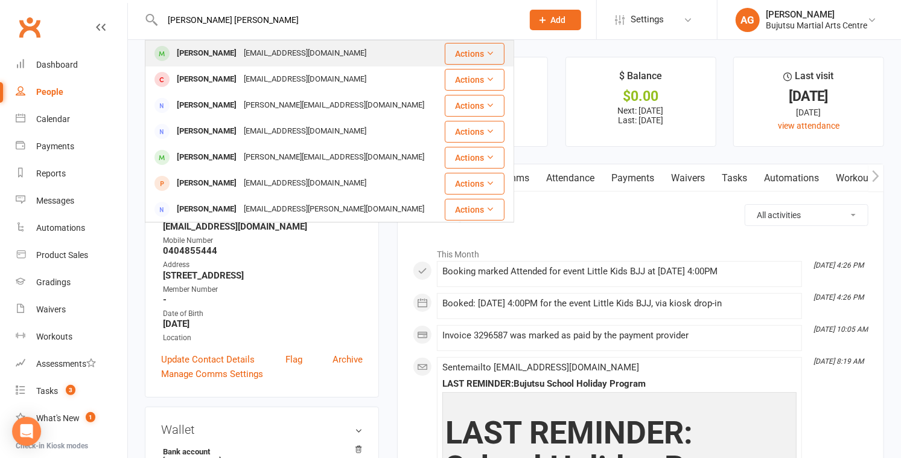
type input "evelyn mitch"
click at [287, 47] on div "emma.m.1990@hotmail.com" at bounding box center [305, 54] width 130 height 18
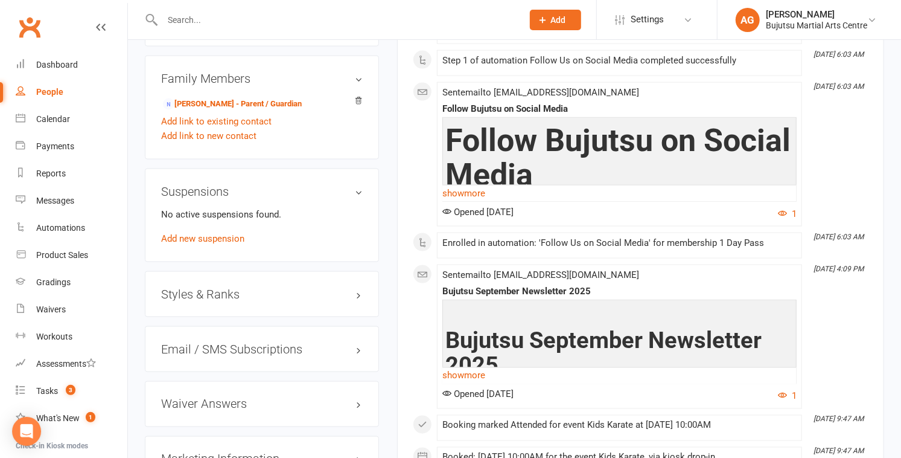
scroll to position [991, 0]
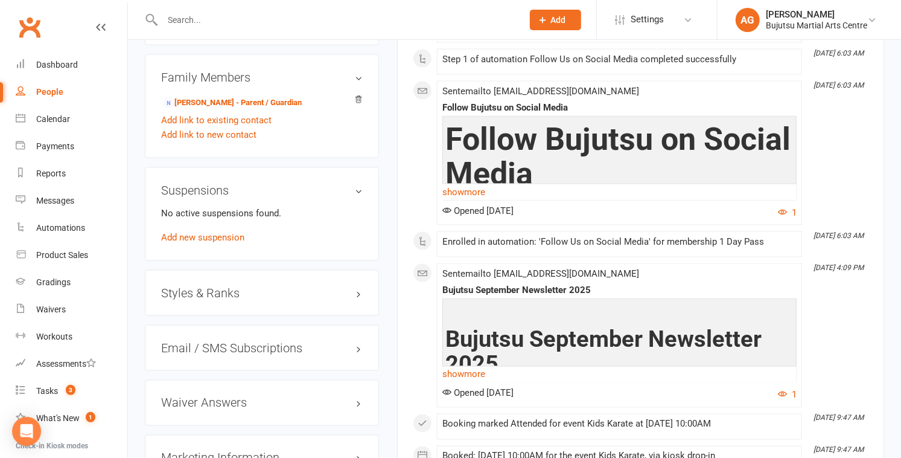
click at [215, 287] on h3 "Styles & Ranks" at bounding box center [262, 292] width 202 height 13
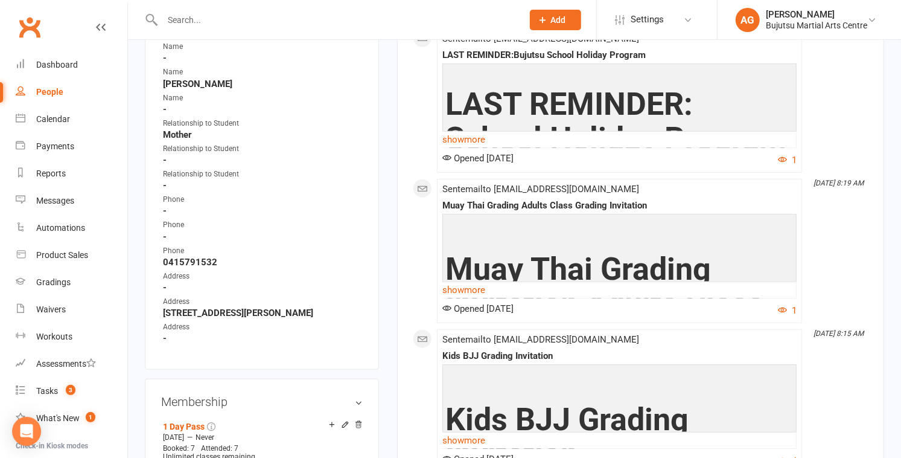
scroll to position [0, 0]
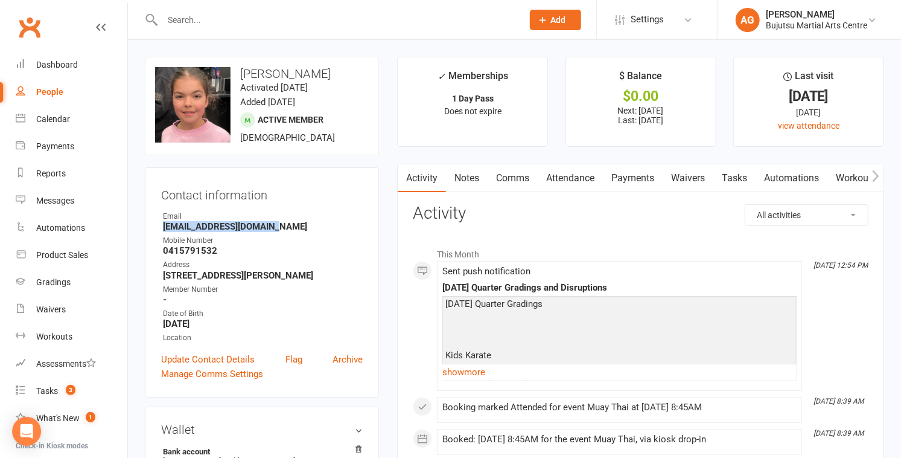
drag, startPoint x: 283, startPoint y: 228, endPoint x: 164, endPoint y: 225, distance: 119.0
click at [164, 225] on strong "emma.m.1990@hotmail.com" at bounding box center [263, 226] width 200 height 11
drag, startPoint x: 215, startPoint y: 251, endPoint x: 164, endPoint y: 249, distance: 51.4
click at [164, 249] on strong "0415791532" at bounding box center [263, 250] width 200 height 11
click at [250, 20] on input "text" at bounding box center [337, 19] width 356 height 17
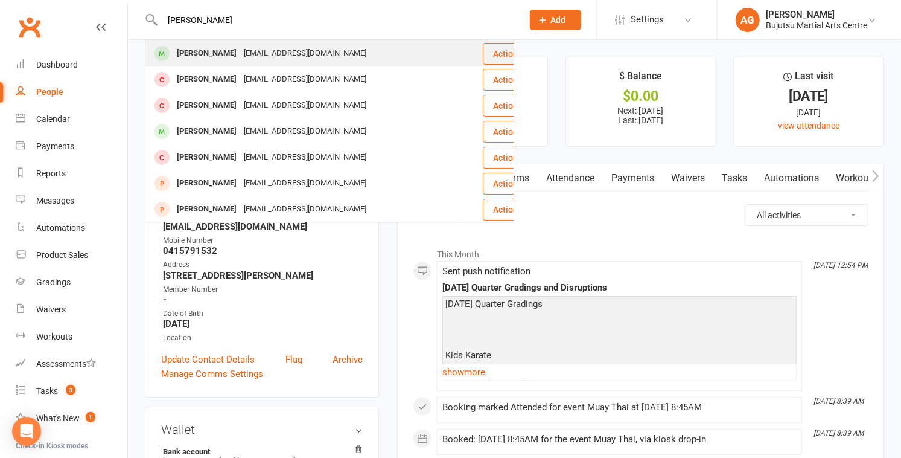
type input "jeremy sun"
click at [244, 46] on div "rickysun0314@hotmail.com" at bounding box center [305, 54] width 130 height 18
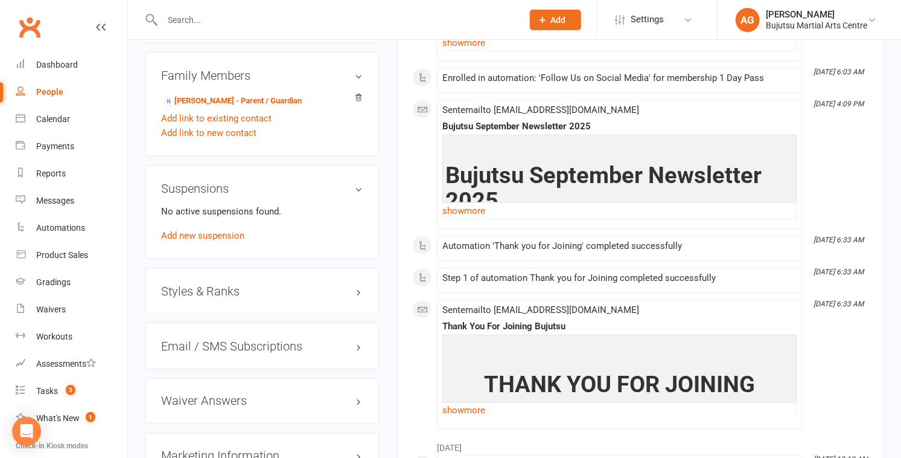
scroll to position [996, 0]
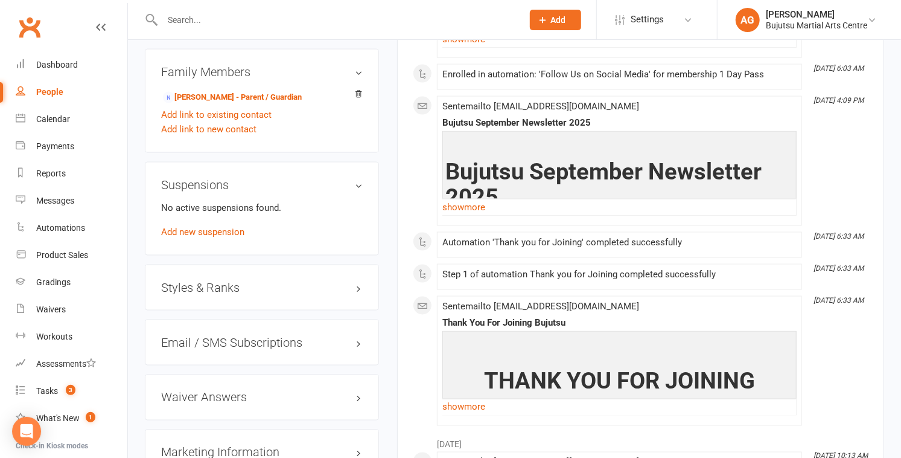
click at [231, 282] on h3 "Styles & Ranks" at bounding box center [262, 287] width 202 height 13
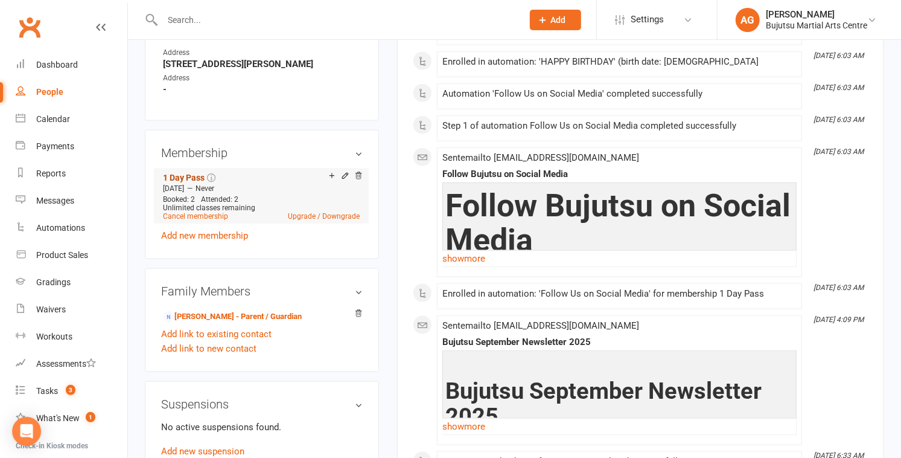
scroll to position [769, 0]
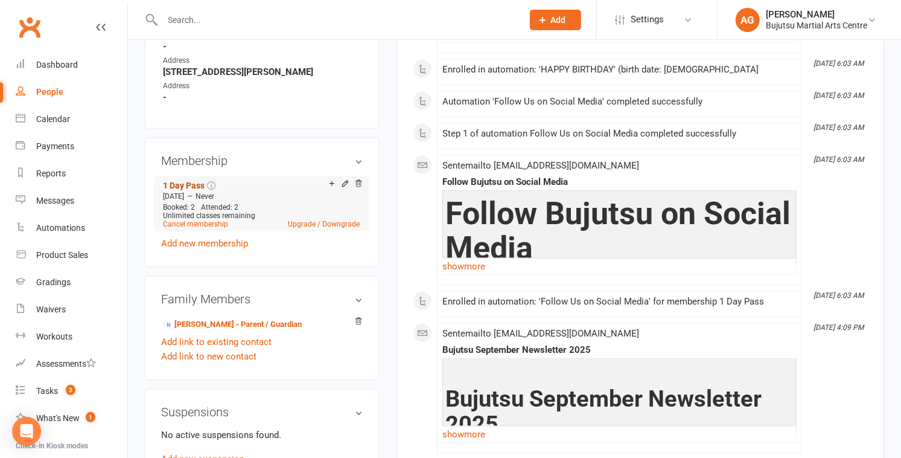
click at [179, 182] on link "1 Day Pass" at bounding box center [184, 185] width 42 height 10
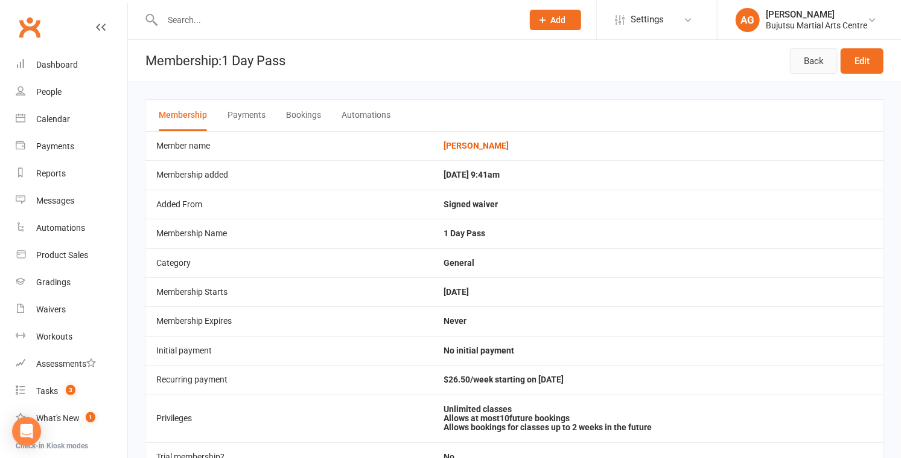
click at [445, 60] on link "Back" at bounding box center [814, 60] width 48 height 25
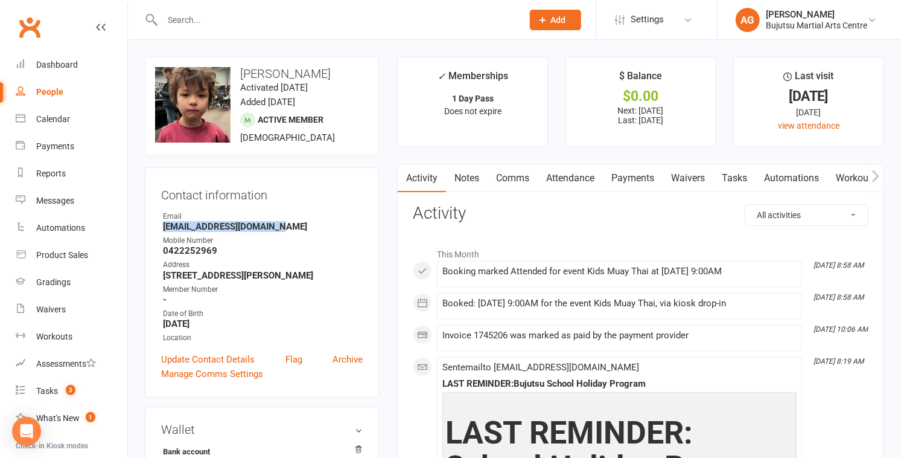
drag, startPoint x: 284, startPoint y: 226, endPoint x: 163, endPoint y: 230, distance: 120.8
click at [163, 230] on strong "rickysun0314@hotmail.com" at bounding box center [263, 226] width 200 height 11
drag, startPoint x: 222, startPoint y: 248, endPoint x: 162, endPoint y: 249, distance: 59.8
click at [162, 249] on li "Mobile Number 0422252969" at bounding box center [262, 245] width 202 height 21
click at [51, 116] on div "Calendar" at bounding box center [53, 119] width 34 height 10
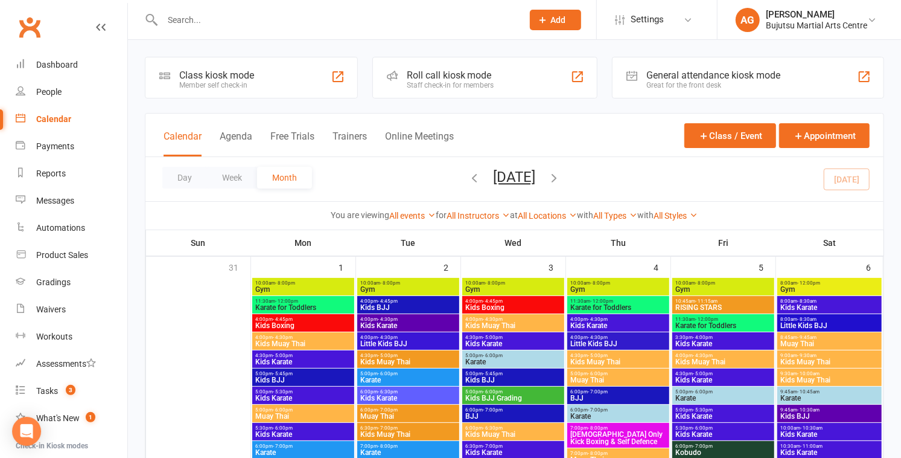
click at [445, 179] on icon "button" at bounding box center [554, 177] width 13 height 13
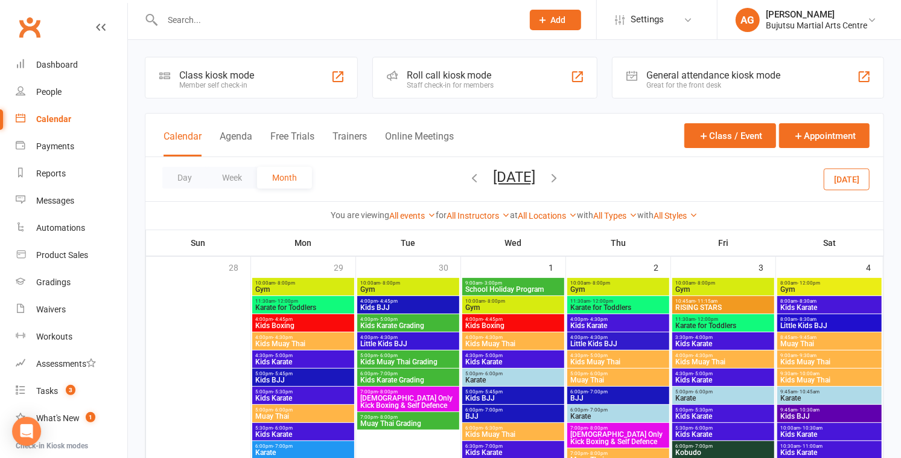
click at [445, 179] on icon "button" at bounding box center [554, 177] width 13 height 13
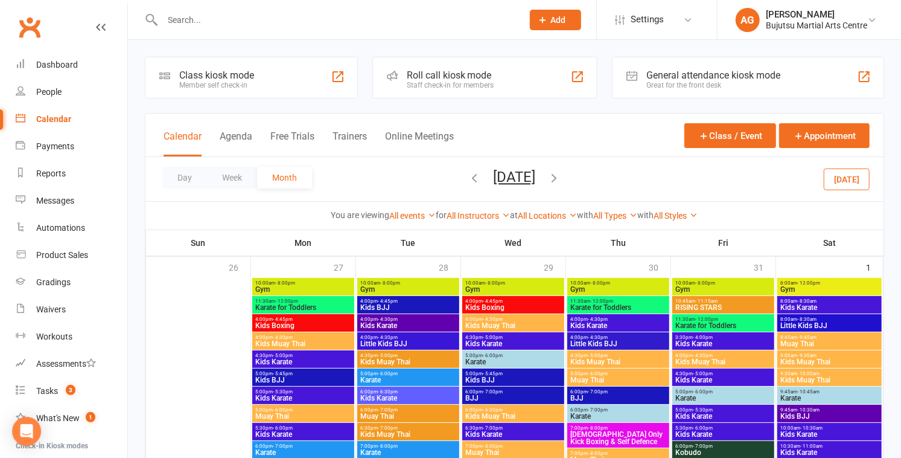
click at [445, 179] on icon "button" at bounding box center [554, 177] width 13 height 13
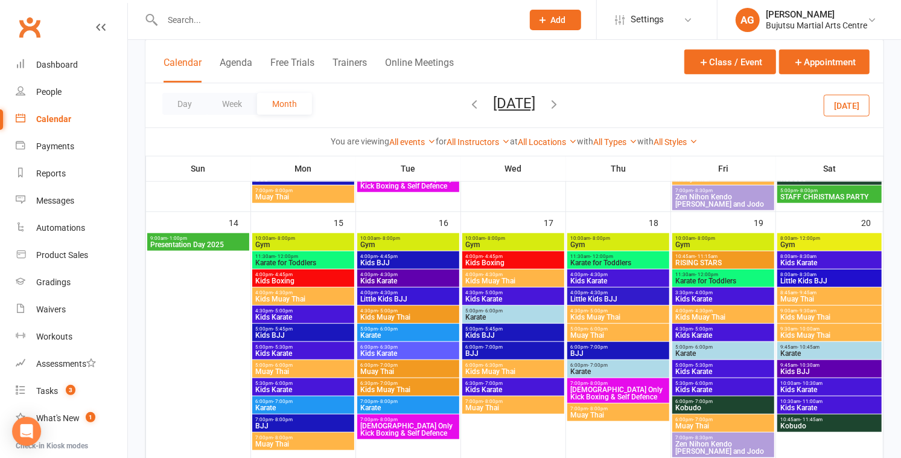
scroll to position [540, 0]
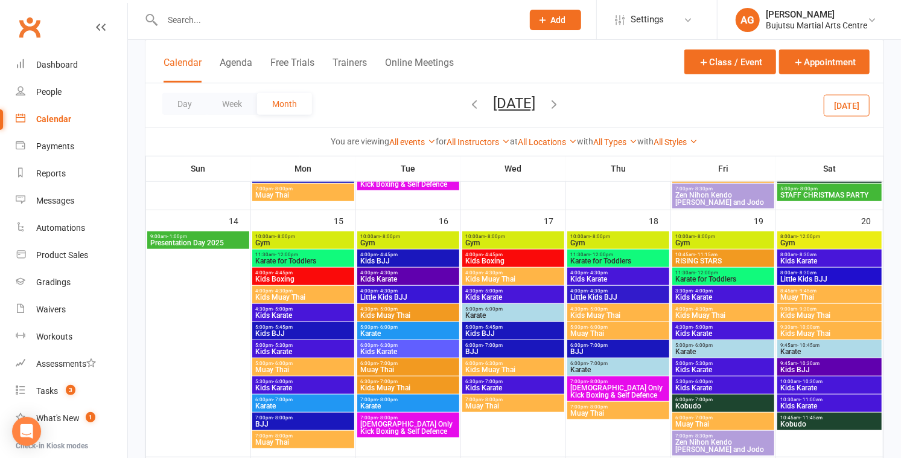
click at [188, 235] on span "9:00am - 1:00pm" at bounding box center [198, 236] width 97 height 5
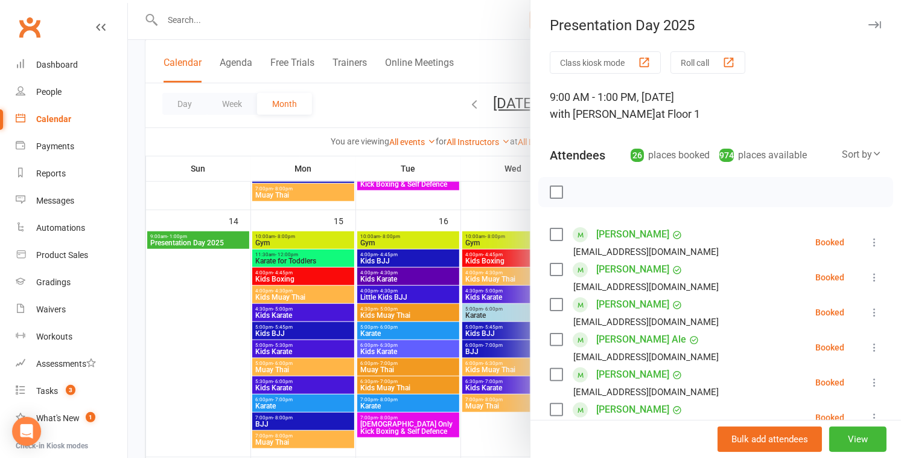
scroll to position [0, 0]
click at [67, 62] on div "Dashboard" at bounding box center [57, 65] width 42 height 10
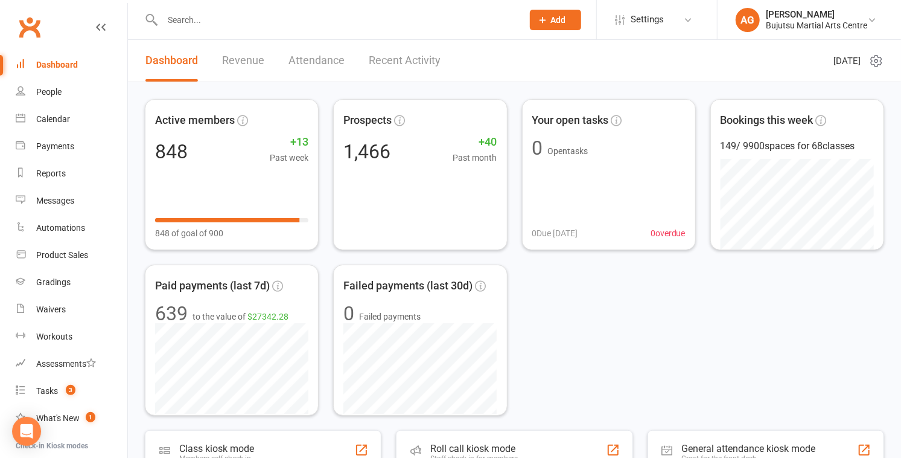
click at [340, 14] on input "text" at bounding box center [337, 19] width 356 height 17
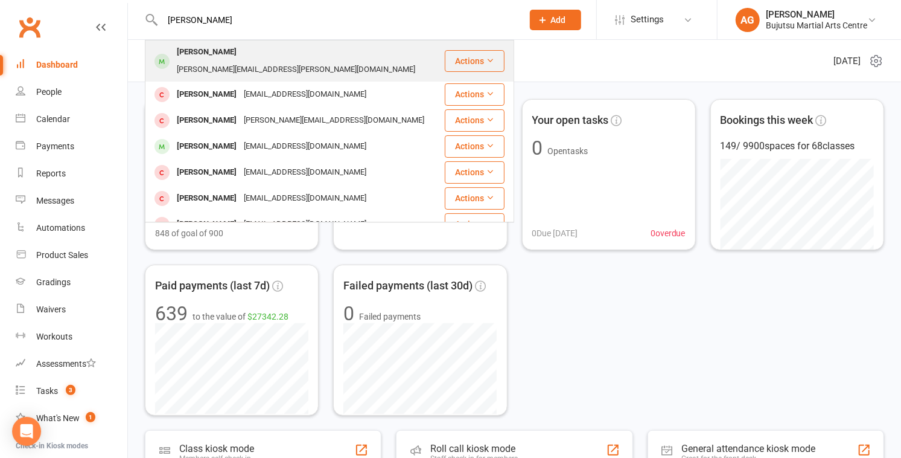
type input "alessio mo"
click at [313, 61] on div "Mosca.sonja@gmail.com" at bounding box center [296, 70] width 246 height 18
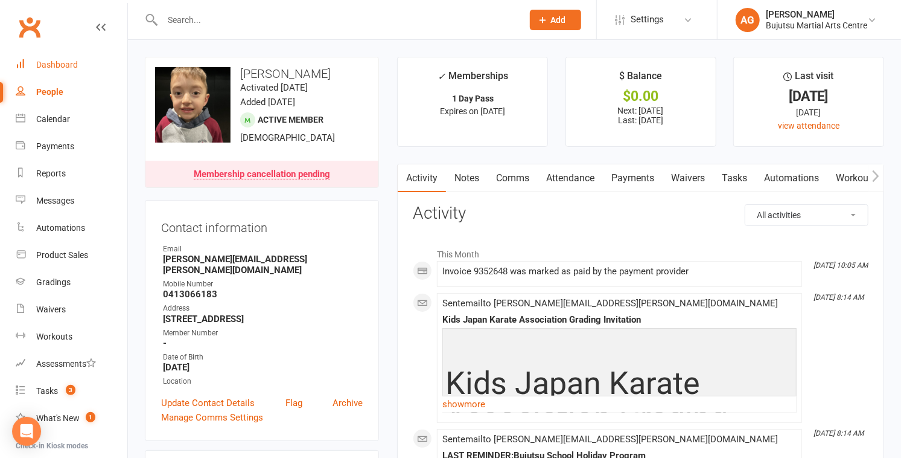
click at [67, 60] on div "Dashboard" at bounding box center [57, 65] width 42 height 10
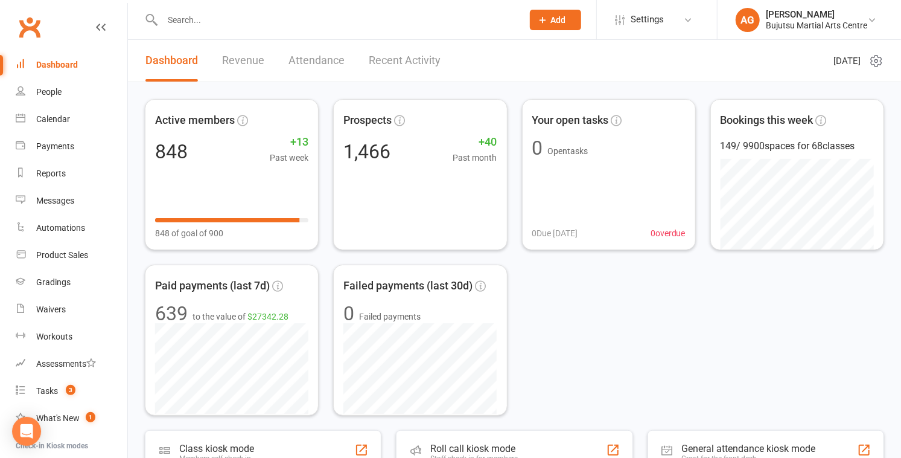
click at [194, 21] on input "text" at bounding box center [337, 19] width 356 height 17
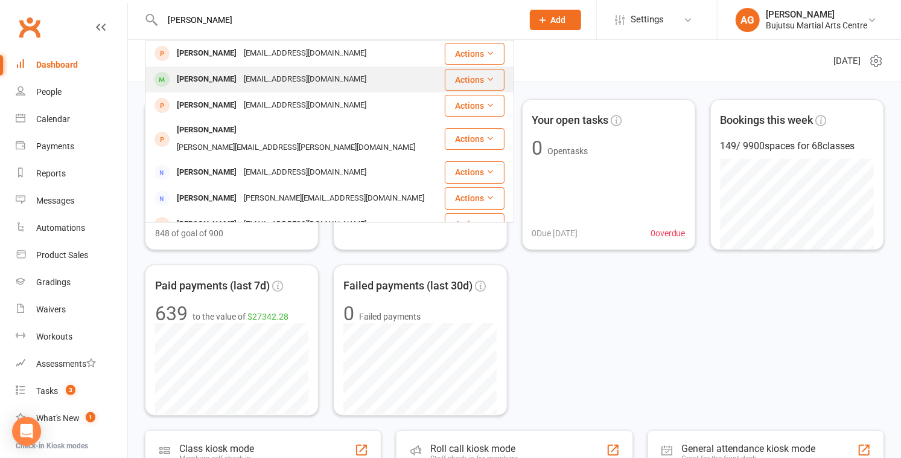
type input "ashley rose"
click at [214, 79] on div "Ashley Rose" at bounding box center [206, 80] width 67 height 18
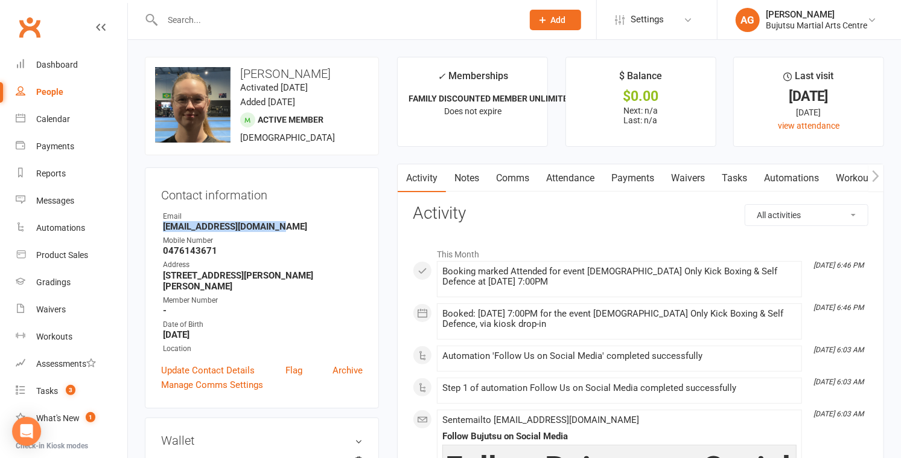
drag, startPoint x: 283, startPoint y: 227, endPoint x: 162, endPoint y: 226, distance: 120.7
click at [163, 226] on strong "Ashrose24201@hotmail.com" at bounding box center [263, 226] width 200 height 11
drag, startPoint x: 209, startPoint y: 252, endPoint x: 164, endPoint y: 251, distance: 45.3
click at [164, 251] on strong "0476143671" at bounding box center [263, 250] width 200 height 11
click at [177, 19] on input "text" at bounding box center [337, 19] width 356 height 17
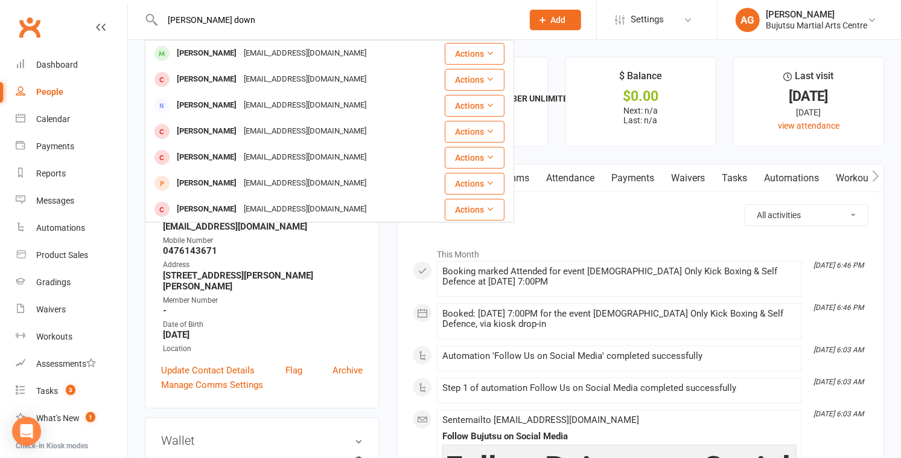
type input "harrison down"
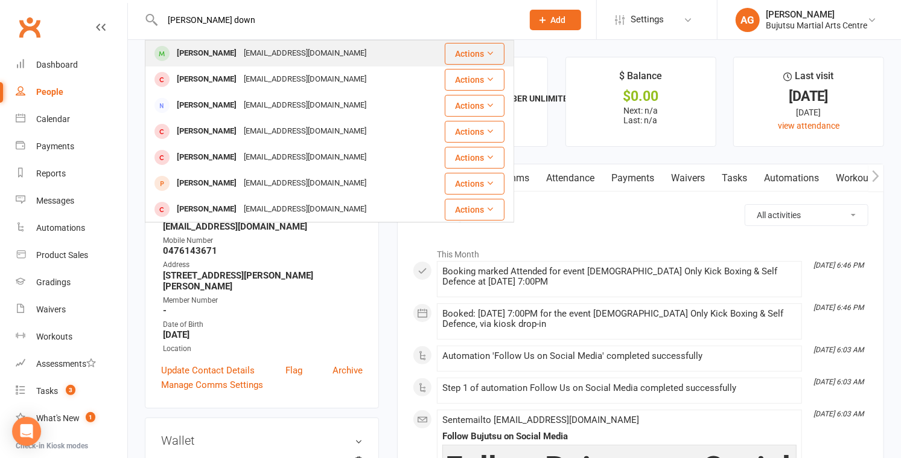
click at [202, 49] on div "Harrison Downey" at bounding box center [206, 54] width 67 height 18
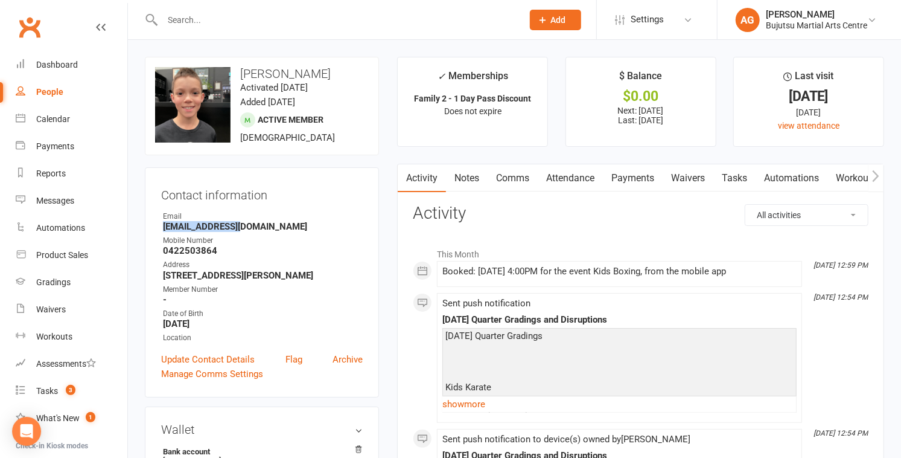
drag, startPoint x: 243, startPoint y: 227, endPoint x: 157, endPoint y: 227, distance: 85.7
click at [157, 227] on div "Contact information Owner Email mgd020@gmail.com Mobile Number 0422503864 Addre…" at bounding box center [262, 282] width 234 height 230
drag, startPoint x: 218, startPoint y: 249, endPoint x: 161, endPoint y: 247, distance: 57.4
click at [161, 247] on li "Mobile Number 0422503864" at bounding box center [262, 245] width 202 height 21
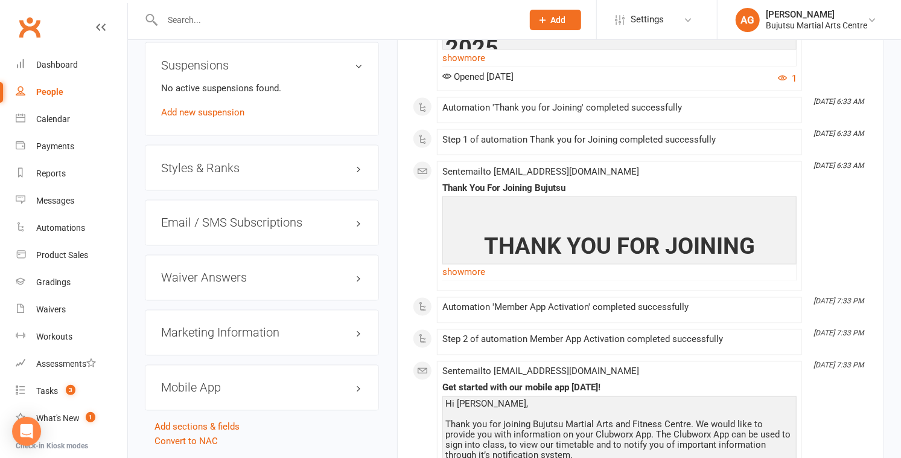
scroll to position [1142, 0]
click at [264, 21] on input "text" at bounding box center [337, 19] width 356 height 17
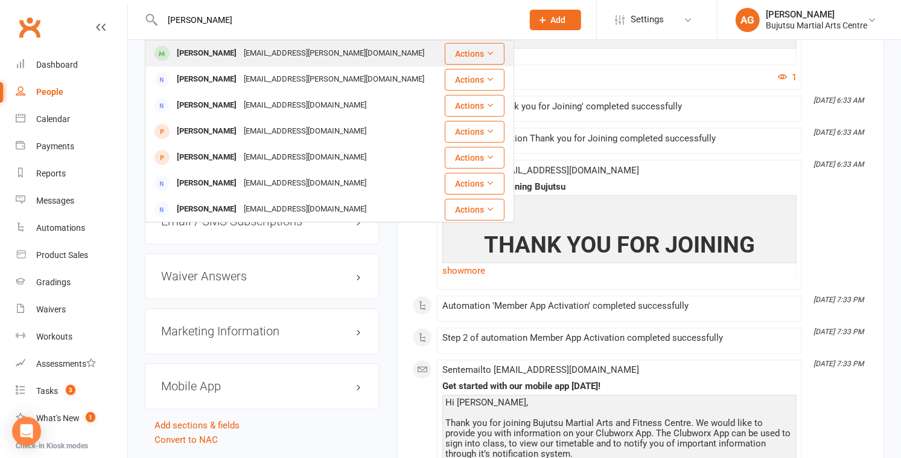
type input "aydin hernan"
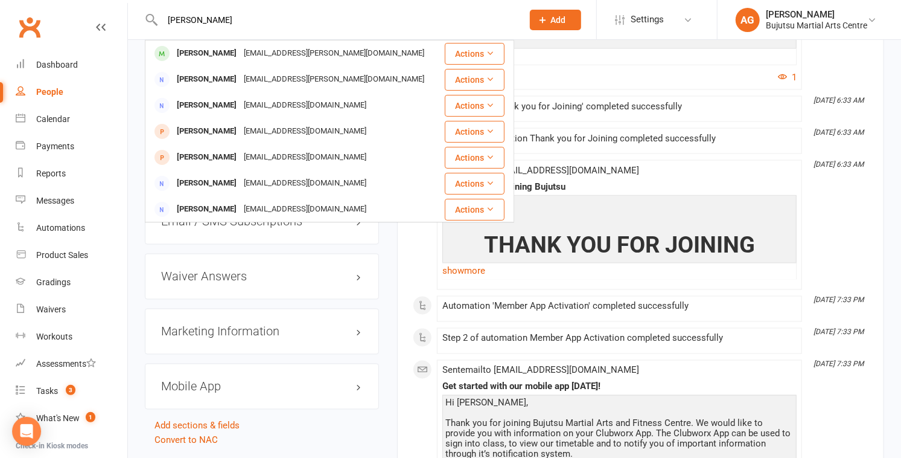
click at [250, 49] on div "busra.hernandez@hotmail.com" at bounding box center [334, 54] width 188 height 18
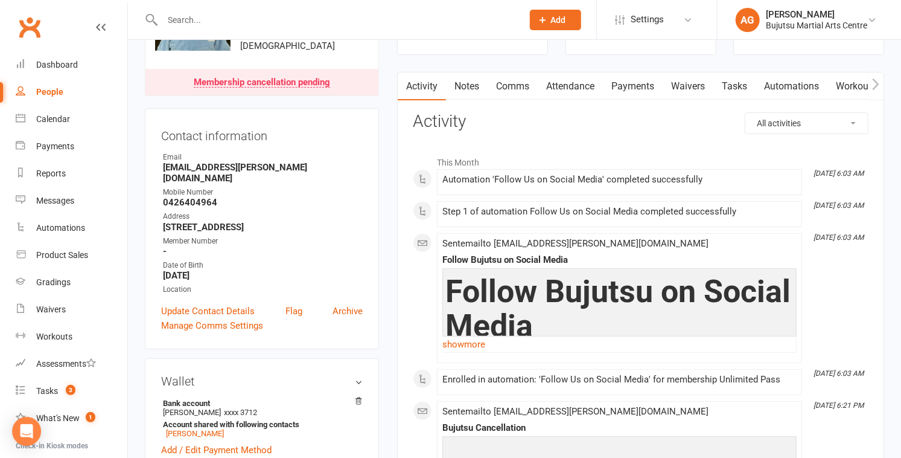
scroll to position [92, 0]
drag, startPoint x: 292, startPoint y: 167, endPoint x: 161, endPoint y: 167, distance: 131.6
click at [161, 167] on li "Email busra.hernandez@hotmail.com" at bounding box center [262, 167] width 202 height 32
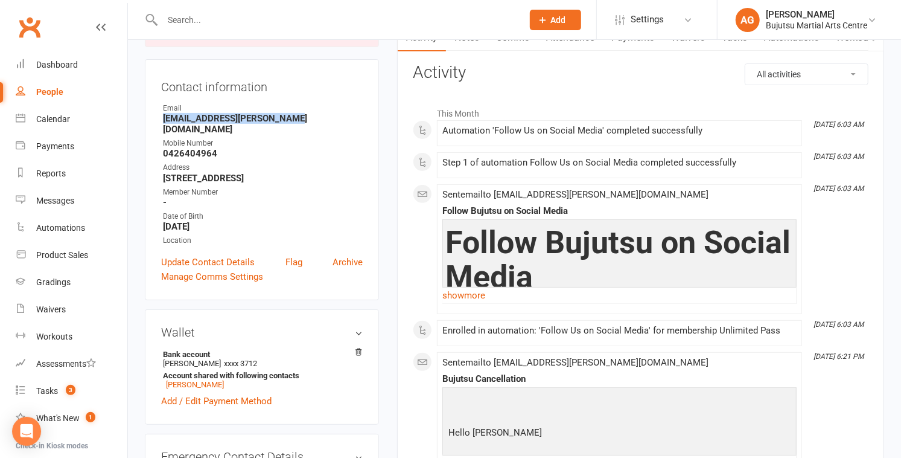
scroll to position [141, 0]
drag, startPoint x: 216, startPoint y: 139, endPoint x: 164, endPoint y: 141, distance: 52.6
click at [164, 147] on strong "0426404964" at bounding box center [263, 152] width 200 height 11
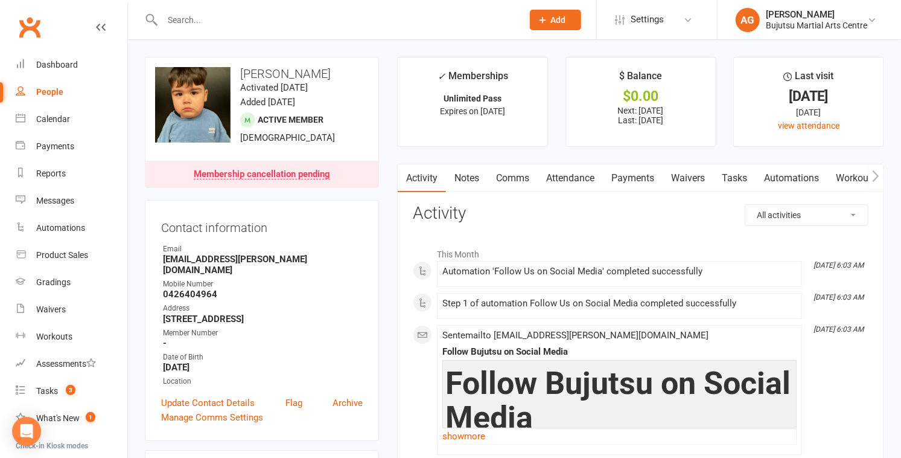
click at [238, 24] on input "text" at bounding box center [337, 19] width 356 height 17
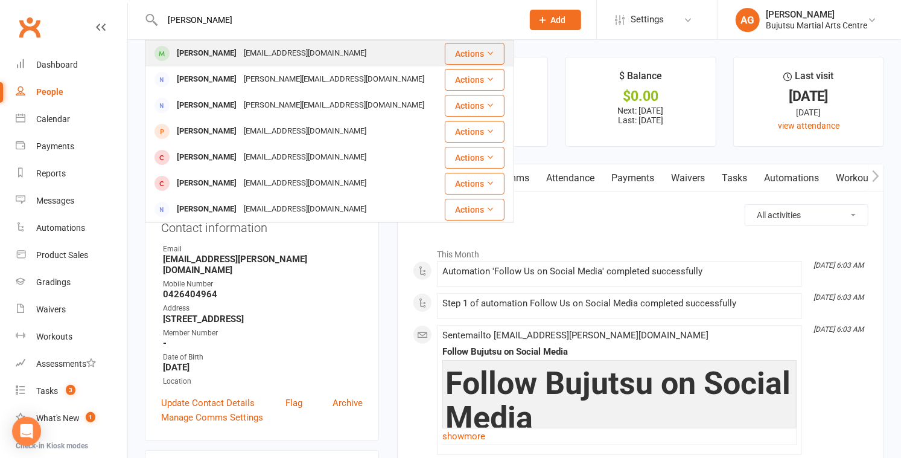
type input "kaustab"
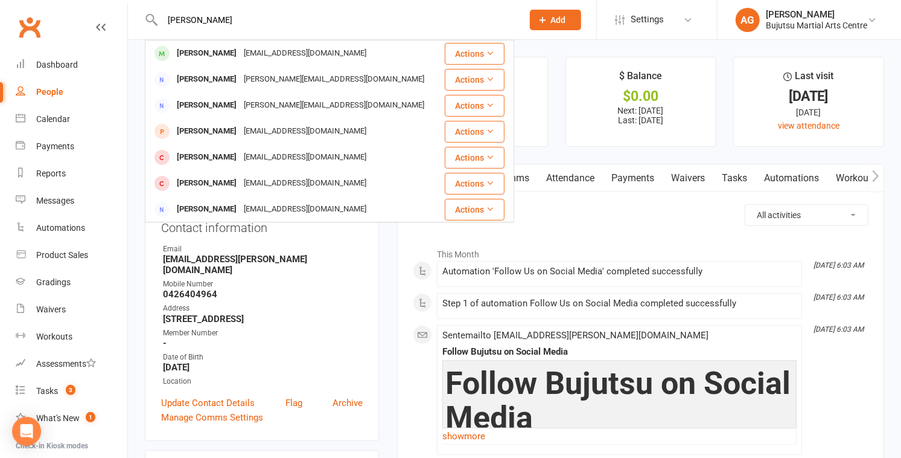
click at [247, 50] on div "krchaubal84@hotmail.com" at bounding box center [305, 54] width 130 height 18
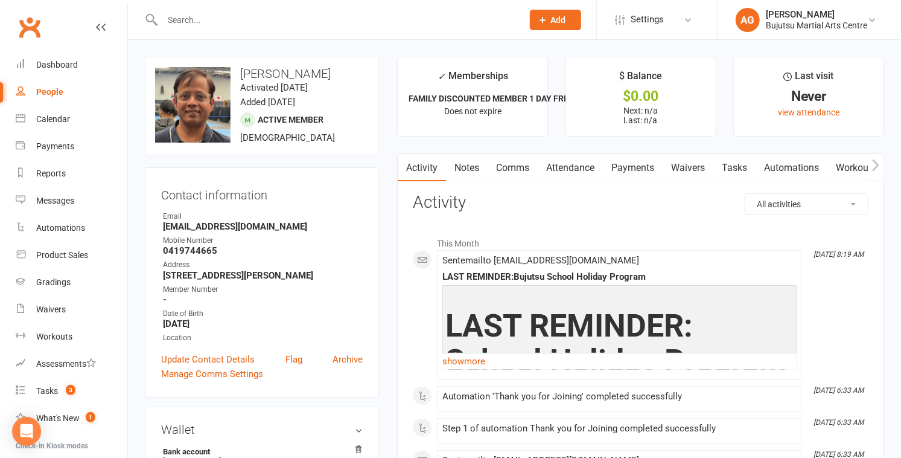
drag, startPoint x: 342, startPoint y: 73, endPoint x: 232, endPoint y: 74, distance: 109.9
click at [232, 74] on h3 "Kaustubh Chaubal" at bounding box center [262, 73] width 214 height 13
drag, startPoint x: 273, startPoint y: 224, endPoint x: 162, endPoint y: 231, distance: 111.9
click at [162, 231] on li "Email krchaubal84@hotmail.com" at bounding box center [262, 221] width 202 height 21
drag, startPoint x: 215, startPoint y: 250, endPoint x: 164, endPoint y: 251, distance: 51.3
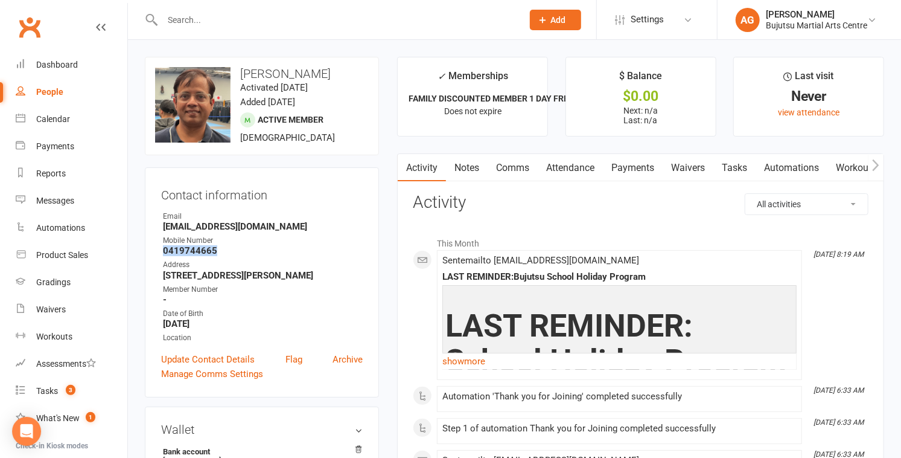
click at [164, 251] on strong "0419744665" at bounding box center [263, 250] width 200 height 11
click at [323, 13] on input "text" at bounding box center [337, 19] width 356 height 17
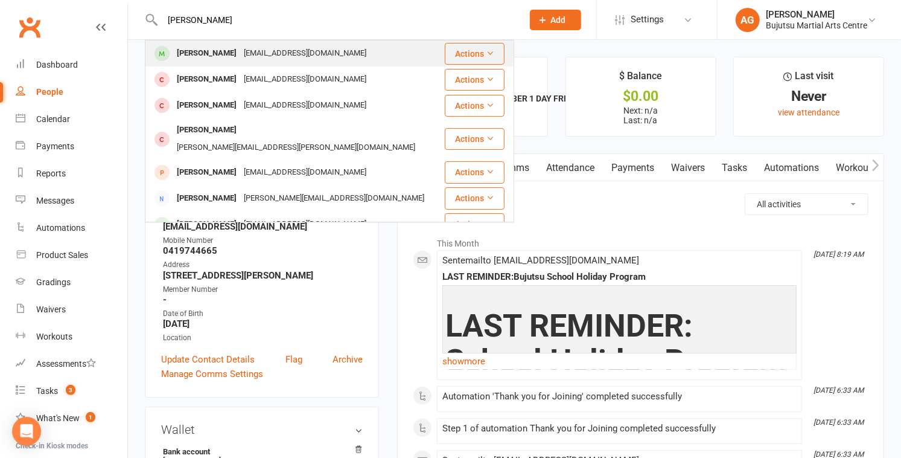
type input "thomas rudma"
click at [313, 48] on div "L.rudmanas@hotmail.com" at bounding box center [305, 54] width 130 height 18
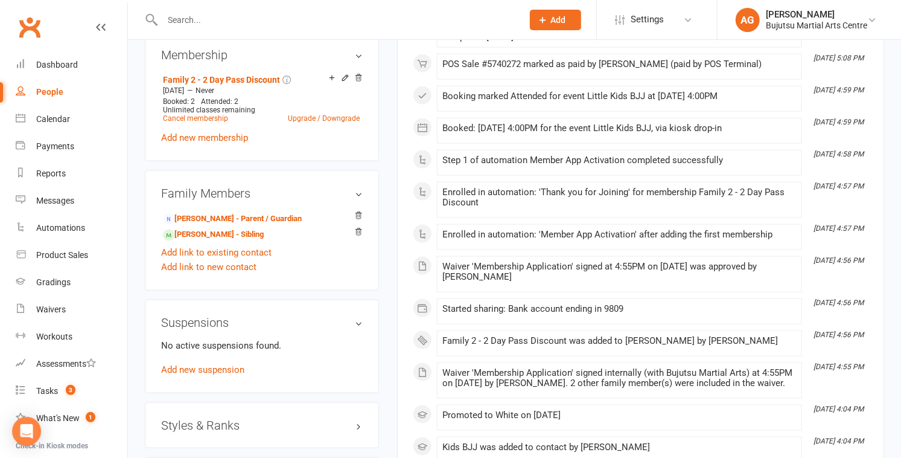
scroll to position [885, 0]
click at [234, 218] on link "Lukas Rudmanas - Parent / Guardian" at bounding box center [232, 217] width 139 height 13
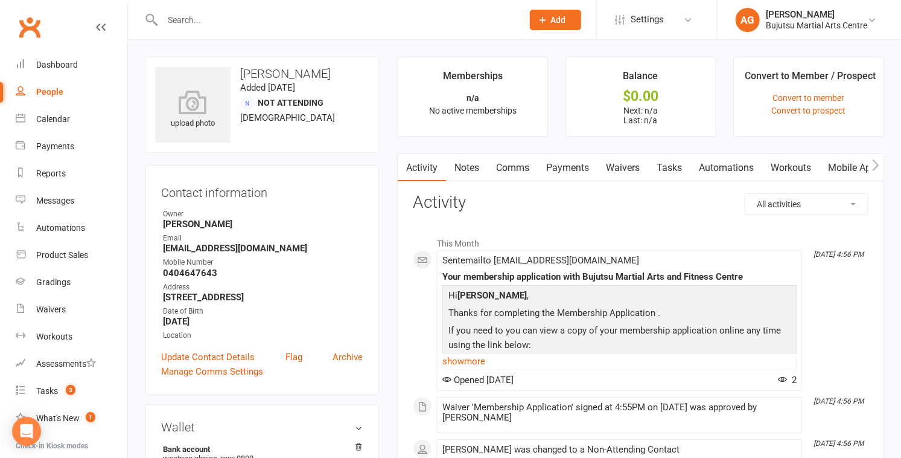
drag, startPoint x: 336, startPoint y: 75, endPoint x: 240, endPoint y: 77, distance: 96.0
click at [240, 77] on h3 "Lukas Rudmanas" at bounding box center [262, 73] width 214 height 13
drag, startPoint x: 272, startPoint y: 247, endPoint x: 158, endPoint y: 251, distance: 114.1
click at [158, 252] on div "Contact information Owner Alice Graydon Email L.rudmanas@hotmail.com Mobile Num…" at bounding box center [262, 280] width 234 height 230
drag, startPoint x: 214, startPoint y: 272, endPoint x: 161, endPoint y: 273, distance: 53.8
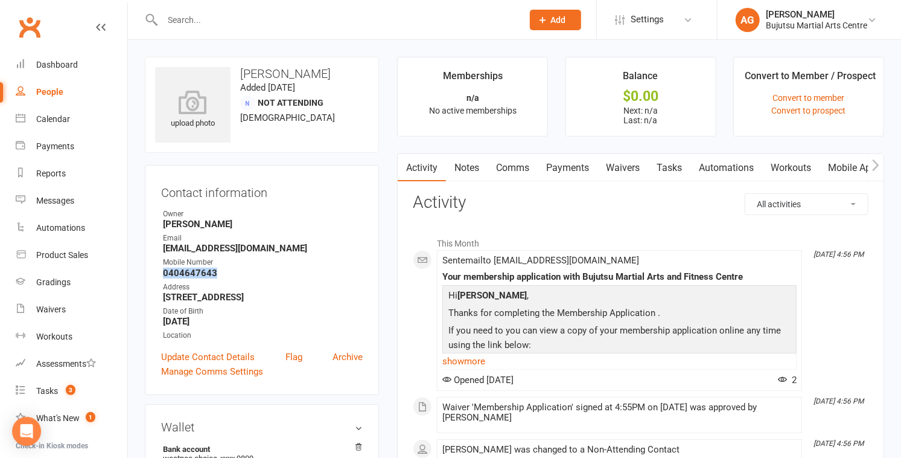
click at [161, 273] on li "Mobile Number 0404647643" at bounding box center [262, 267] width 202 height 21
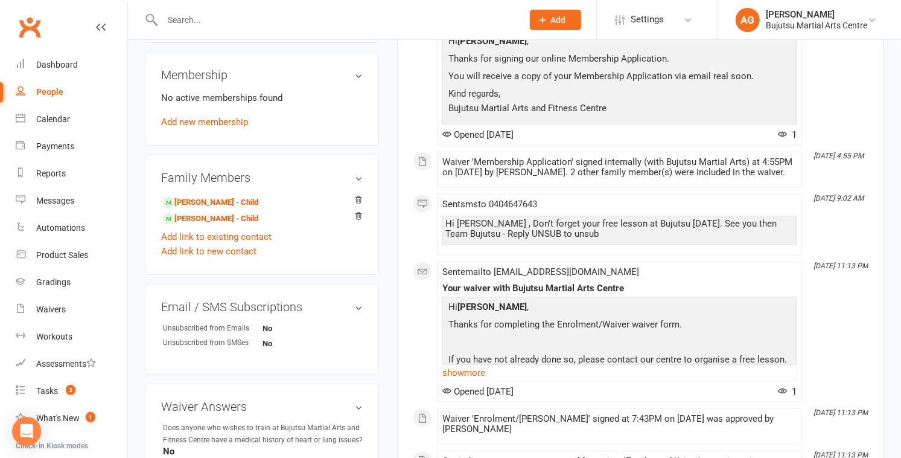
scroll to position [489, 0]
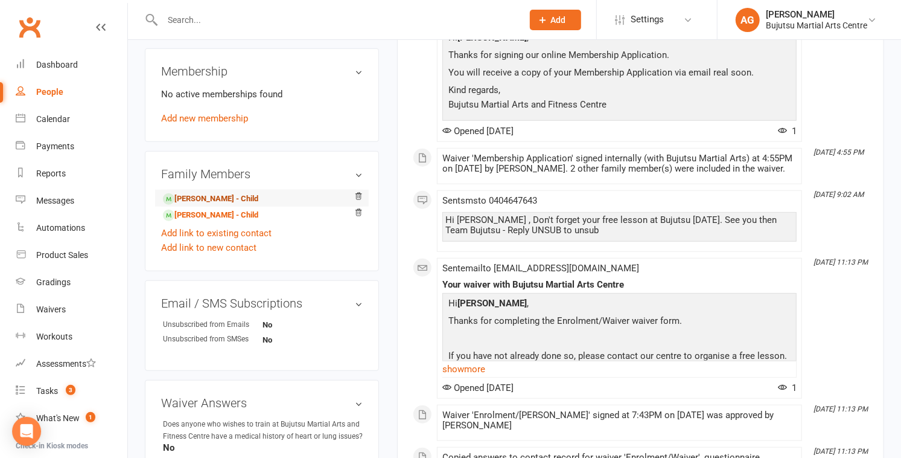
click at [212, 194] on link "Thomas Rudmanas - Child" at bounding box center [210, 199] width 95 height 13
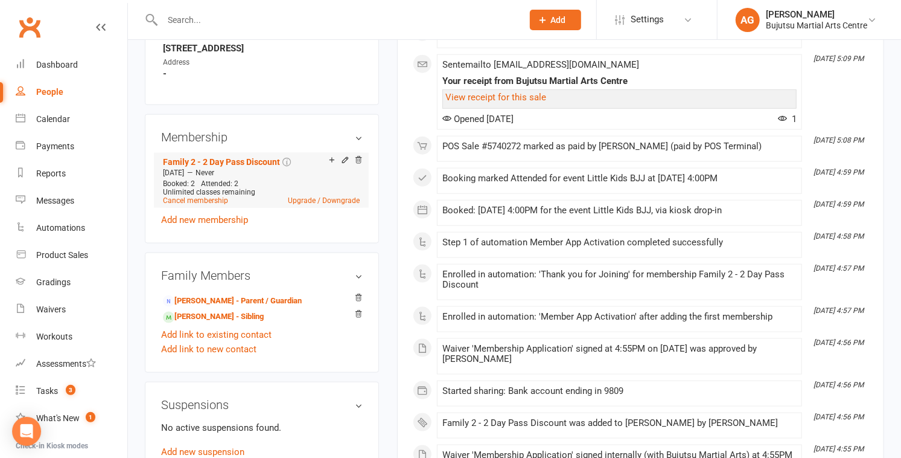
scroll to position [804, 0]
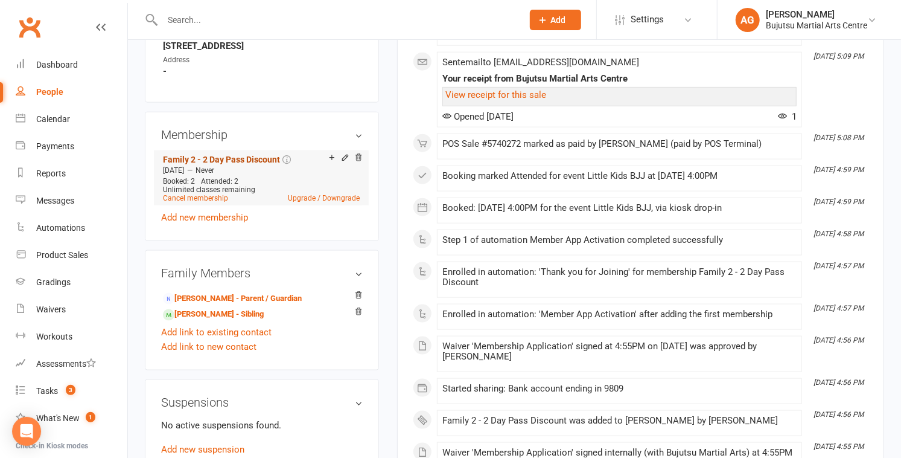
click at [199, 161] on link "Family 2 - 2 Day Pass Discount" at bounding box center [221, 160] width 117 height 10
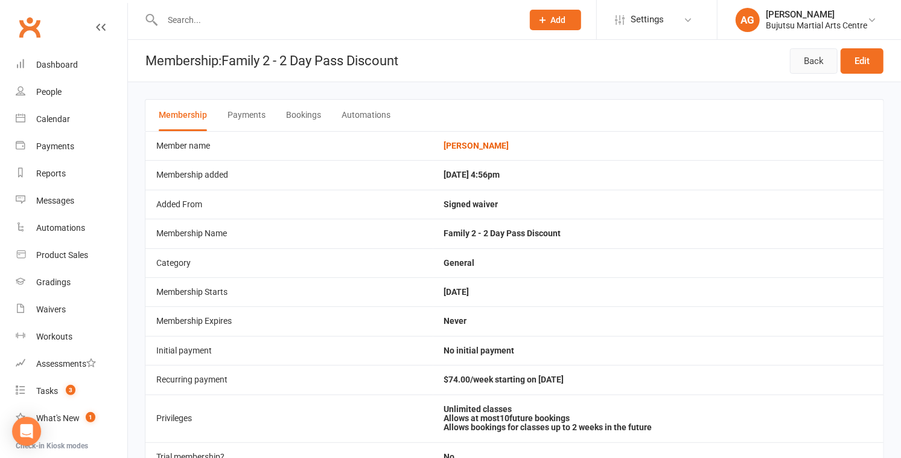
click at [445, 51] on link "Back" at bounding box center [814, 60] width 48 height 25
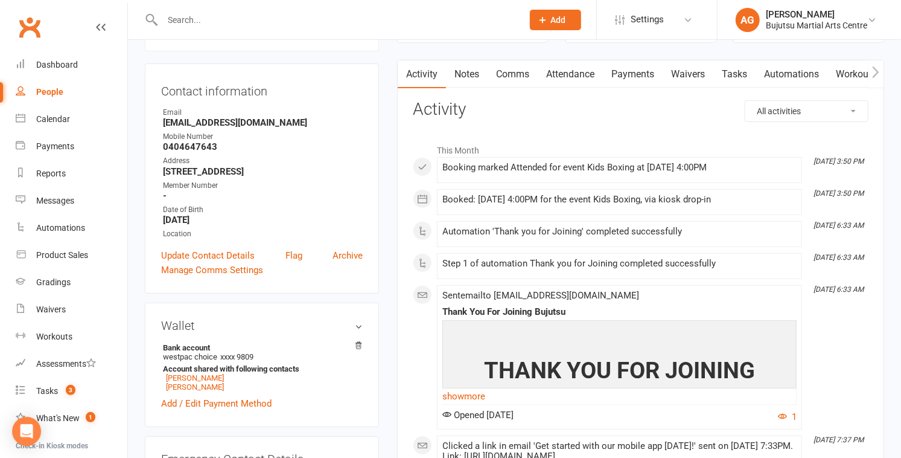
scroll to position [105, 0]
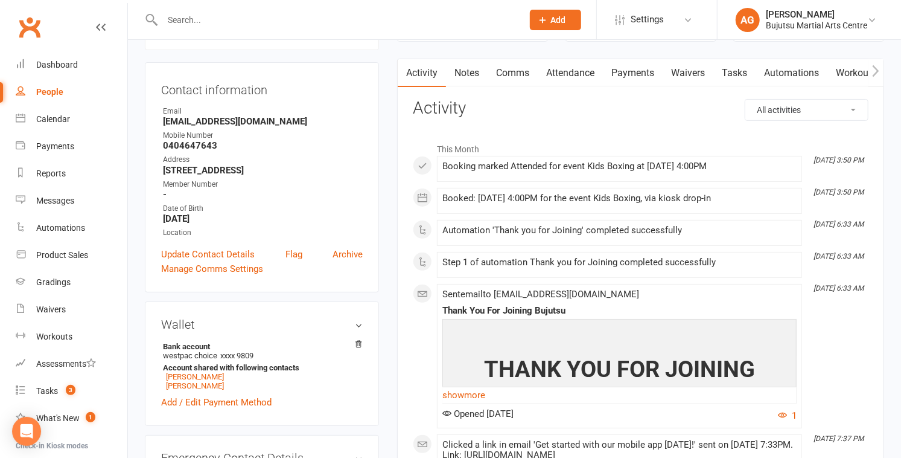
click at [179, 18] on input "text" at bounding box center [337, 19] width 356 height 17
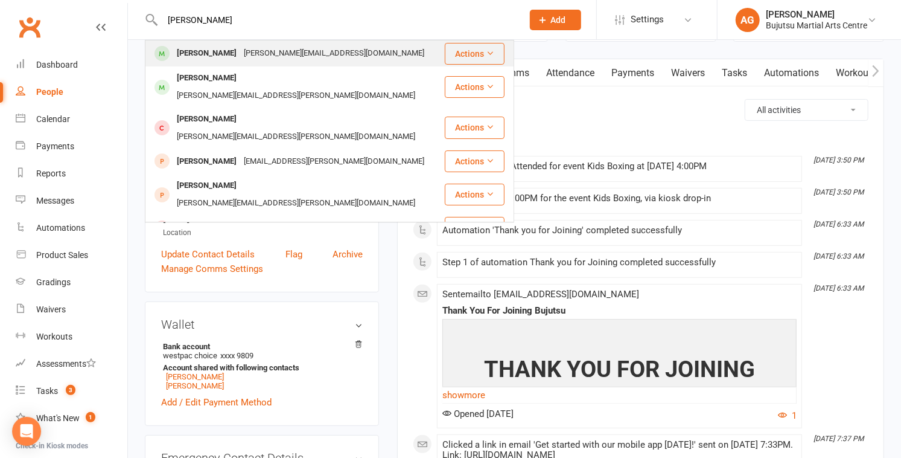
type input "christopher ra"
click at [190, 49] on div "Christopher Rae" at bounding box center [206, 54] width 67 height 18
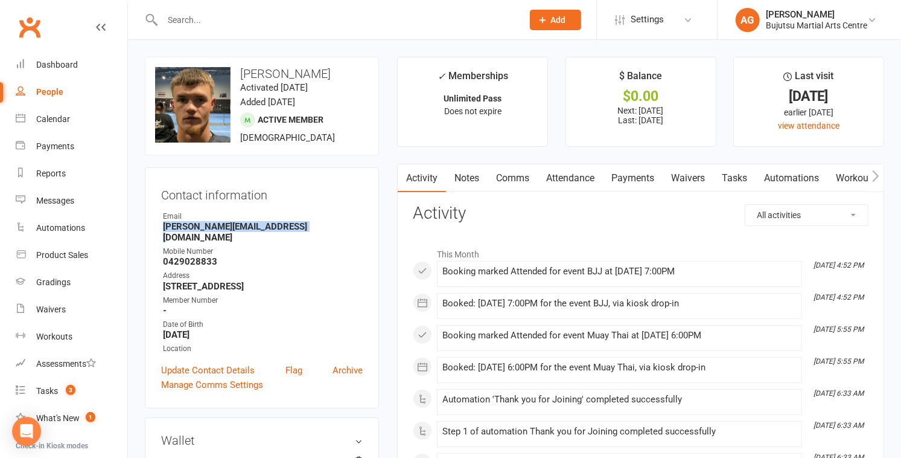
drag, startPoint x: 279, startPoint y: 229, endPoint x: 158, endPoint y: 229, distance: 120.7
click at [159, 229] on div "Contact information Owner Email christopher.rae2005@gmail.com Mobile Number 042…" at bounding box center [262, 287] width 234 height 241
drag, startPoint x: 220, startPoint y: 247, endPoint x: 159, endPoint y: 251, distance: 61.1
click at [159, 251] on div "Contact information Owner Email christopher.rae2005@gmail.com Mobile Number 042…" at bounding box center [262, 287] width 234 height 241
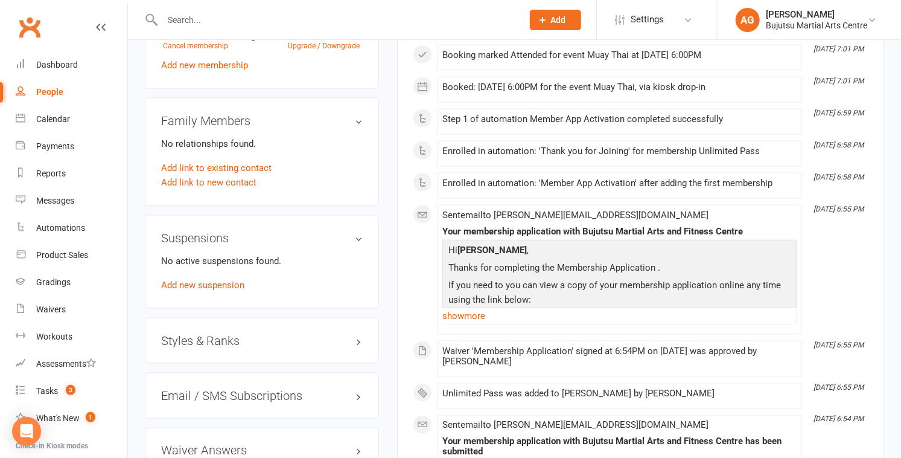
scroll to position [959, 0]
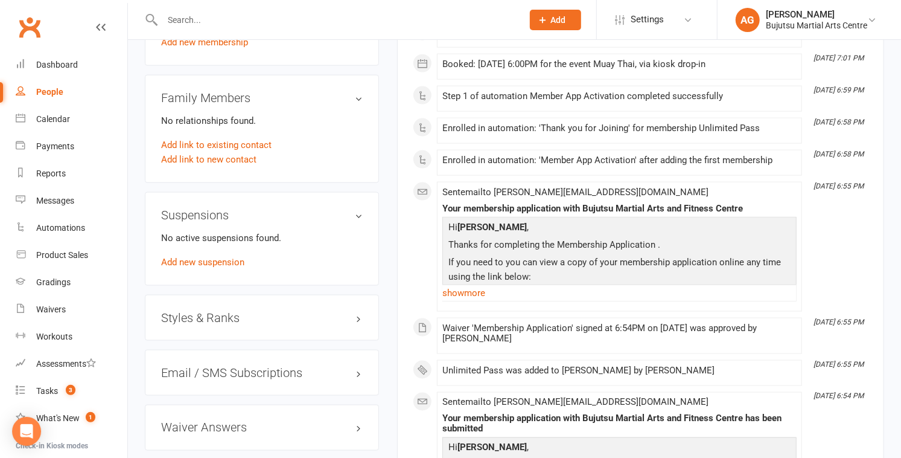
click at [180, 311] on h3 "Styles & Ranks" at bounding box center [262, 317] width 202 height 13
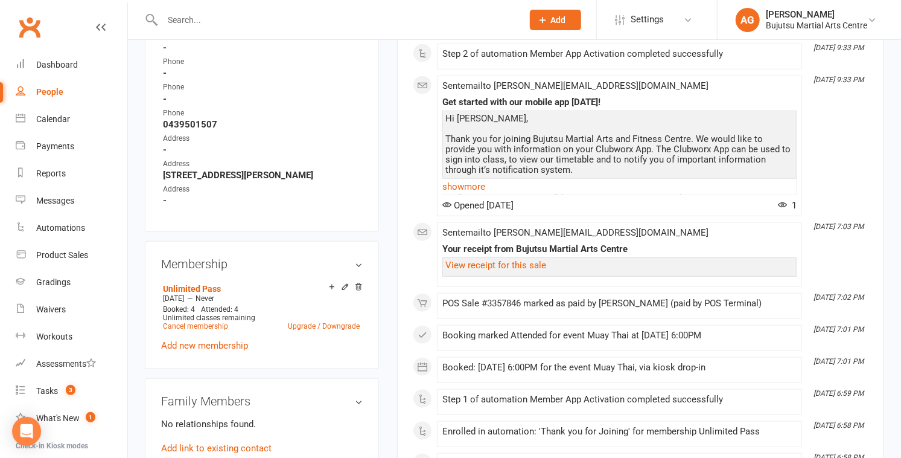
scroll to position [663, 0]
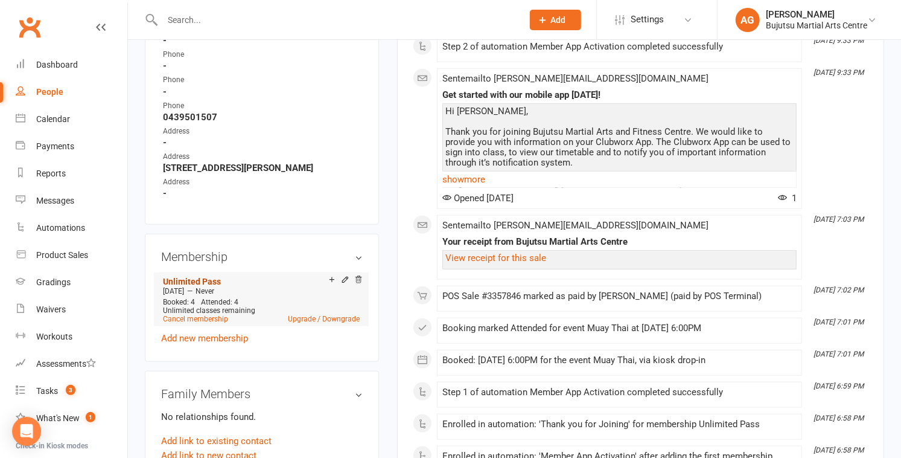
click at [196, 276] on link "Unlimited Pass" at bounding box center [192, 281] width 58 height 10
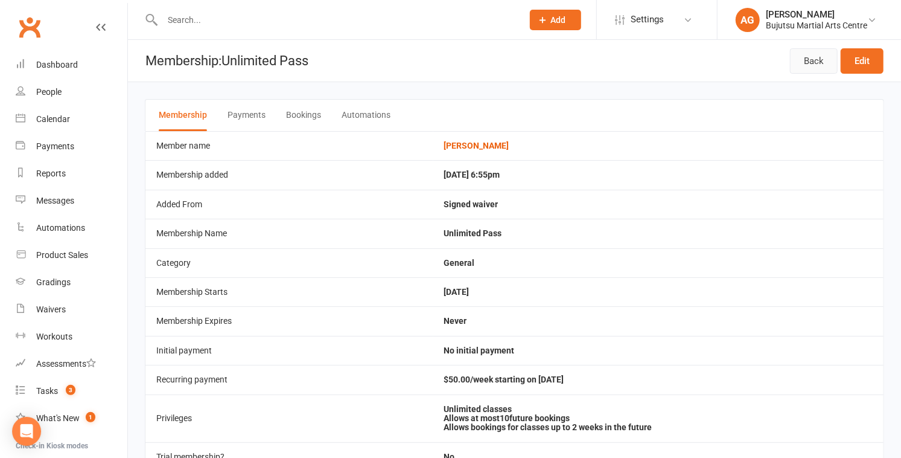
click at [445, 54] on link "Back" at bounding box center [814, 60] width 48 height 25
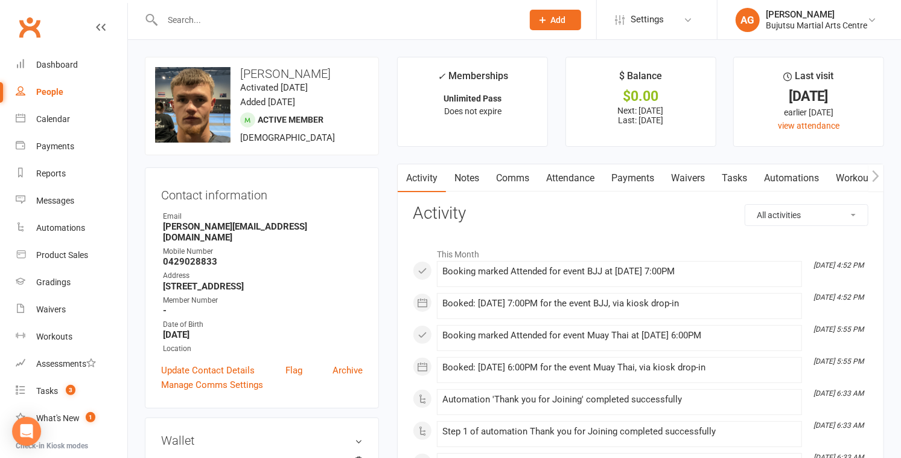
click at [191, 23] on input "text" at bounding box center [337, 19] width 356 height 17
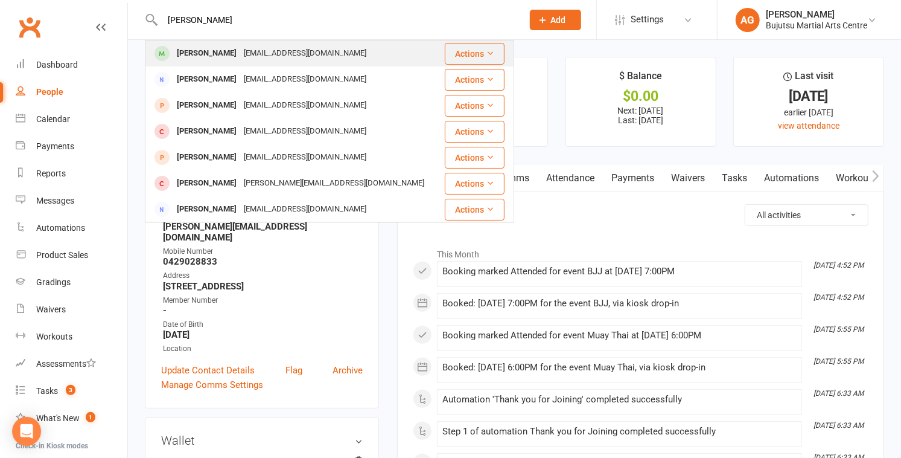
type input "chloe beren"
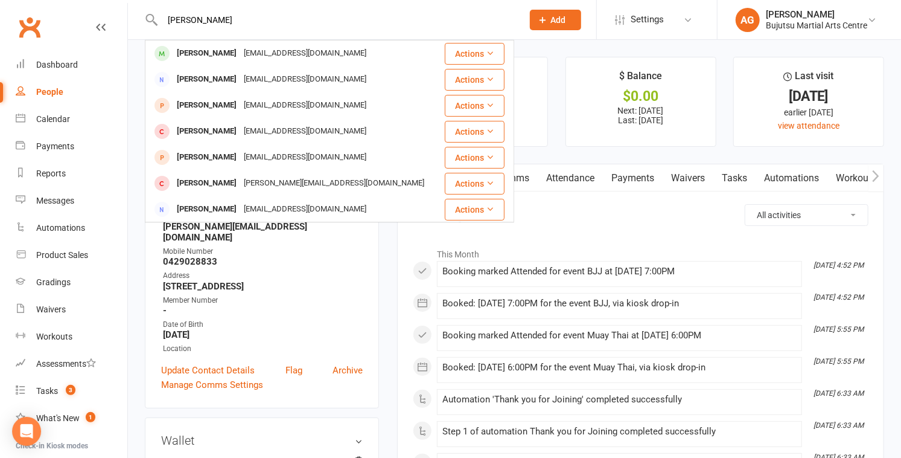
click at [200, 52] on div "Chloe Berenger" at bounding box center [206, 54] width 67 height 18
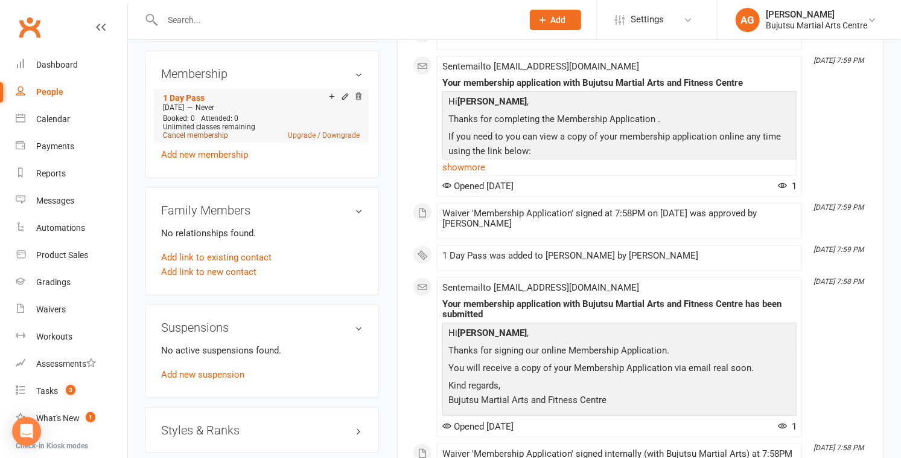
scroll to position [882, 0]
click at [188, 92] on link "1 Day Pass" at bounding box center [184, 97] width 42 height 10
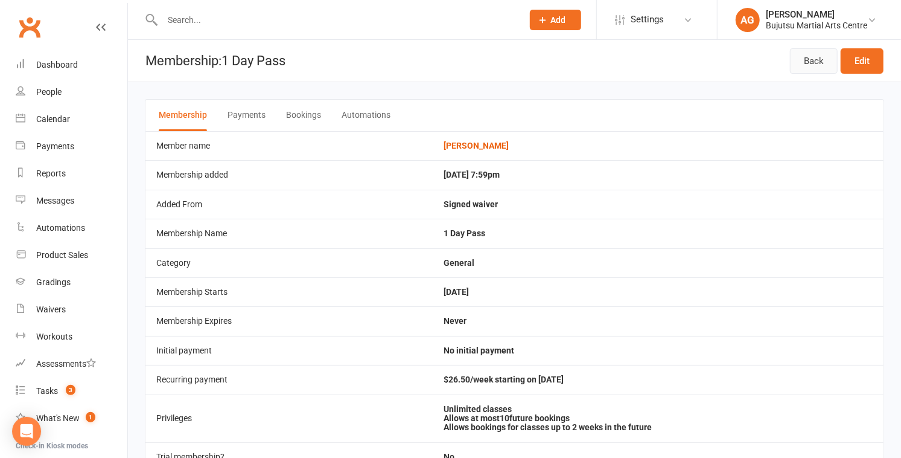
click at [445, 59] on link "Back" at bounding box center [814, 60] width 48 height 25
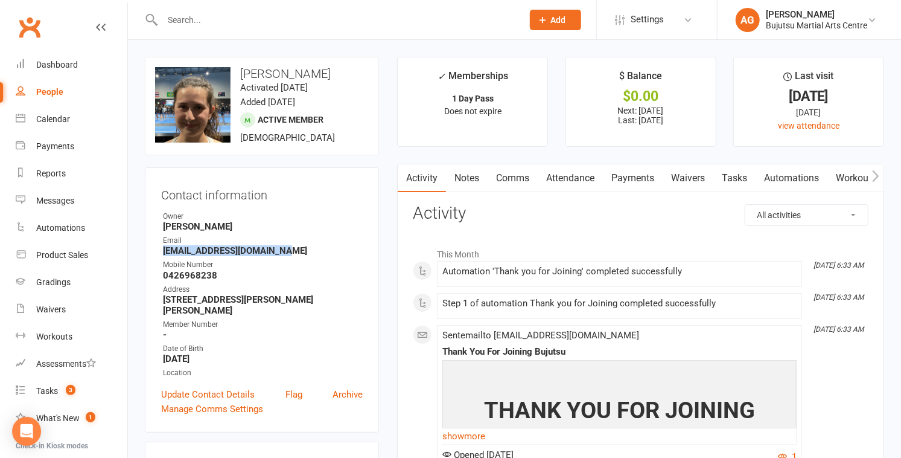
drag, startPoint x: 283, startPoint y: 252, endPoint x: 162, endPoint y: 254, distance: 121.3
click at [163, 254] on strong "chloeberenger26@gmail.com" at bounding box center [263, 250] width 200 height 11
drag, startPoint x: 222, startPoint y: 274, endPoint x: 164, endPoint y: 274, distance: 57.3
click at [164, 274] on strong "0426968238" at bounding box center [263, 275] width 200 height 11
click at [334, 19] on input "text" at bounding box center [337, 19] width 356 height 17
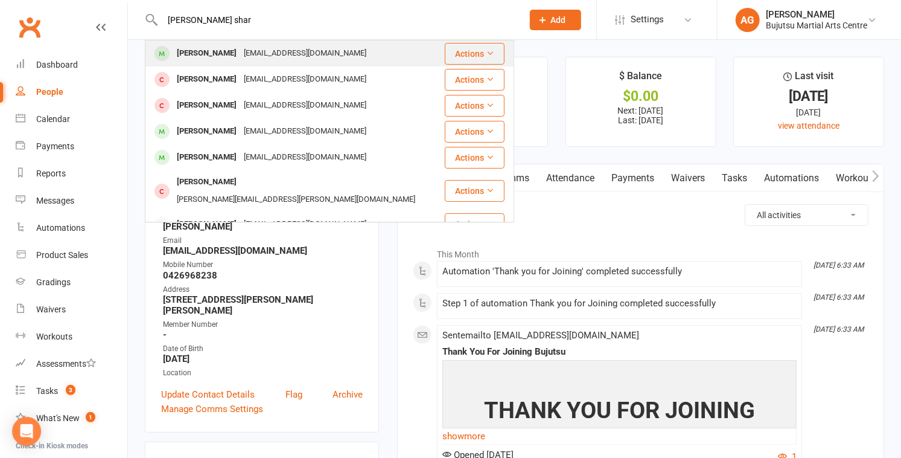
type input "vishaan shar"
click at [328, 48] on div "Shonalisharma394@gmail.com" at bounding box center [305, 54] width 130 height 18
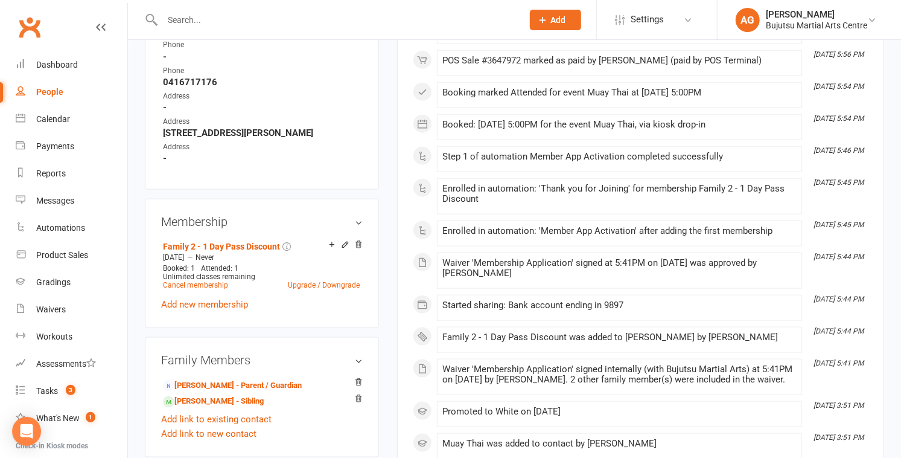
scroll to position [744, 0]
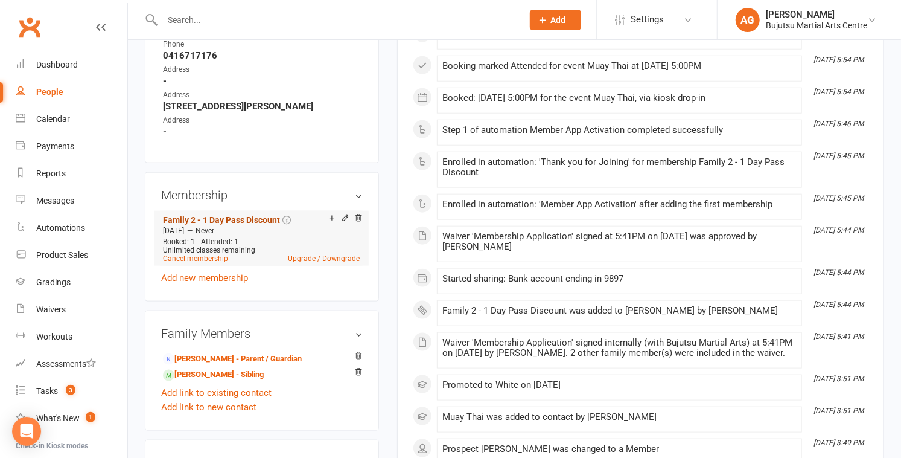
click at [257, 215] on link "Family 2 - 1 Day Pass Discount" at bounding box center [221, 220] width 117 height 10
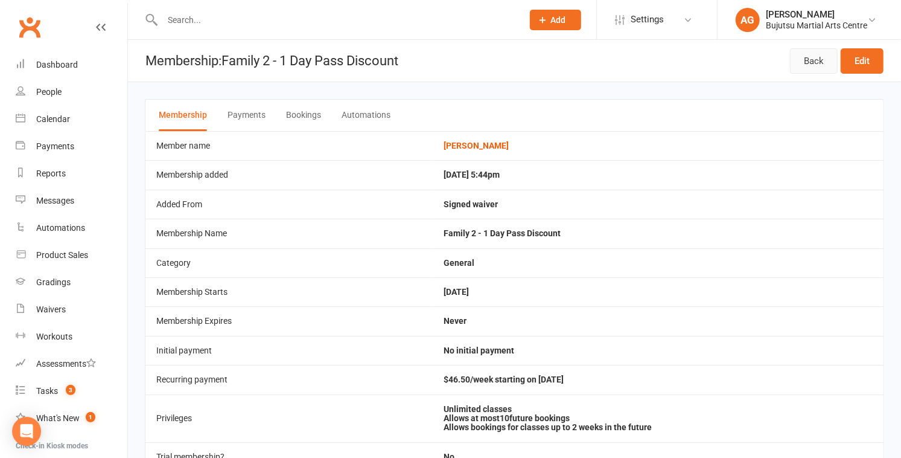
click at [445, 56] on link "Back" at bounding box center [814, 60] width 48 height 25
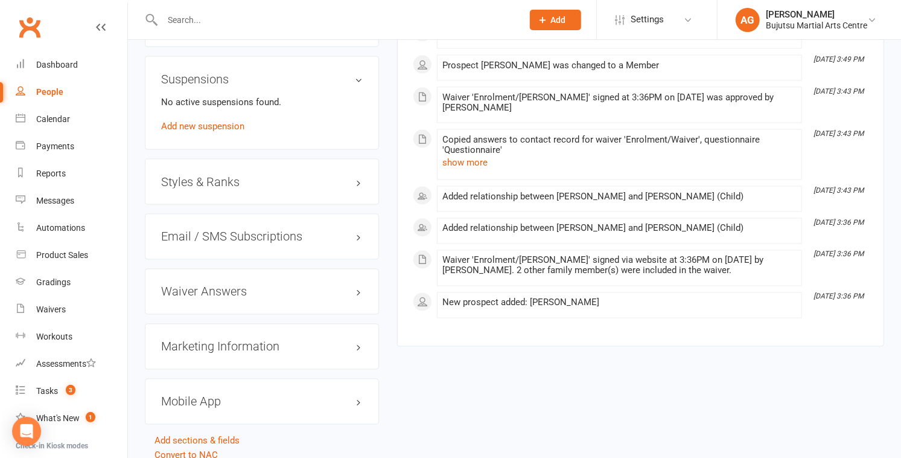
scroll to position [1135, 0]
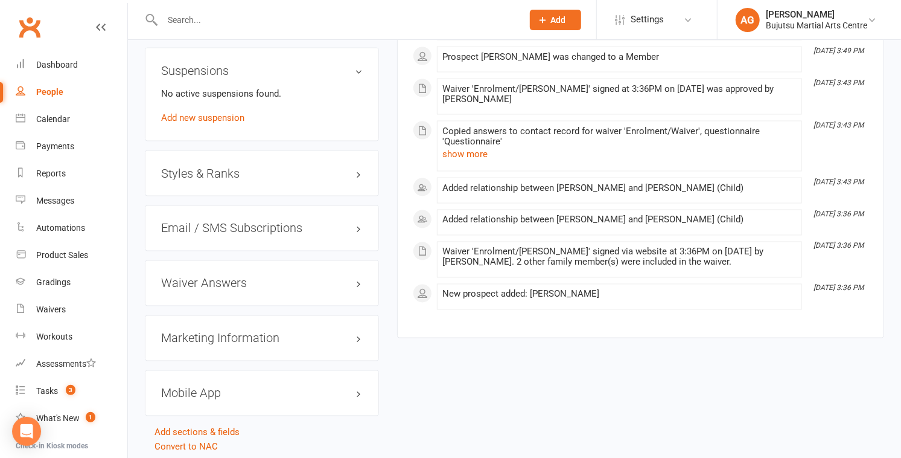
click at [193, 173] on h3 "Styles & Ranks" at bounding box center [262, 173] width 202 height 13
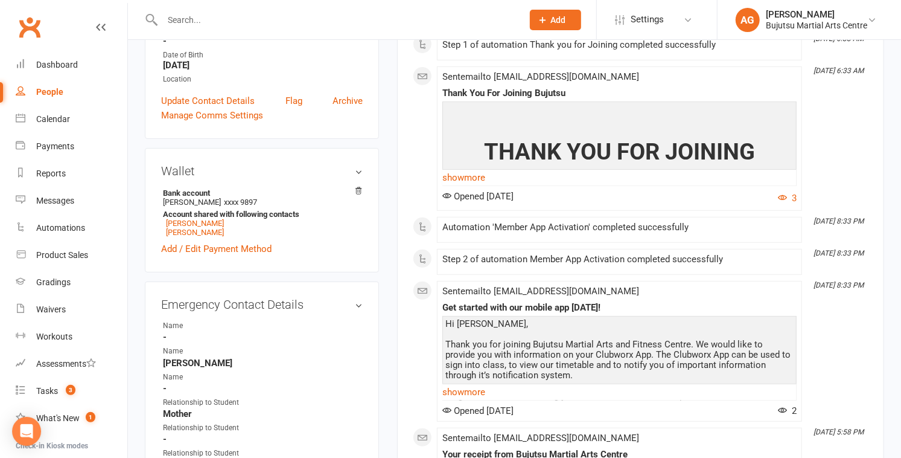
scroll to position [0, 0]
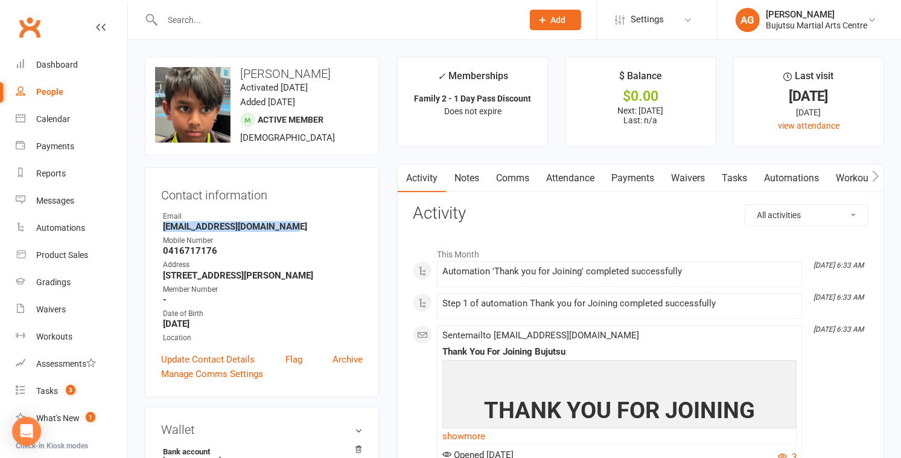
drag, startPoint x: 291, startPoint y: 227, endPoint x: 163, endPoint y: 228, distance: 128.0
click at [163, 228] on strong "Shonalisharma394@gmail.com" at bounding box center [263, 226] width 200 height 11
drag, startPoint x: 215, startPoint y: 252, endPoint x: 163, endPoint y: 253, distance: 51.9
click at [163, 254] on strong "0416717176" at bounding box center [263, 249] width 200 height 11
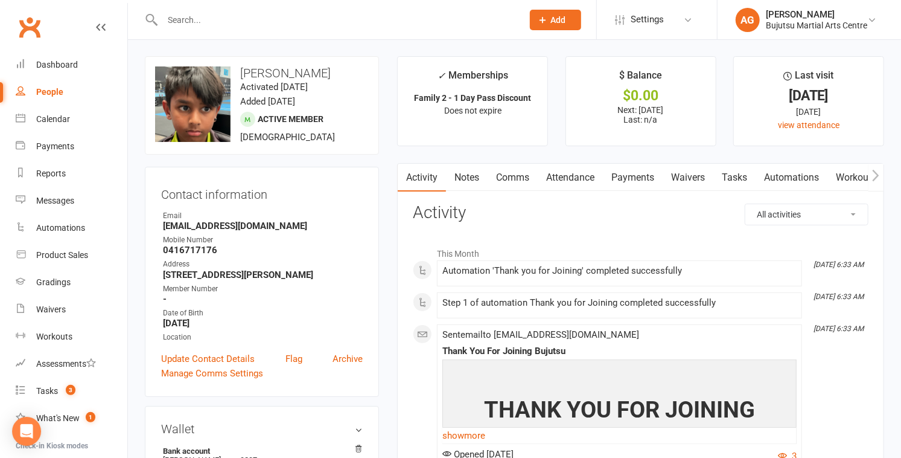
click at [209, 22] on input "text" at bounding box center [337, 19] width 356 height 17
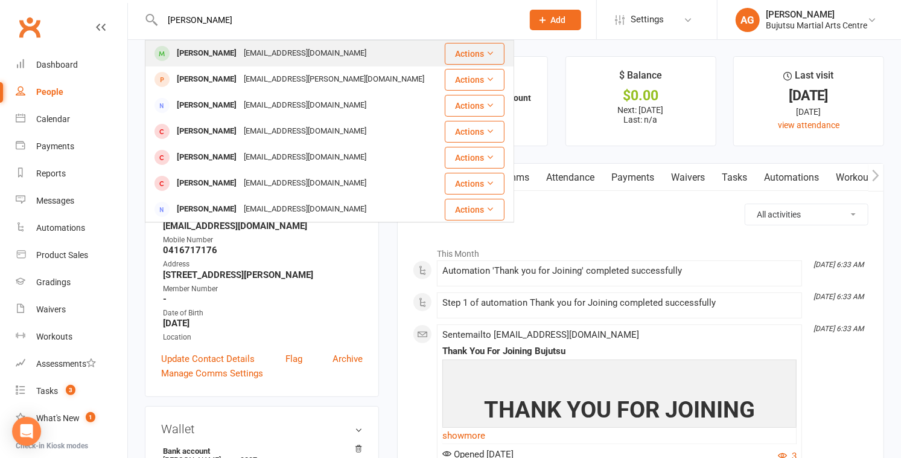
type input "benjamin wel"
click at [208, 48] on div "Benjamin Welsh" at bounding box center [206, 54] width 67 height 18
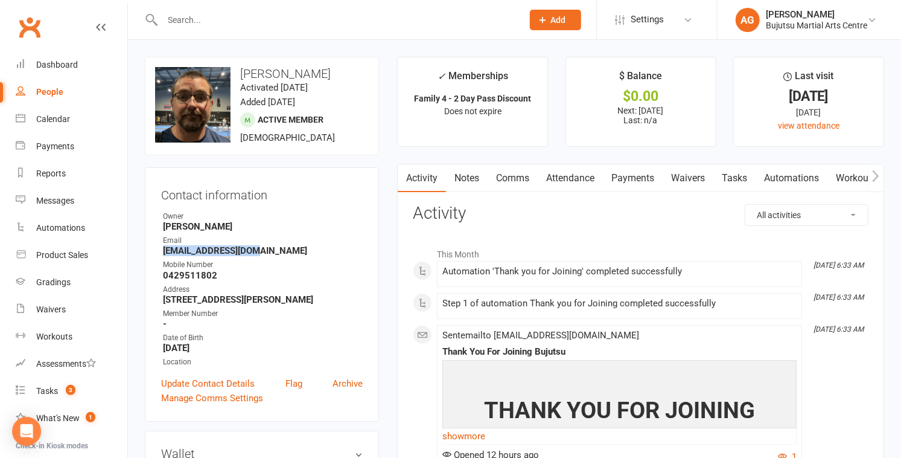
drag, startPoint x: 258, startPoint y: 249, endPoint x: 155, endPoint y: 253, distance: 103.3
click at [155, 253] on div "Contact information Owner Alice Graydon Email Bjwelsh87@gmail.com Mobile Number…" at bounding box center [262, 294] width 234 height 254
drag, startPoint x: 218, startPoint y: 272, endPoint x: 161, endPoint y: 276, distance: 57.5
click at [161, 276] on li "Mobile Number 0429511802" at bounding box center [262, 269] width 202 height 21
click at [181, 20] on input "text" at bounding box center [337, 19] width 356 height 17
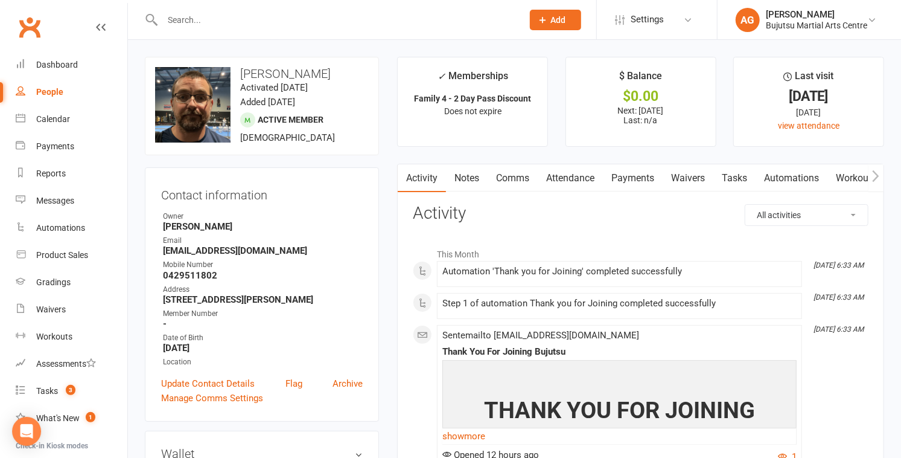
click at [199, 19] on input "text" at bounding box center [337, 19] width 356 height 17
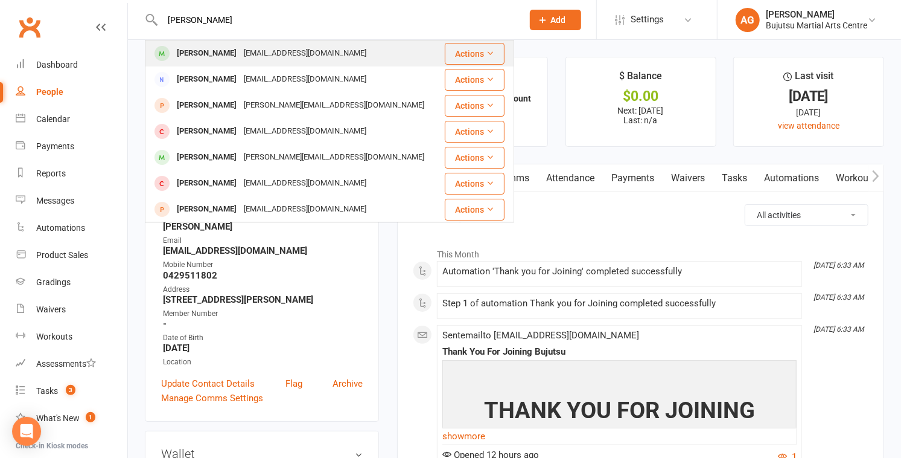
type input "jacob dawud"
click at [203, 52] on div "Jacob Dawud" at bounding box center [206, 54] width 67 height 18
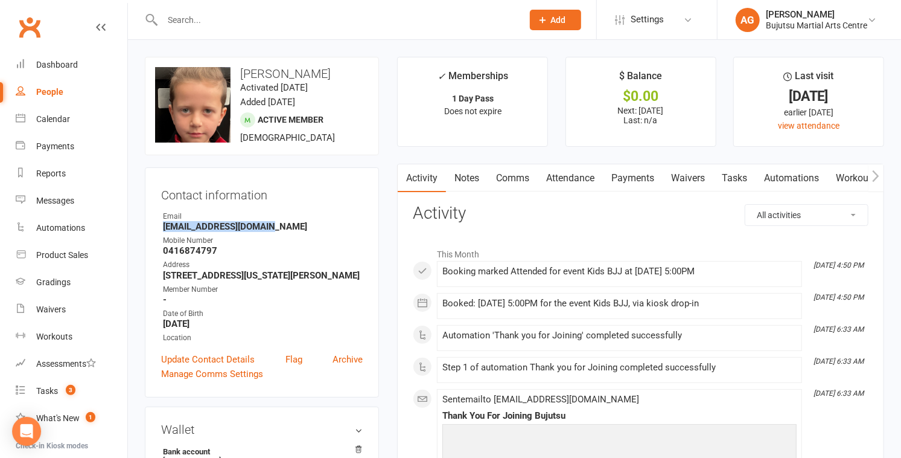
drag, startPoint x: 266, startPoint y: 229, endPoint x: 162, endPoint y: 228, distance: 104.4
click at [162, 228] on li "Email Carlalouiseh@gmail.com" at bounding box center [262, 221] width 202 height 21
click at [410, 81] on li "✓ Memberships 1 Day Pass Does not expire" at bounding box center [472, 102] width 151 height 90
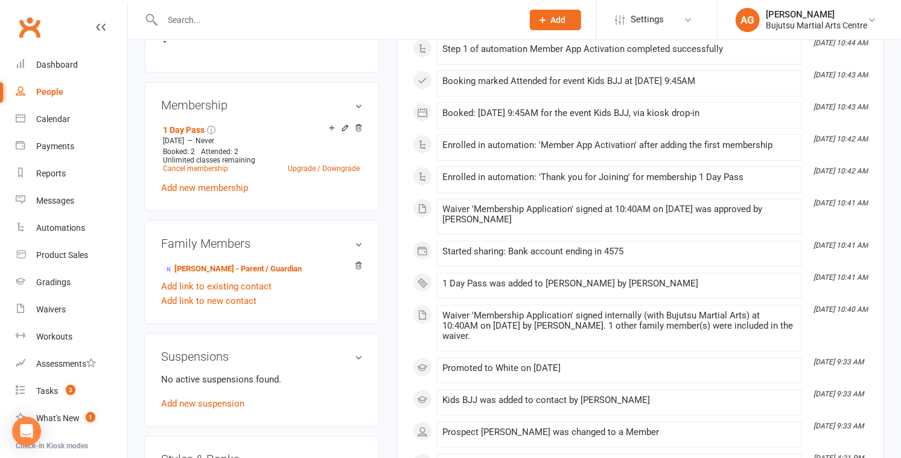
scroll to position [828, 0]
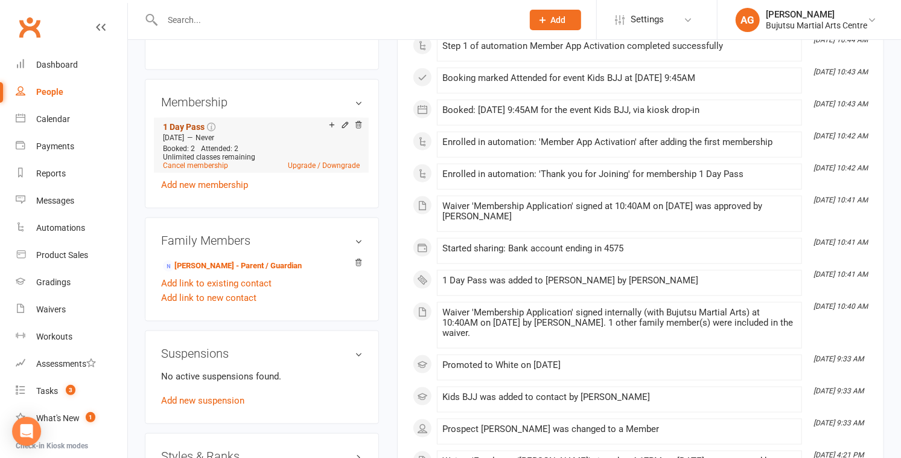
click at [196, 122] on link "1 Day Pass" at bounding box center [184, 127] width 42 height 10
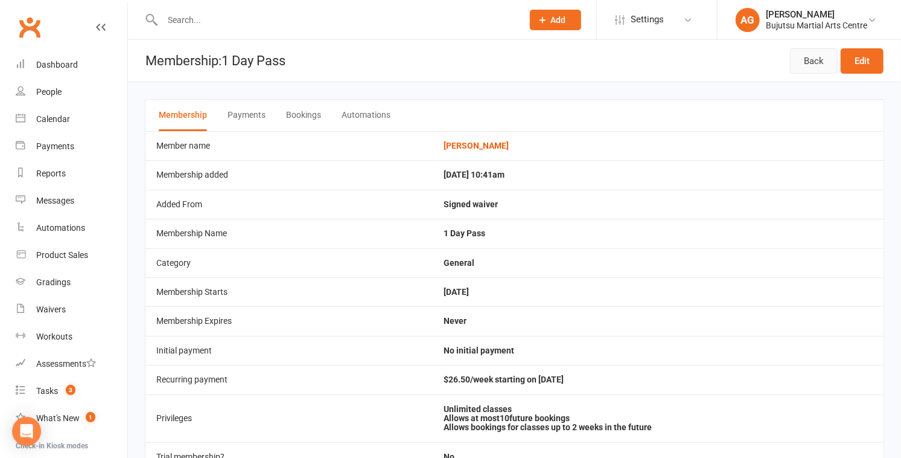
click at [445, 60] on link "Back" at bounding box center [814, 60] width 48 height 25
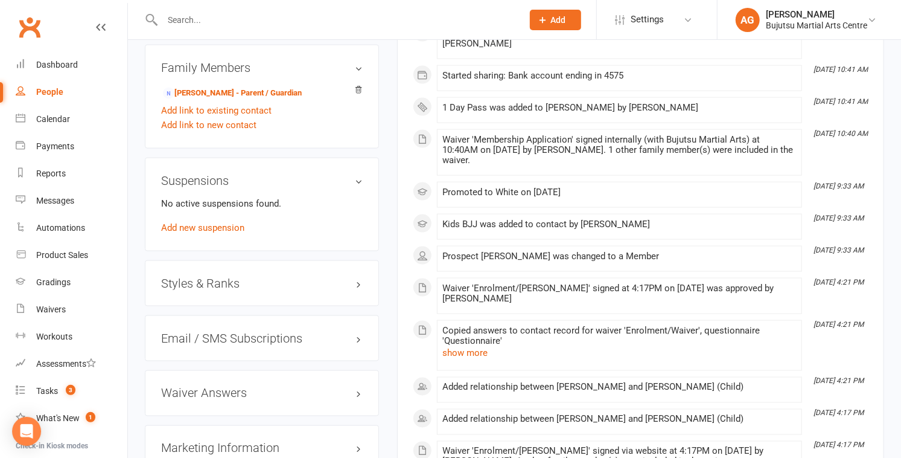
scroll to position [1001, 0]
click at [219, 281] on h3 "Styles & Ranks" at bounding box center [262, 281] width 202 height 13
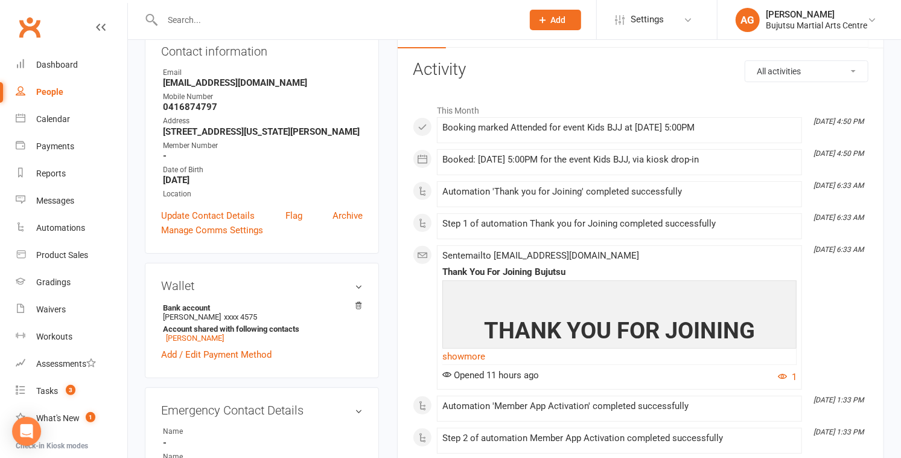
scroll to position [0, 0]
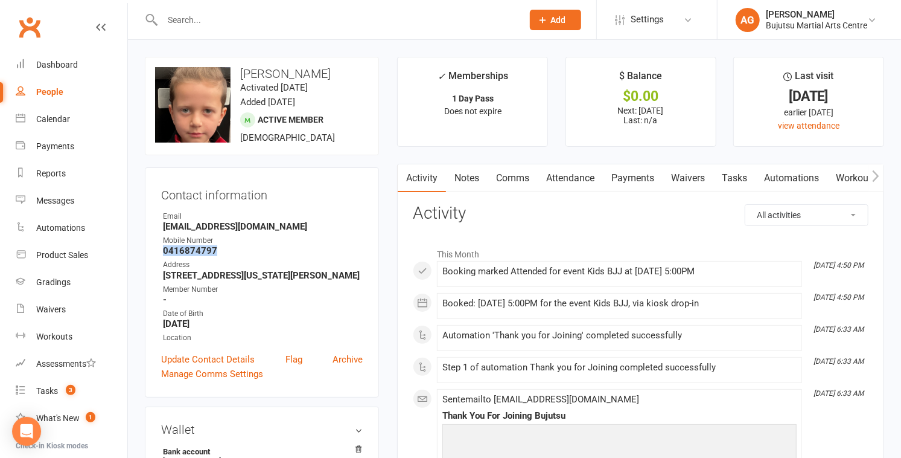
drag, startPoint x: 217, startPoint y: 249, endPoint x: 163, endPoint y: 252, distance: 54.4
click at [163, 252] on strong "0416874797" at bounding box center [263, 250] width 200 height 11
click at [254, 22] on input "text" at bounding box center [337, 19] width 356 height 17
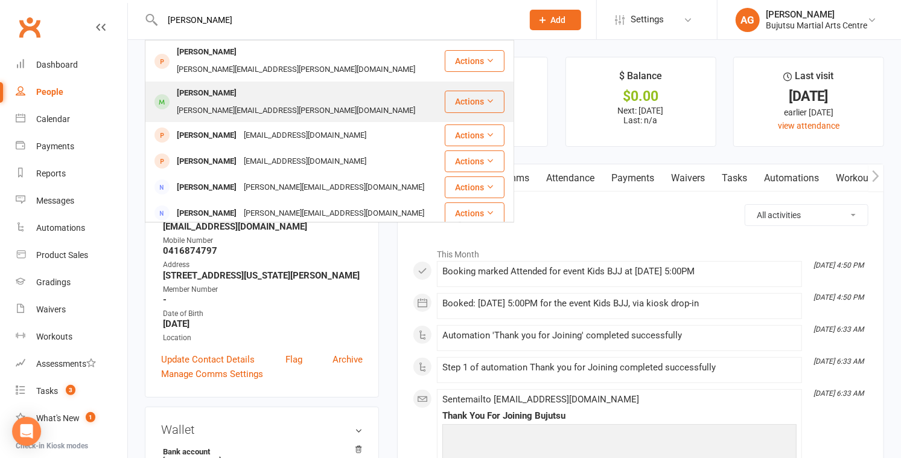
type input "ryan qu"
click at [228, 102] on div "melissa.coulter@hotmail.com" at bounding box center [296, 111] width 246 height 18
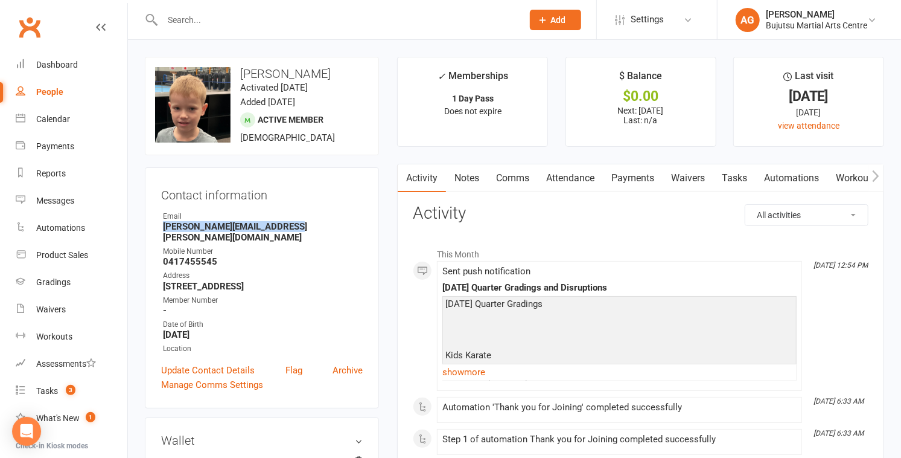
drag, startPoint x: 284, startPoint y: 229, endPoint x: 161, endPoint y: 227, distance: 123.2
click at [161, 227] on li "Email melissa.coulter@hotmail.com" at bounding box center [262, 227] width 202 height 32
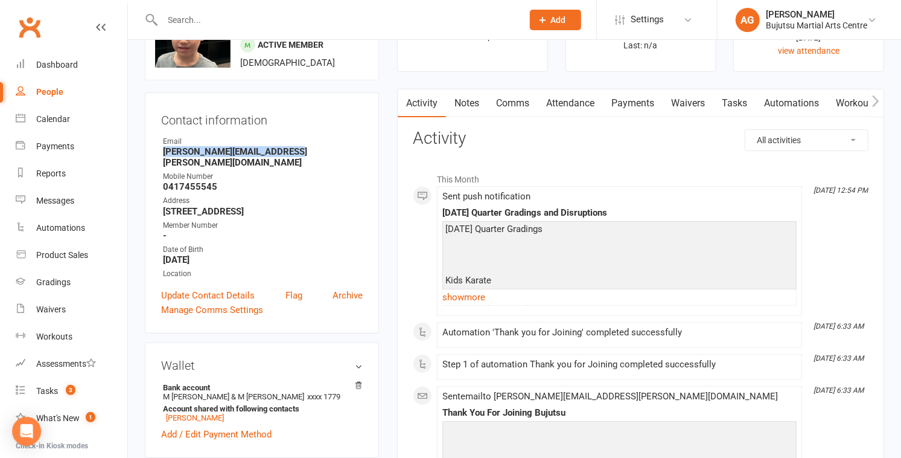
scroll to position [78, 0]
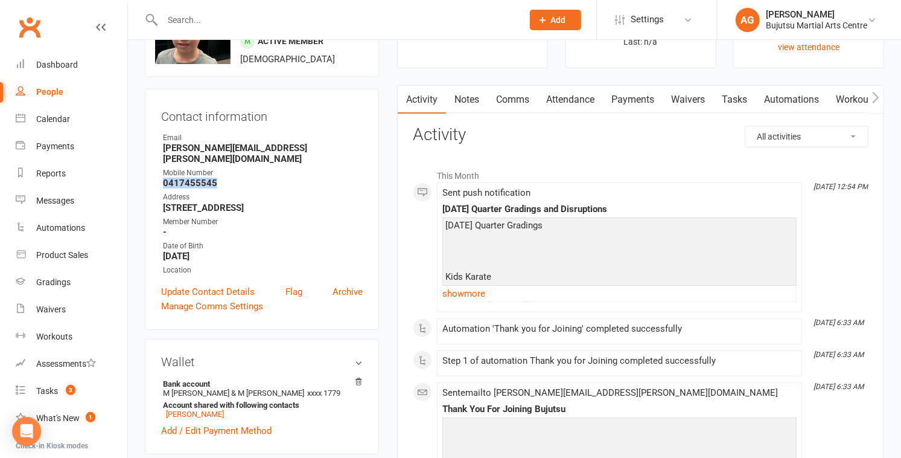
drag, startPoint x: 222, startPoint y: 170, endPoint x: 164, endPoint y: 171, distance: 57.9
click at [164, 177] on strong "0417455545" at bounding box center [263, 182] width 200 height 11
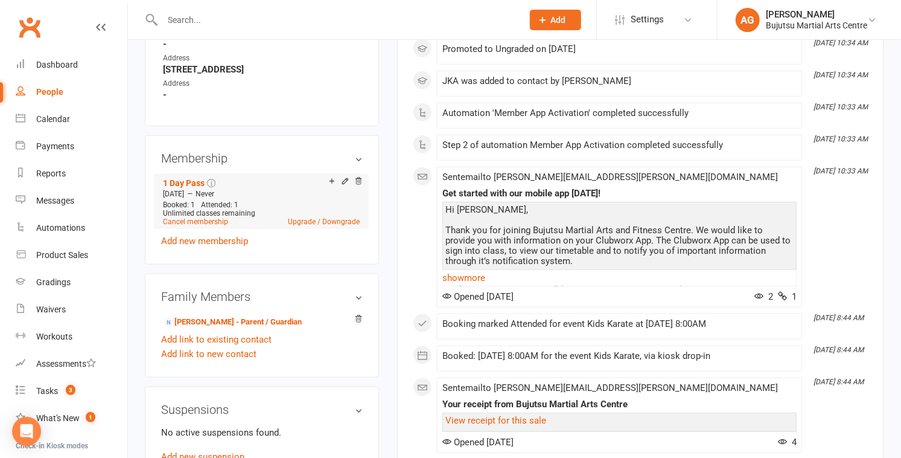
scroll to position [786, 0]
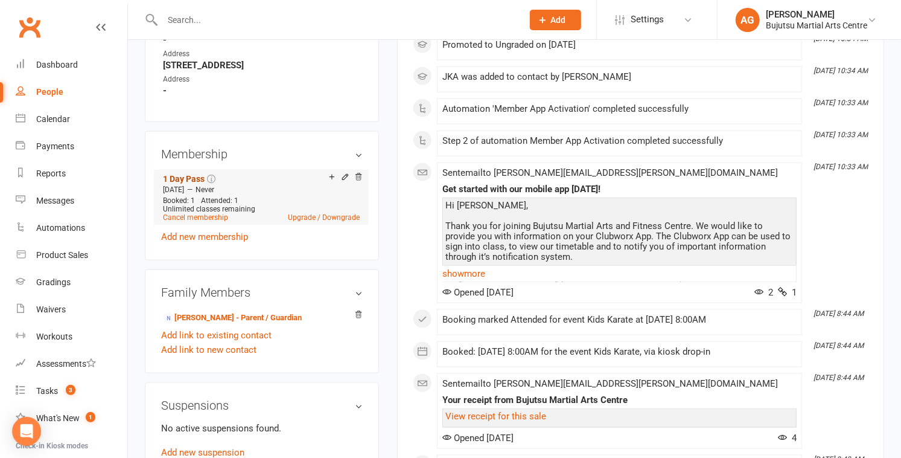
click at [185, 174] on link "1 Day Pass" at bounding box center [184, 179] width 42 height 10
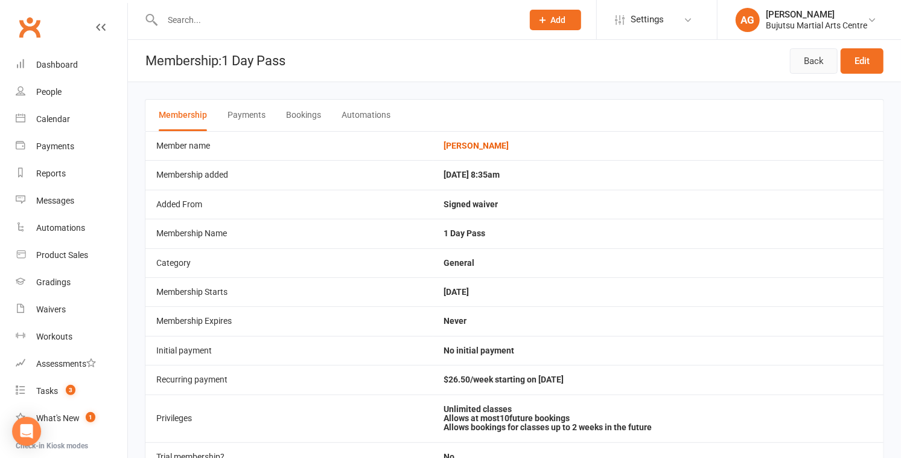
click at [445, 60] on link "Back" at bounding box center [814, 60] width 48 height 25
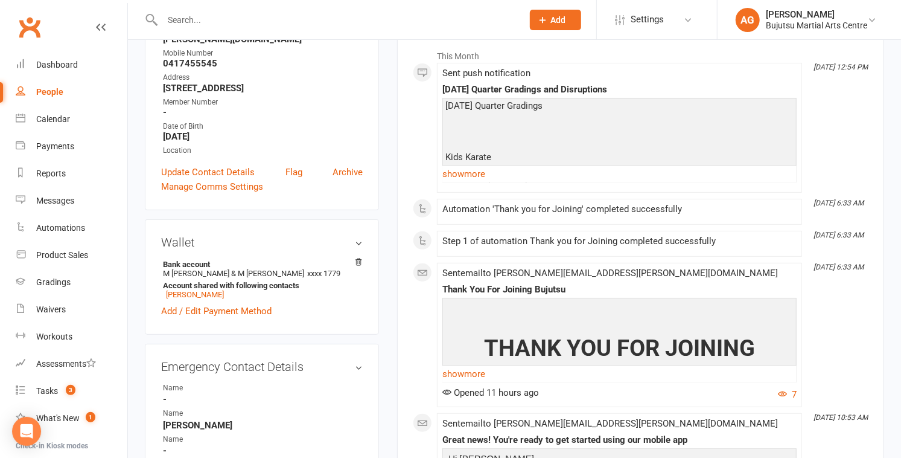
scroll to position [200, 0]
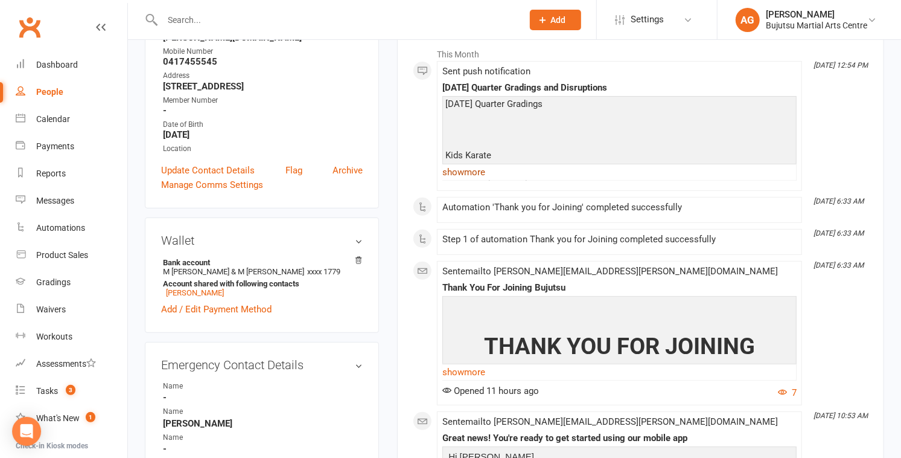
click at [445, 173] on link "show more" at bounding box center [619, 172] width 354 height 17
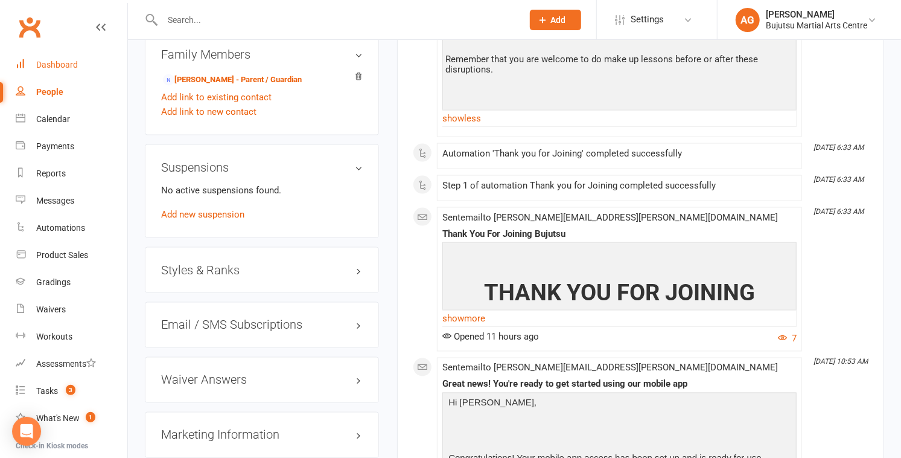
scroll to position [1015, 0]
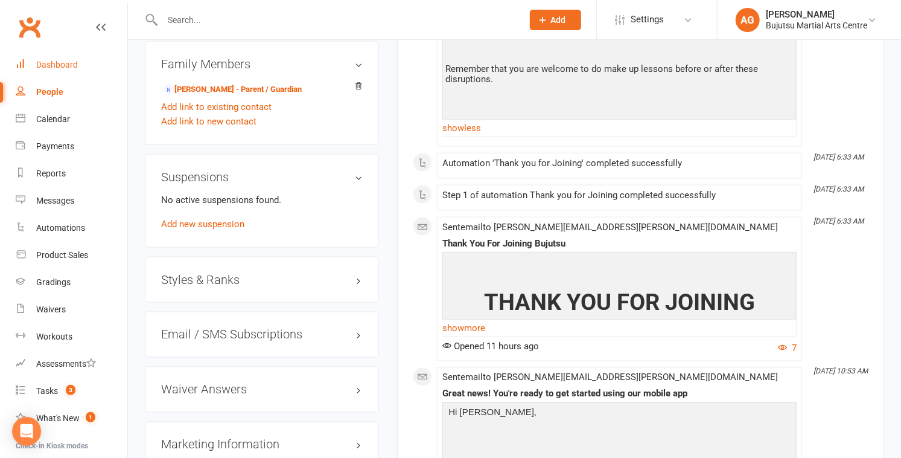
click at [56, 62] on div "Dashboard" at bounding box center [57, 65] width 42 height 10
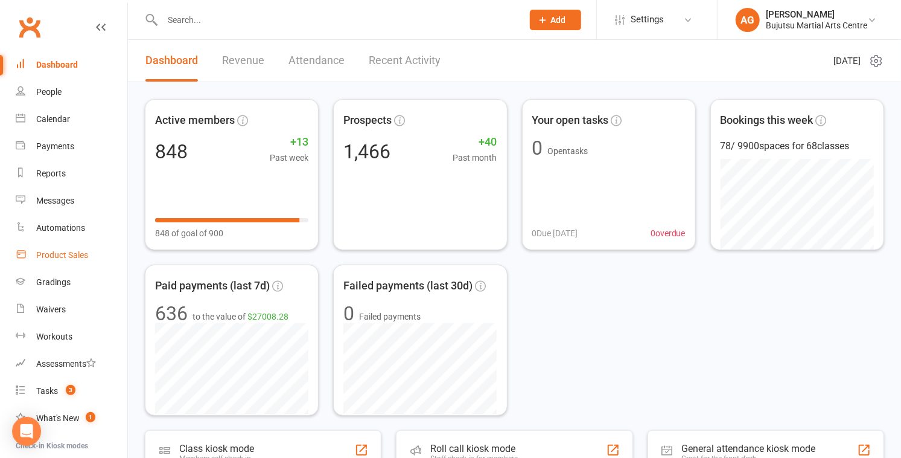
click at [63, 254] on div "Product Sales" at bounding box center [62, 255] width 52 height 10
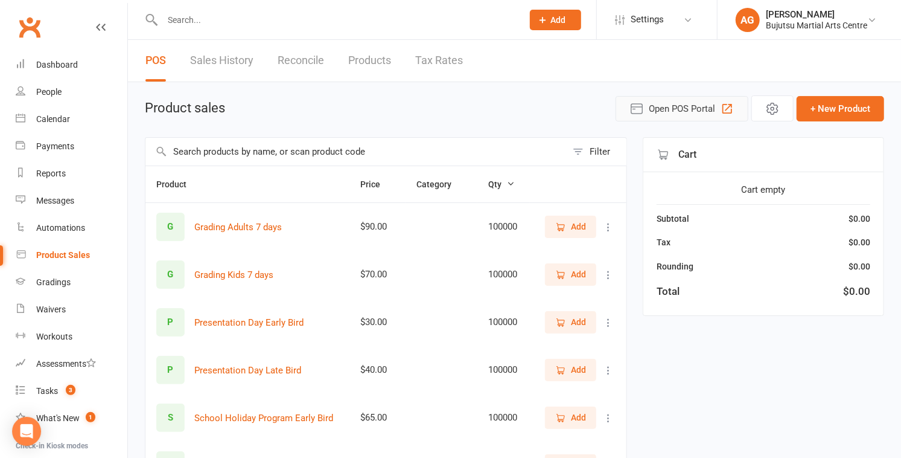
click at [692, 103] on span "Open POS Portal" at bounding box center [682, 108] width 66 height 14
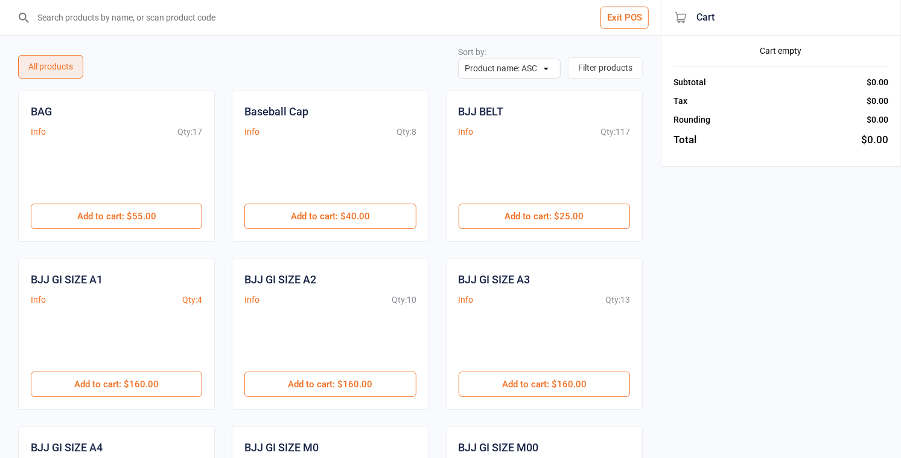
click at [113, 25] on input "search" at bounding box center [337, 17] width 613 height 35
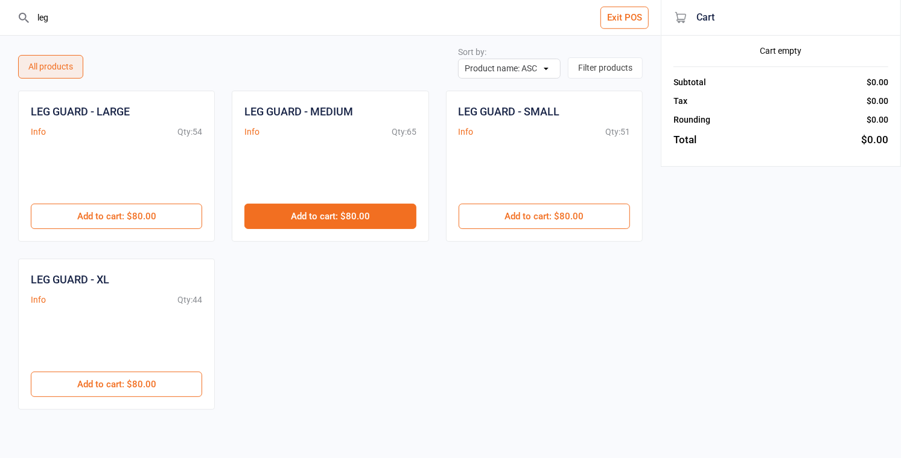
click at [330, 216] on button "Add to cart : $80.00" at bounding box center [329, 215] width 171 height 25
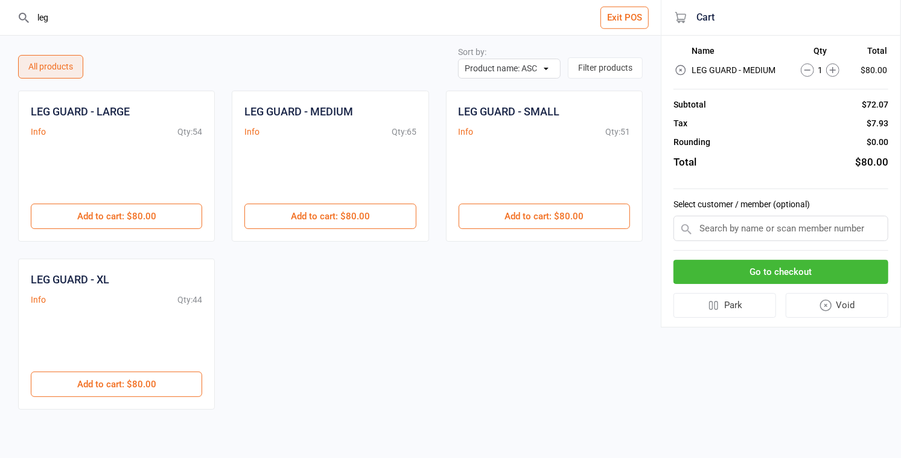
click at [54, 13] on input "leg" at bounding box center [337, 17] width 613 height 35
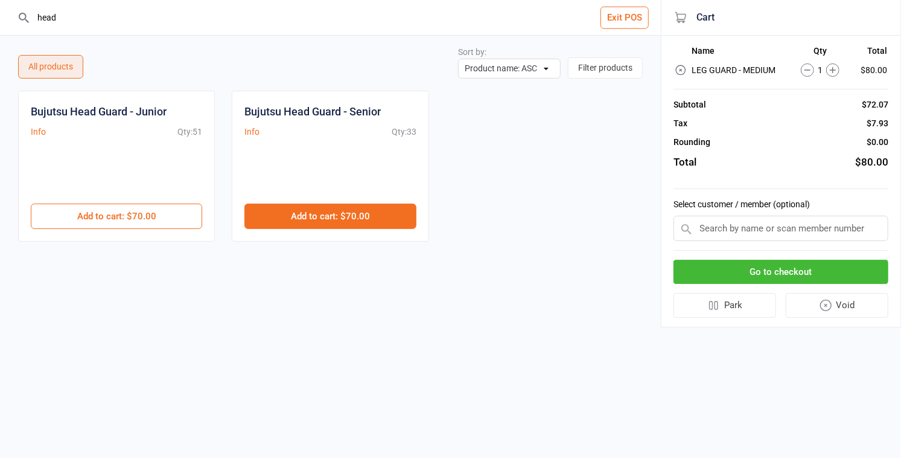
drag, startPoint x: 326, startPoint y: 204, endPoint x: 293, endPoint y: 194, distance: 34.2
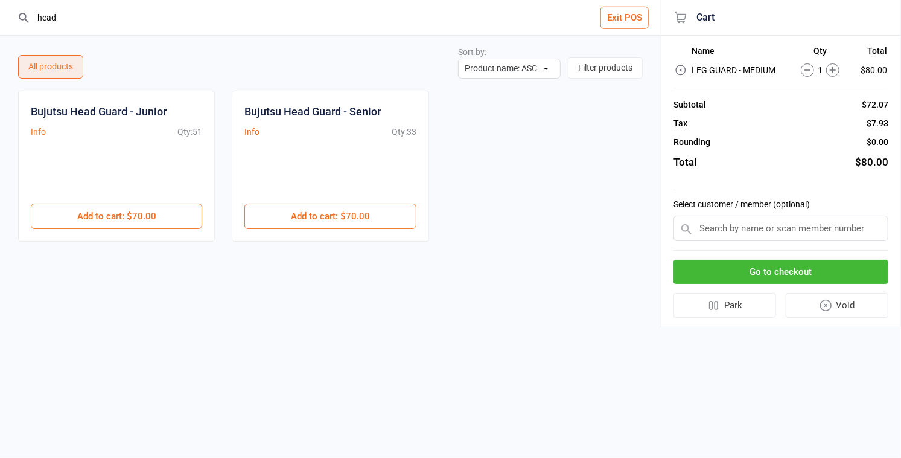
click at [326, 204] on button "Add to cart : $70.00" at bounding box center [329, 215] width 171 height 25
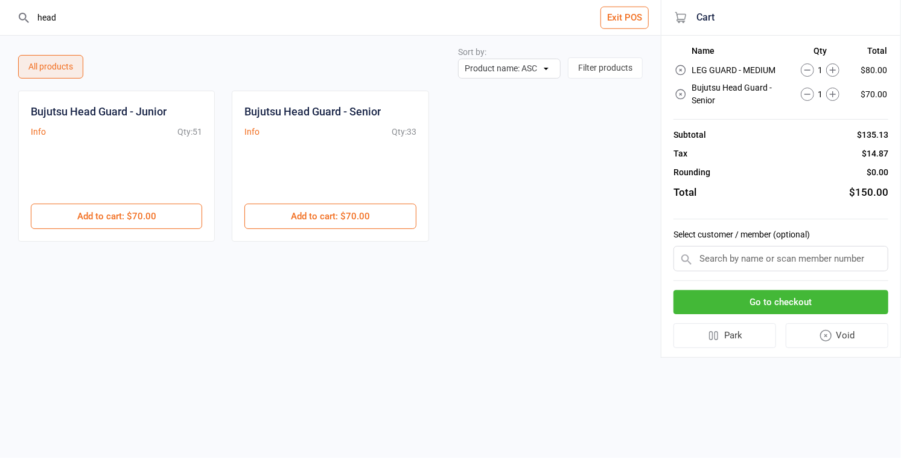
click at [60, 13] on input "head" at bounding box center [337, 17] width 613 height 35
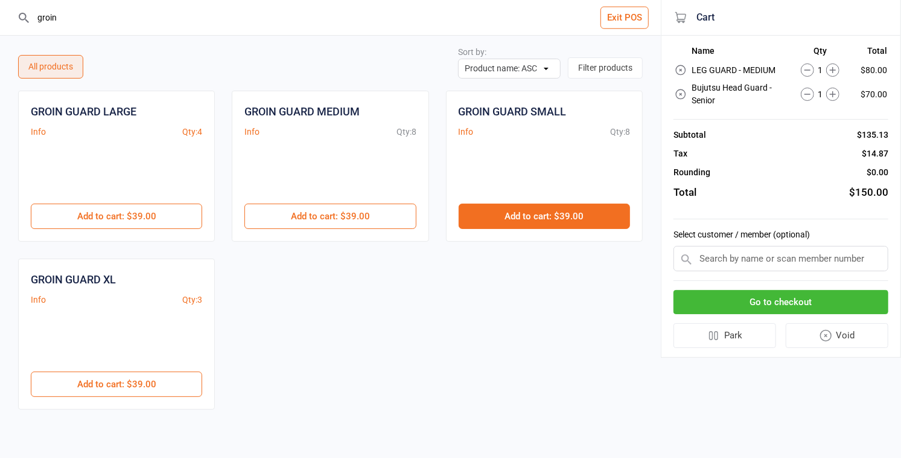
drag, startPoint x: 482, startPoint y: 213, endPoint x: 461, endPoint y: 209, distance: 21.5
click at [482, 213] on button "Add to cart : $39.00" at bounding box center [544, 215] width 171 height 25
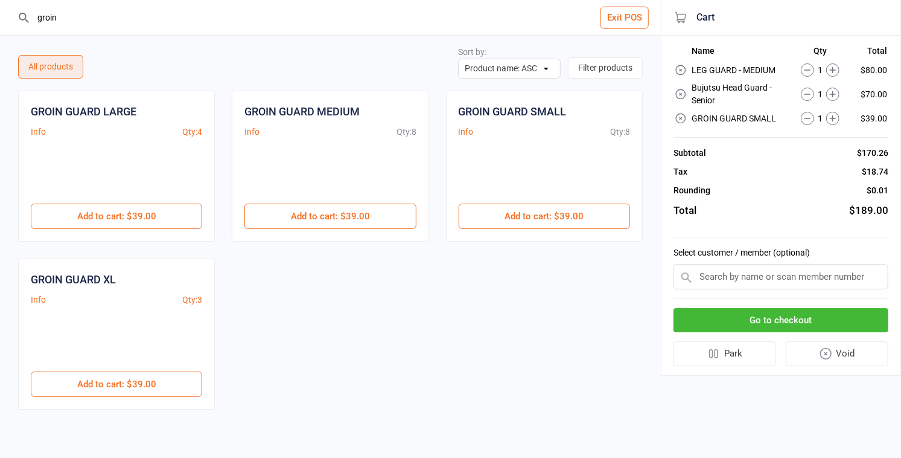
click at [72, 16] on input "groin" at bounding box center [337, 17] width 613 height 35
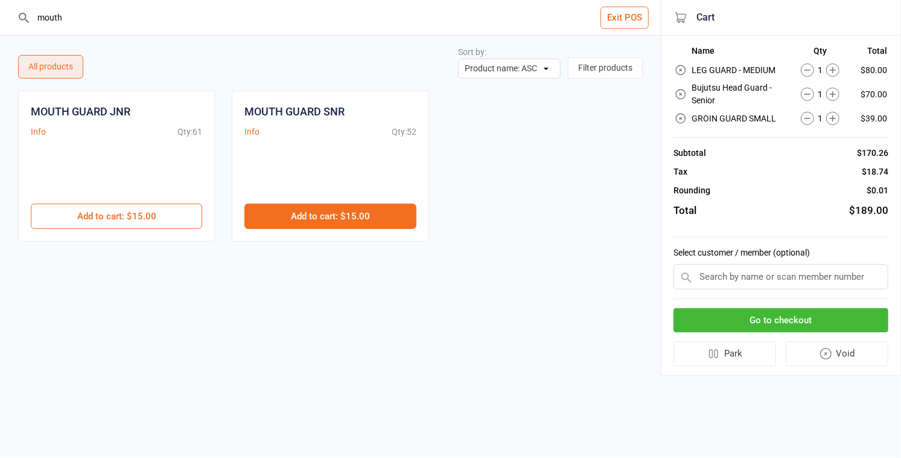
type input "mouth"
click at [296, 209] on button "Add to cart : $15.00" at bounding box center [329, 215] width 171 height 25
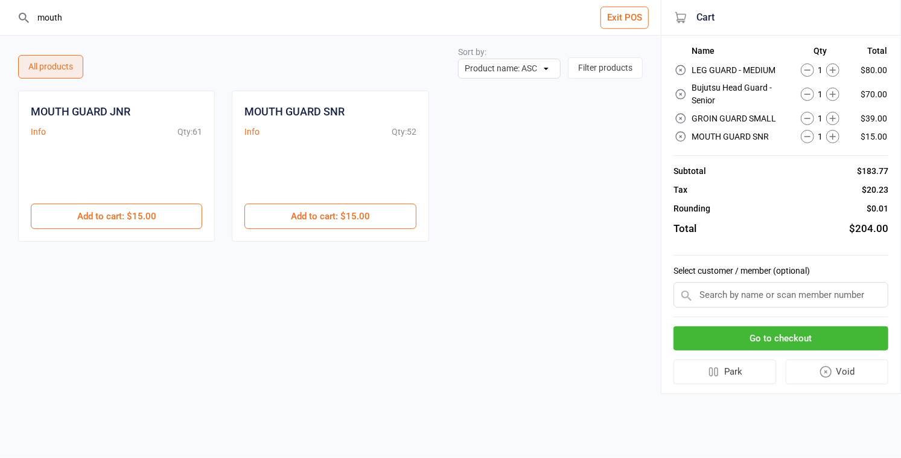
click at [779, 293] on input "text" at bounding box center [781, 294] width 215 height 25
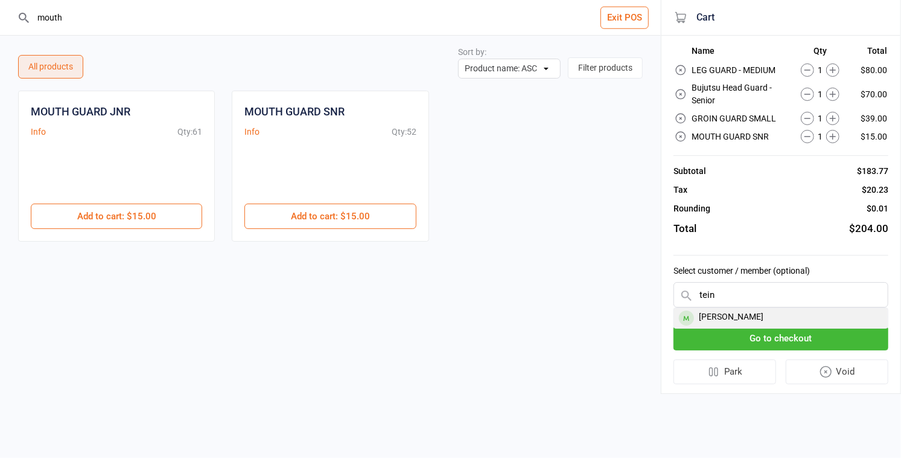
type input "tein"
click at [771, 316] on div "Teina Kane Atkinson" at bounding box center [781, 318] width 214 height 20
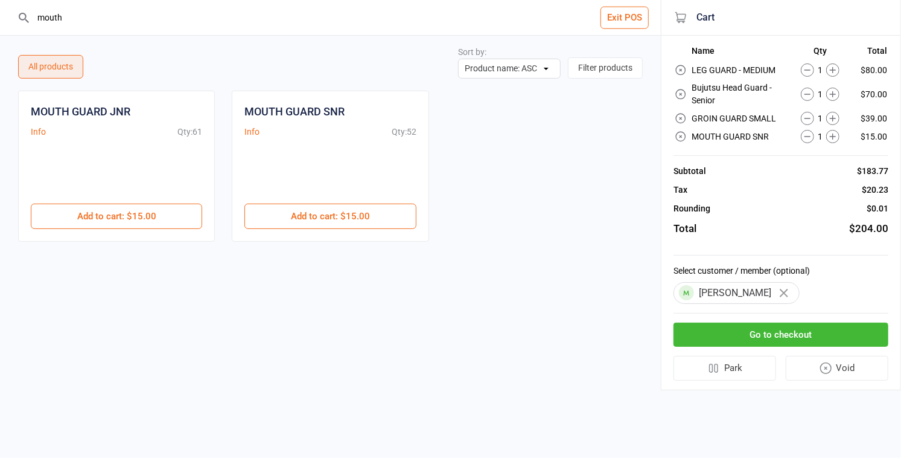
click at [68, 20] on input "mouth" at bounding box center [337, 17] width 613 height 35
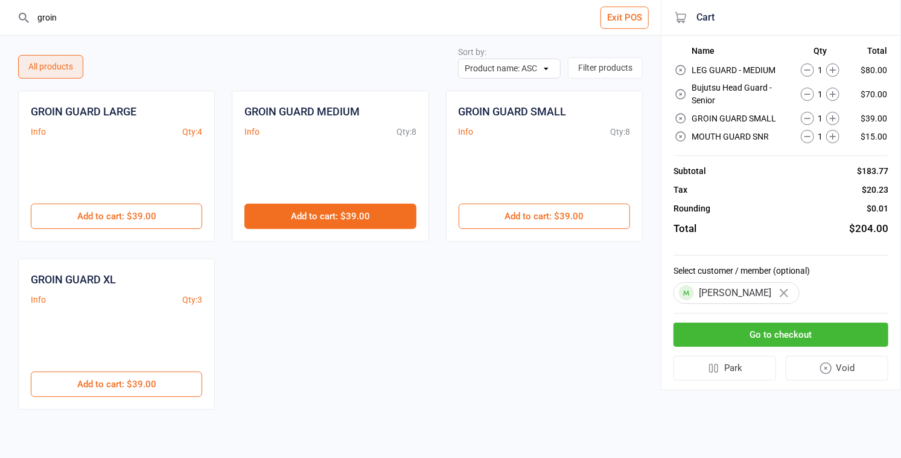
type input "groin"
click at [344, 211] on button "Add to cart : $39.00" at bounding box center [329, 215] width 171 height 25
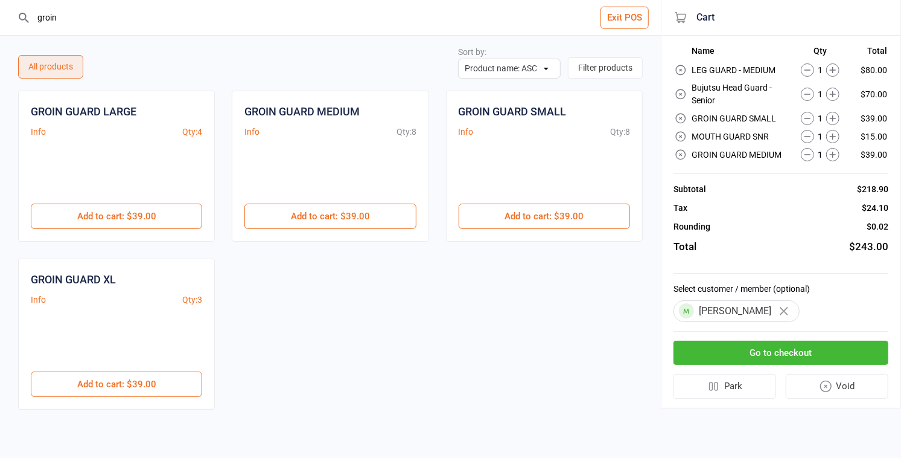
click at [683, 118] on icon at bounding box center [681, 118] width 12 height 12
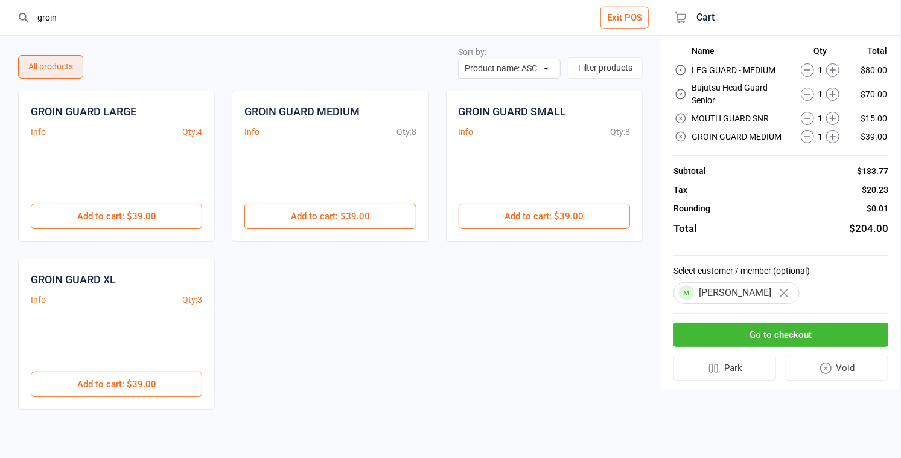
click at [736, 331] on button "Go to checkout" at bounding box center [781, 334] width 215 height 25
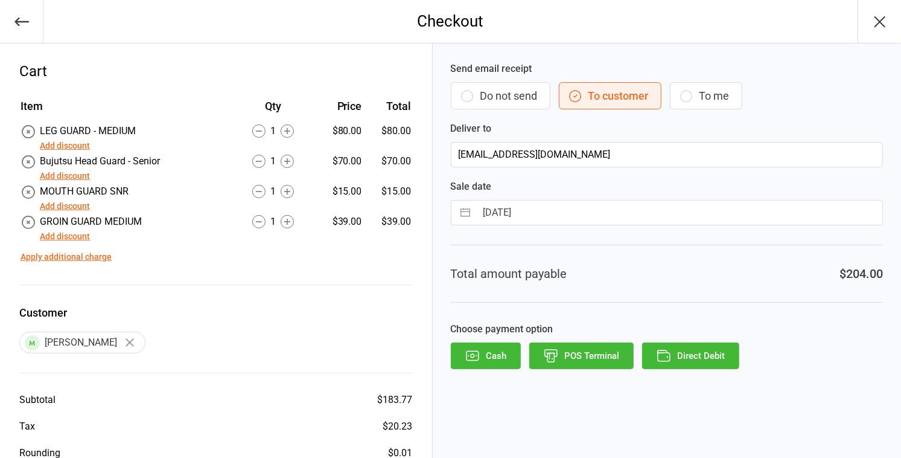
click at [555, 354] on icon "button" at bounding box center [551, 356] width 16 height 16
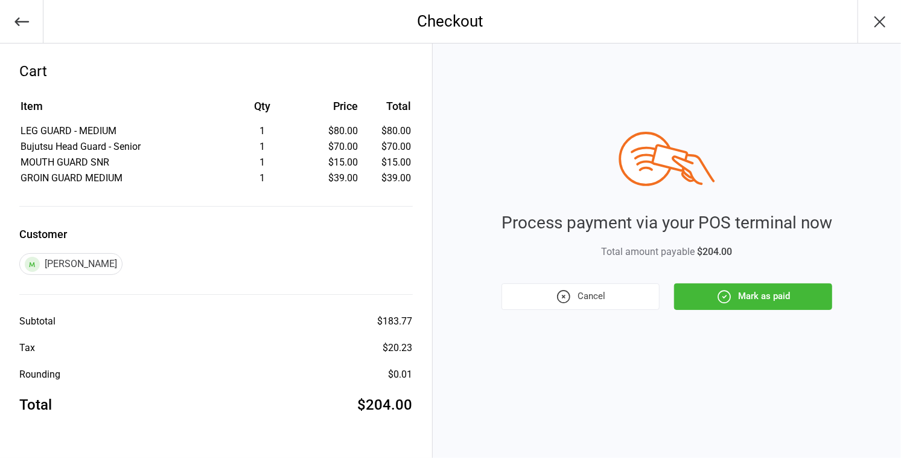
click at [728, 298] on icon "button" at bounding box center [724, 297] width 16 height 16
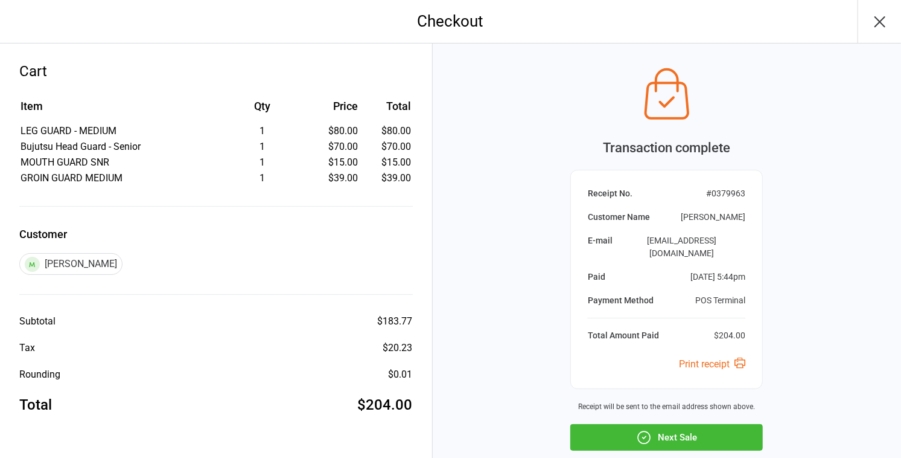
click at [662, 424] on button "Next Sale" at bounding box center [666, 437] width 193 height 27
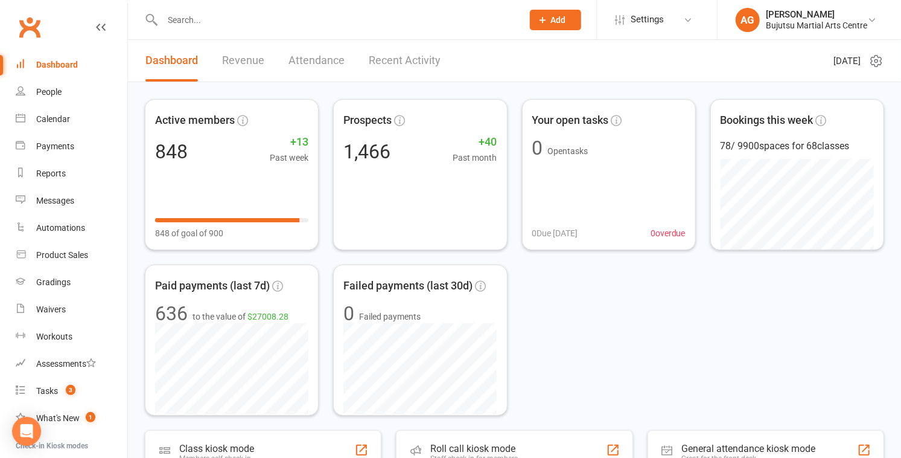
click at [259, 19] on input "text" at bounding box center [337, 19] width 356 height 17
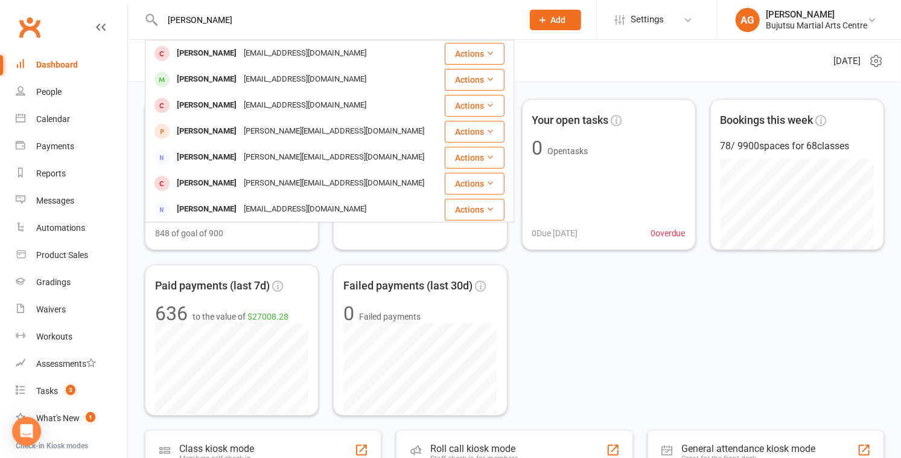
type input "lorenzo"
click at [240, 80] on div "Lorenzo Bloomfield" at bounding box center [206, 80] width 67 height 18
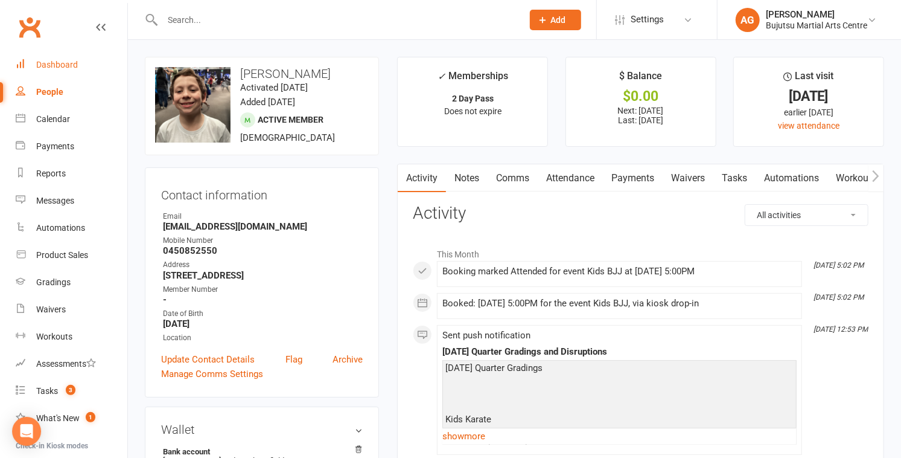
click at [51, 63] on div "Dashboard" at bounding box center [57, 65] width 42 height 10
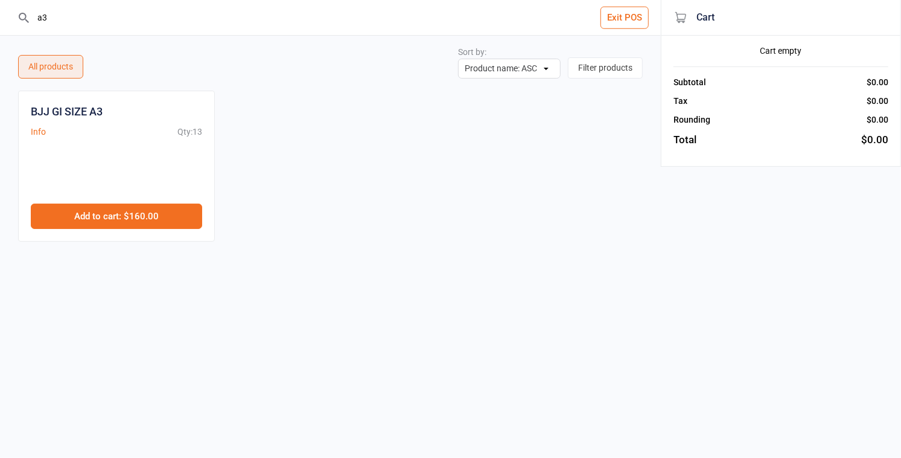
type input "a3"
click at [135, 214] on button "Add to cart : $160.00" at bounding box center [116, 215] width 171 height 25
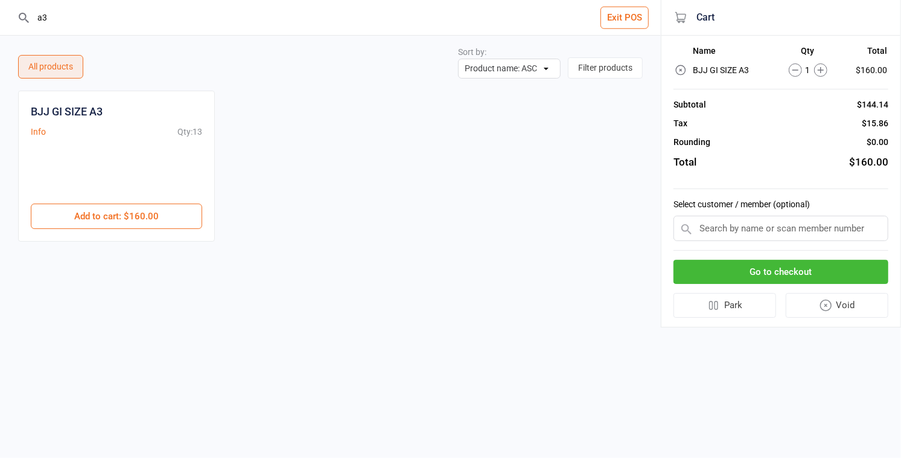
click at [709, 224] on input "text" at bounding box center [781, 227] width 215 height 25
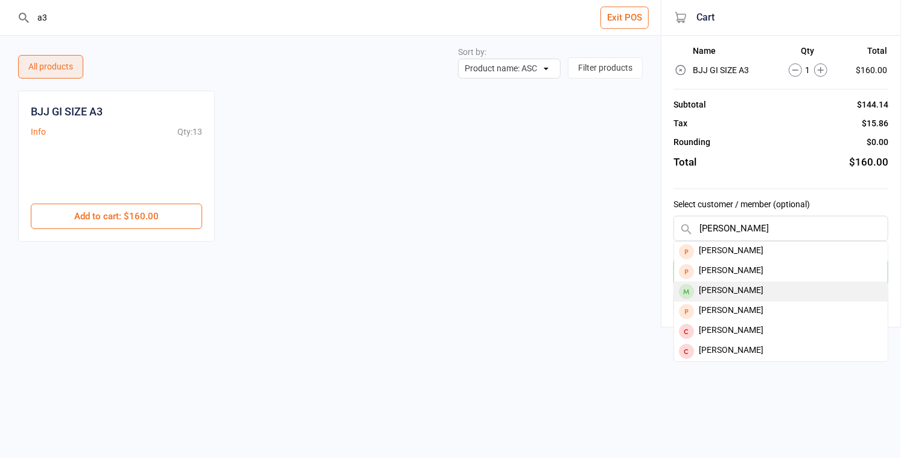
type input "[PERSON_NAME]"
click at [719, 289] on div "[PERSON_NAME]" at bounding box center [781, 291] width 214 height 20
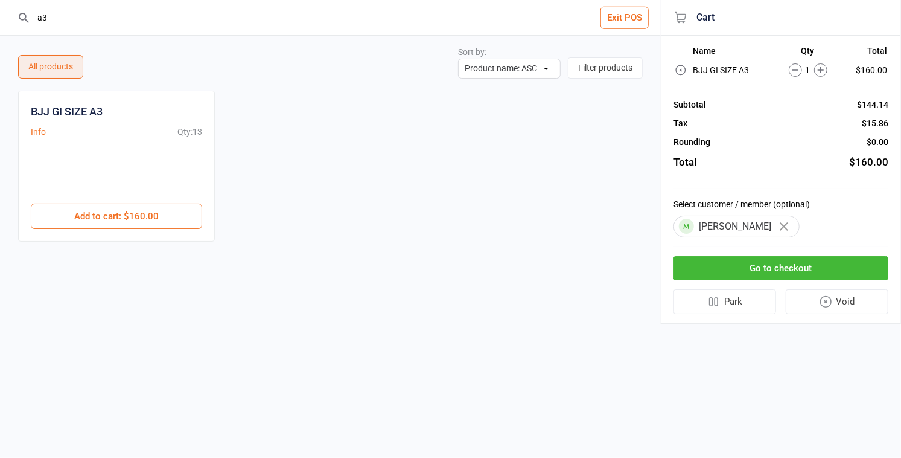
click at [826, 261] on button "Go to checkout" at bounding box center [781, 268] width 215 height 25
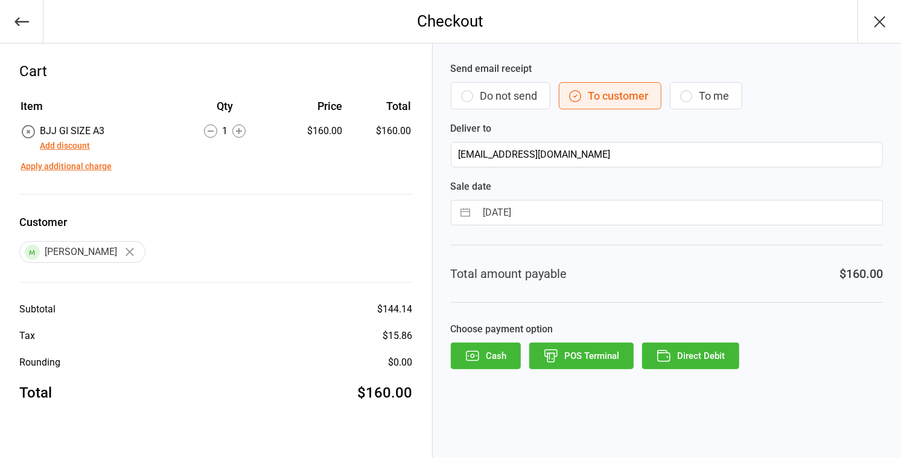
drag, startPoint x: 569, startPoint y: 355, endPoint x: 578, endPoint y: 355, distance: 8.5
click at [569, 355] on button "POS Terminal" at bounding box center [581, 355] width 104 height 27
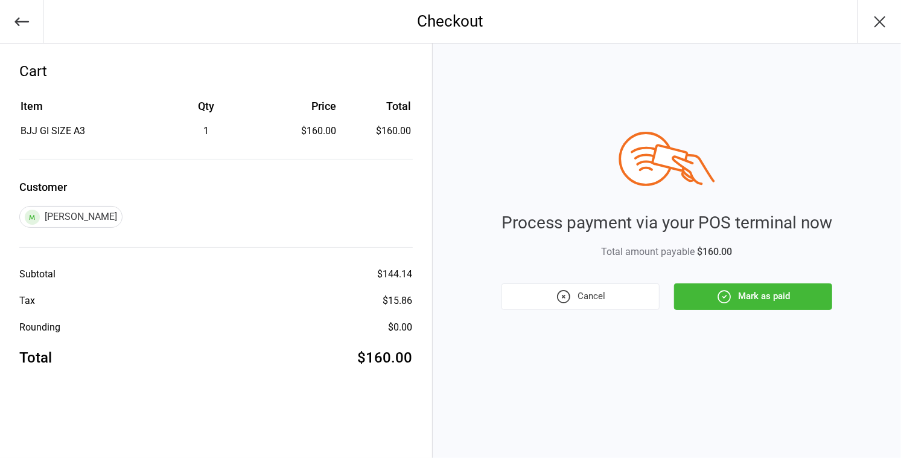
click at [716, 296] on icon "button" at bounding box center [724, 297] width 16 height 16
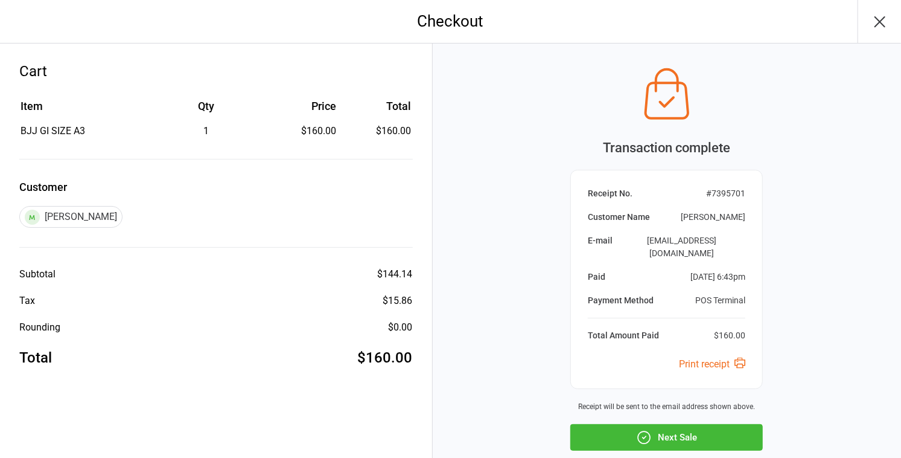
click at [665, 424] on button "Next Sale" at bounding box center [666, 437] width 193 height 27
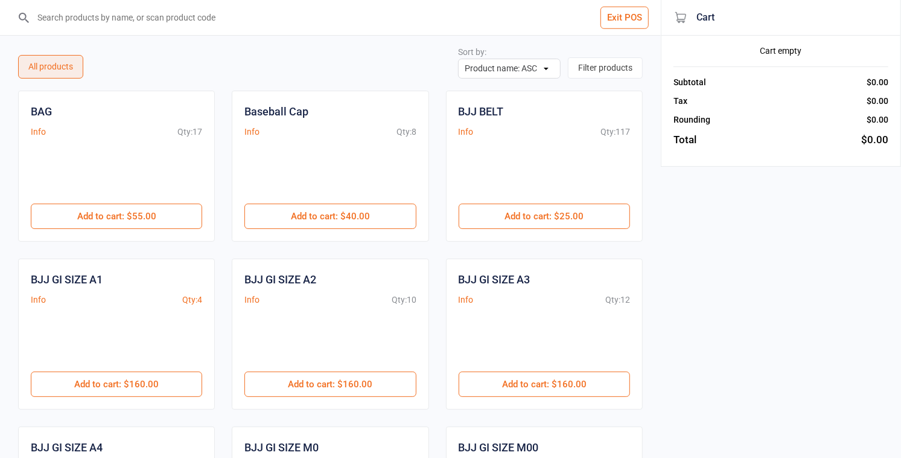
click at [142, 22] on input "search" at bounding box center [337, 17] width 613 height 35
click at [120, 13] on input "search" at bounding box center [337, 17] width 613 height 35
click at [115, 14] on input "search" at bounding box center [337, 17] width 613 height 35
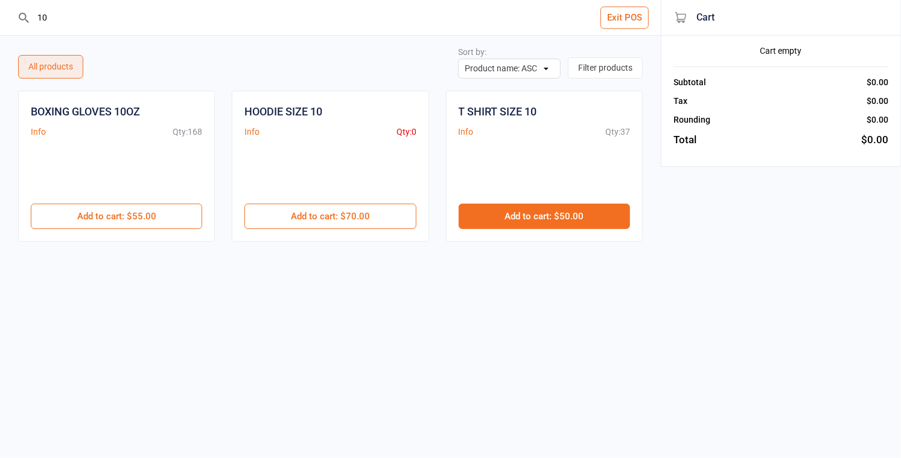
type input "10"
click at [508, 209] on button "Add to cart : $50.00" at bounding box center [544, 215] width 171 height 25
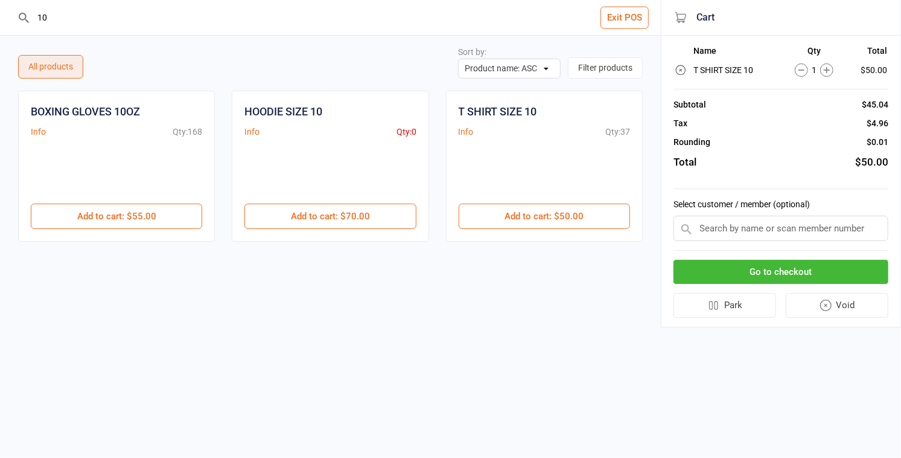
click at [709, 225] on input "text" at bounding box center [781, 227] width 215 height 25
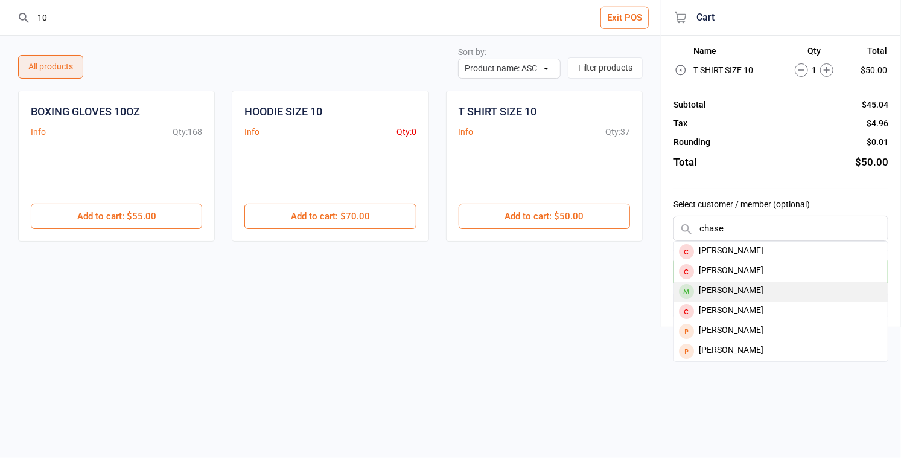
type input "chase"
click at [730, 288] on div "Chase Hunter" at bounding box center [781, 291] width 214 height 20
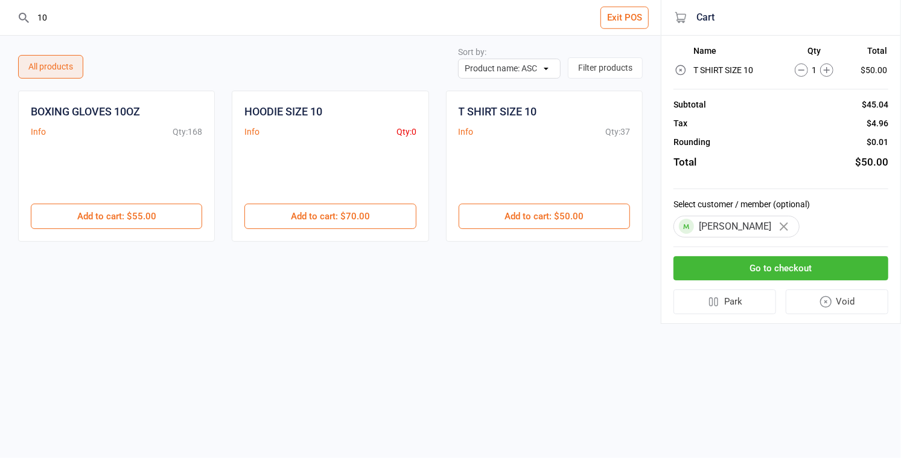
click at [717, 259] on button "Go to checkout" at bounding box center [781, 268] width 215 height 25
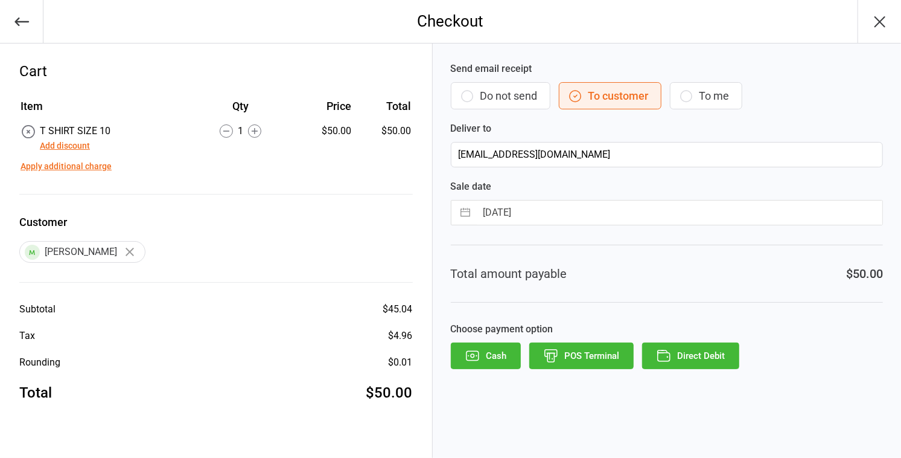
click at [582, 357] on button "POS Terminal" at bounding box center [581, 355] width 104 height 27
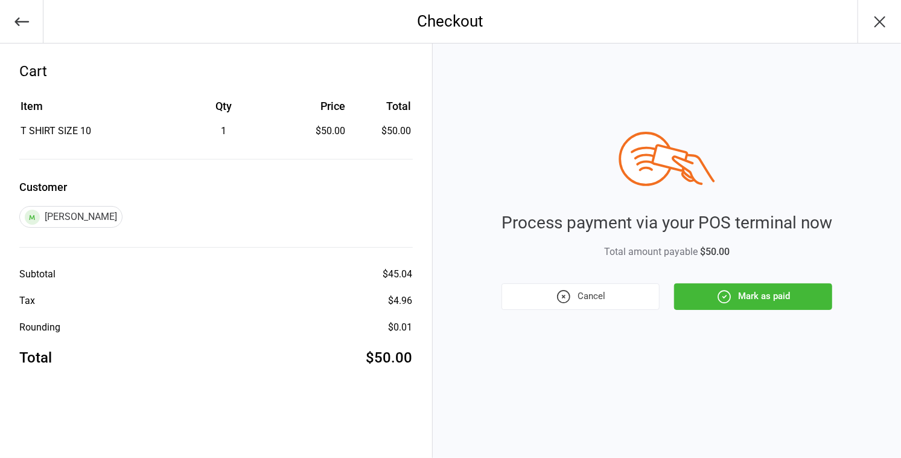
click at [744, 293] on button "Mark as paid" at bounding box center [753, 296] width 158 height 27
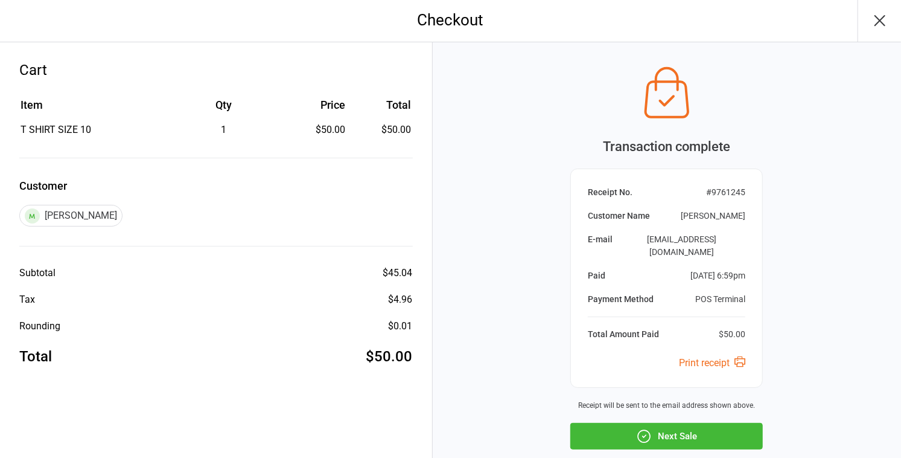
scroll to position [5, 0]
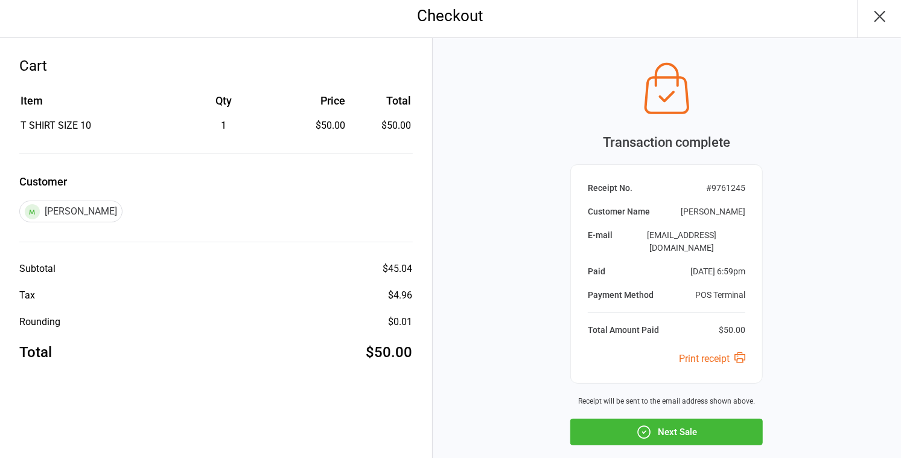
click at [688, 418] on button "Next Sale" at bounding box center [666, 431] width 193 height 27
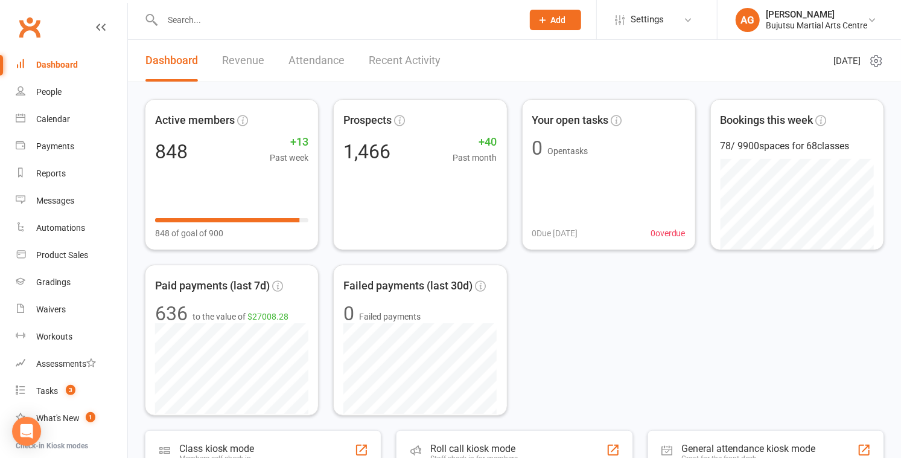
click at [66, 63] on div "Dashboard" at bounding box center [57, 65] width 42 height 10
click at [320, 59] on link "Attendance" at bounding box center [317, 61] width 56 height 42
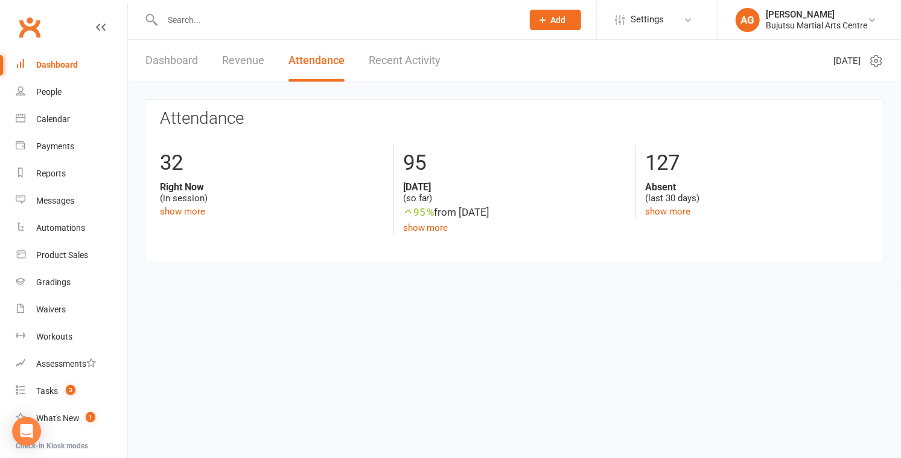
click at [56, 62] on div "Dashboard" at bounding box center [57, 65] width 42 height 10
click at [156, 61] on link "Dashboard" at bounding box center [171, 61] width 53 height 42
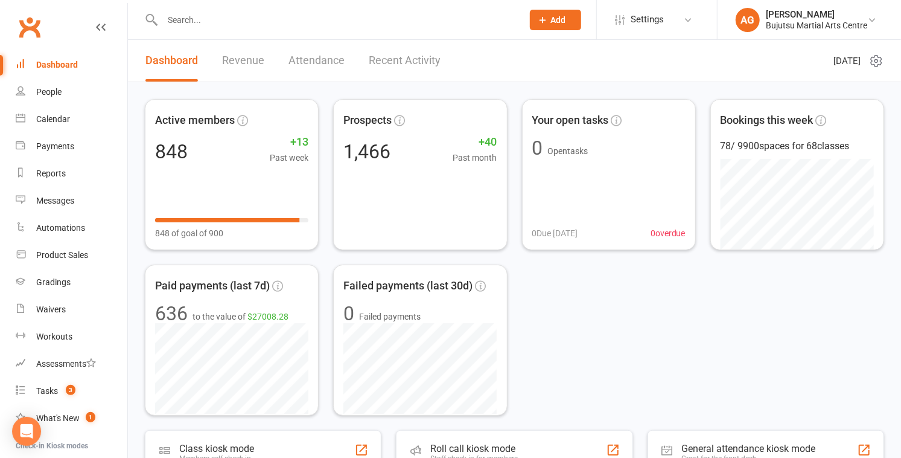
click at [317, 60] on link "Attendance" at bounding box center [317, 61] width 56 height 42
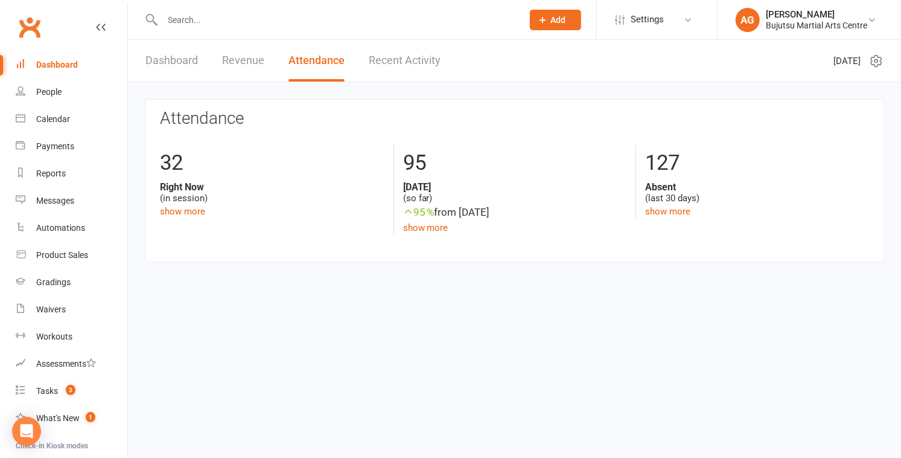
click at [395, 63] on link "Recent Activity" at bounding box center [405, 61] width 72 height 42
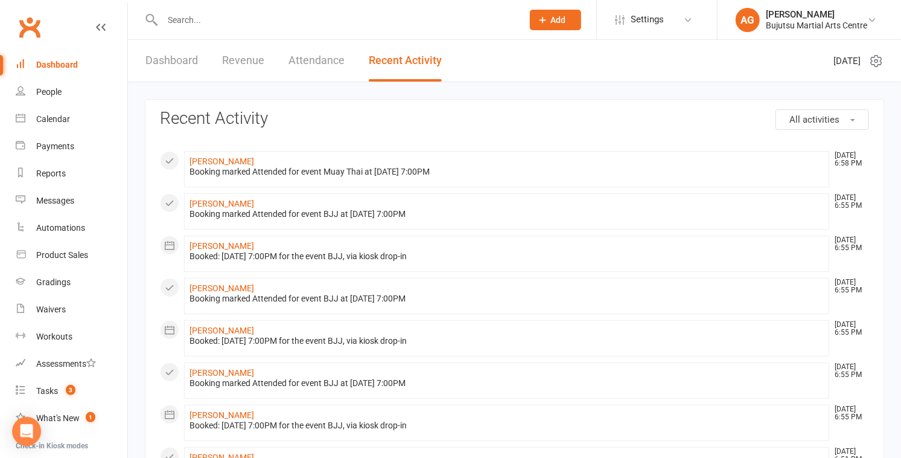
scroll to position [2, 0]
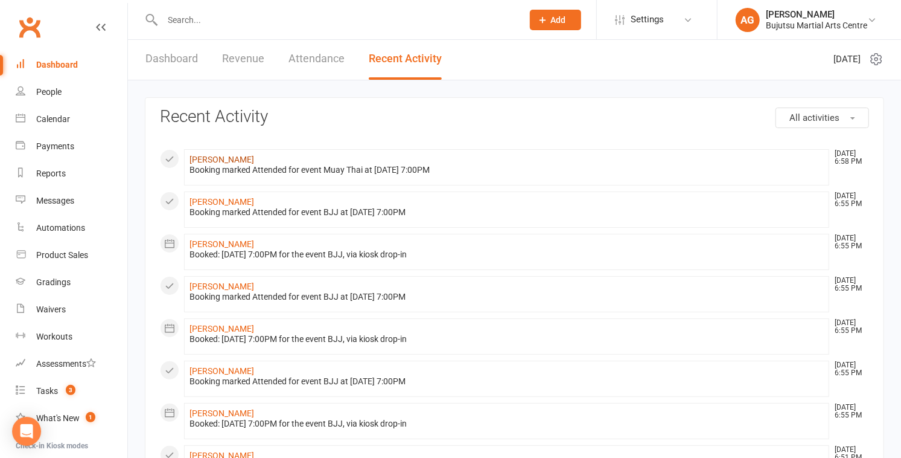
click at [204, 159] on link "[PERSON_NAME]" at bounding box center [222, 160] width 65 height 10
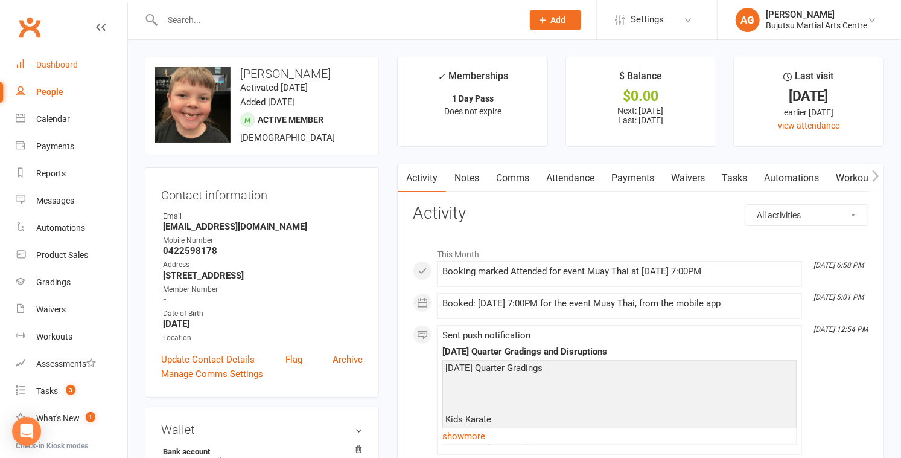
click at [58, 63] on div "Dashboard" at bounding box center [57, 65] width 42 height 10
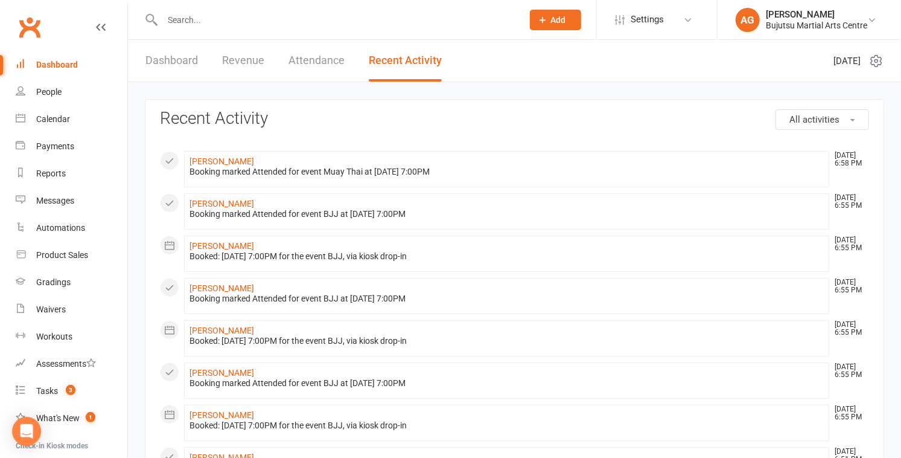
scroll to position [7, 0]
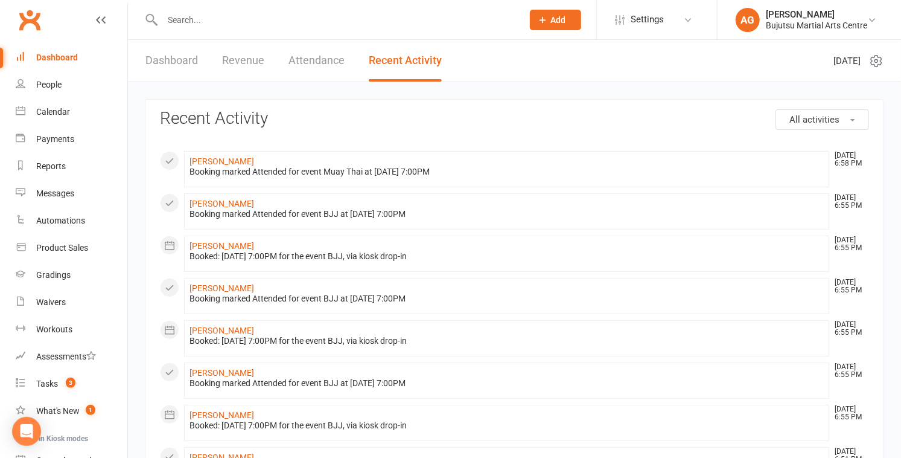
click at [170, 56] on link "Dashboard" at bounding box center [171, 61] width 53 height 42
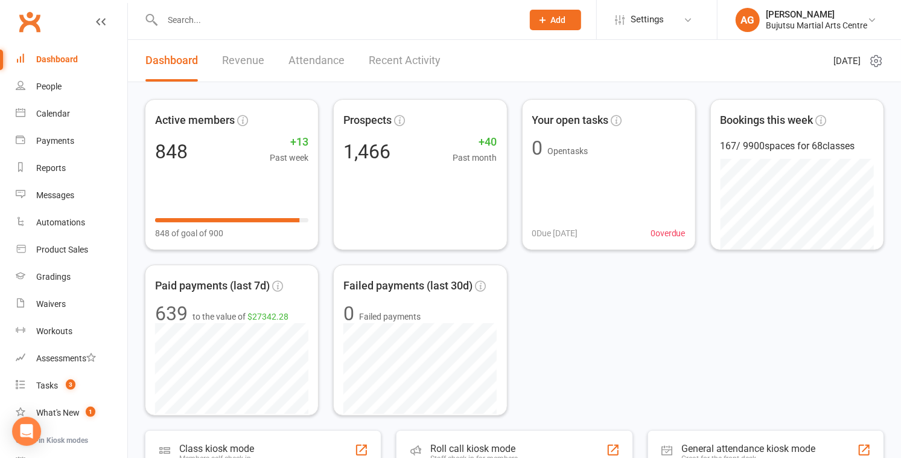
scroll to position [5, 0]
click at [791, 18] on div "[PERSON_NAME]" at bounding box center [816, 14] width 101 height 11
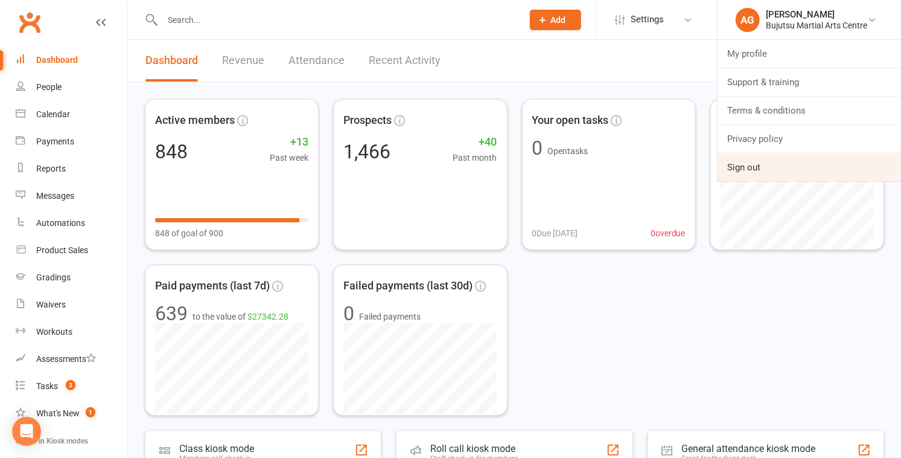
click at [761, 166] on link "Sign out" at bounding box center [809, 167] width 183 height 28
